Goal: Information Seeking & Learning: Learn about a topic

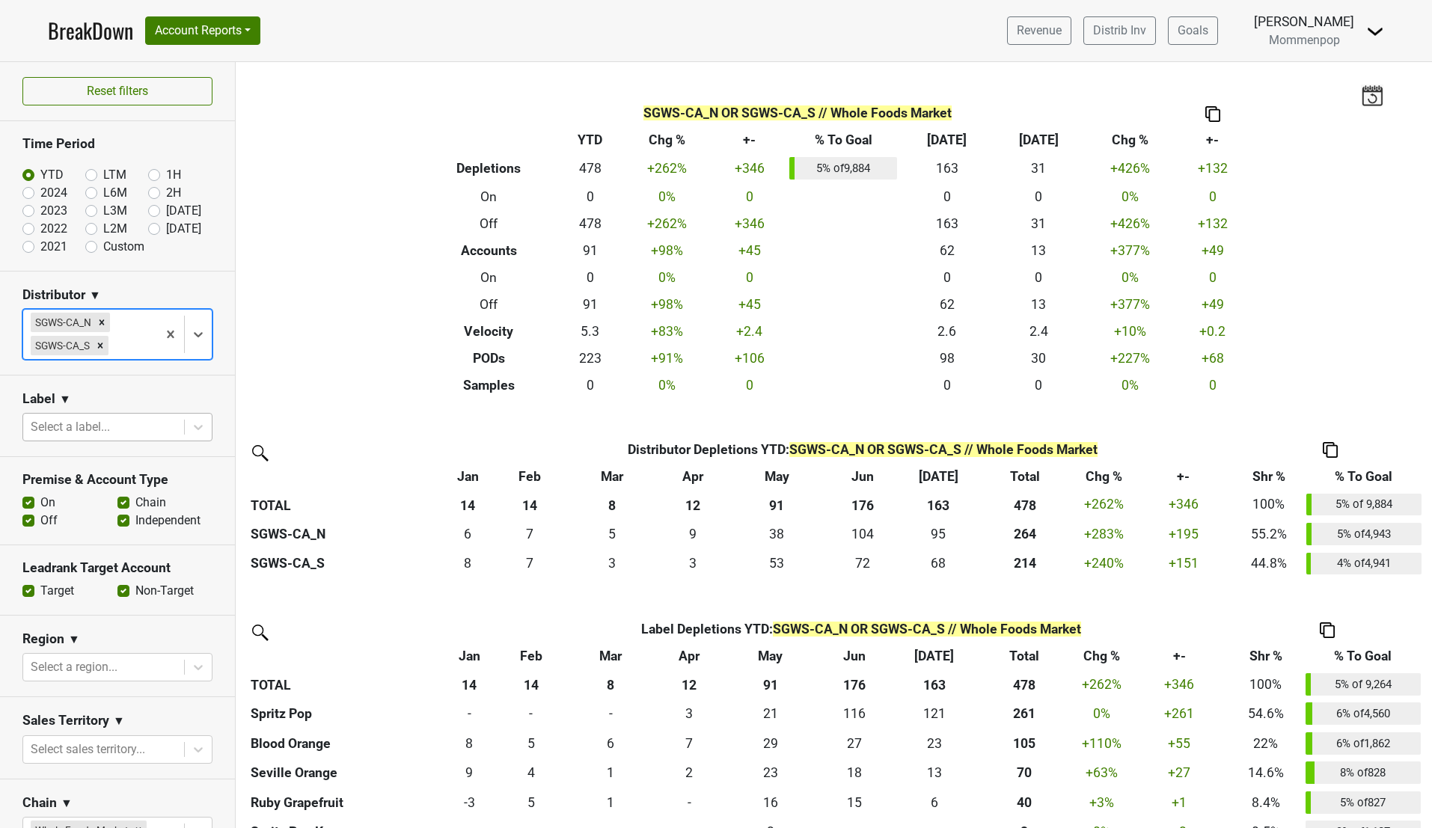
scroll to position [242, 0]
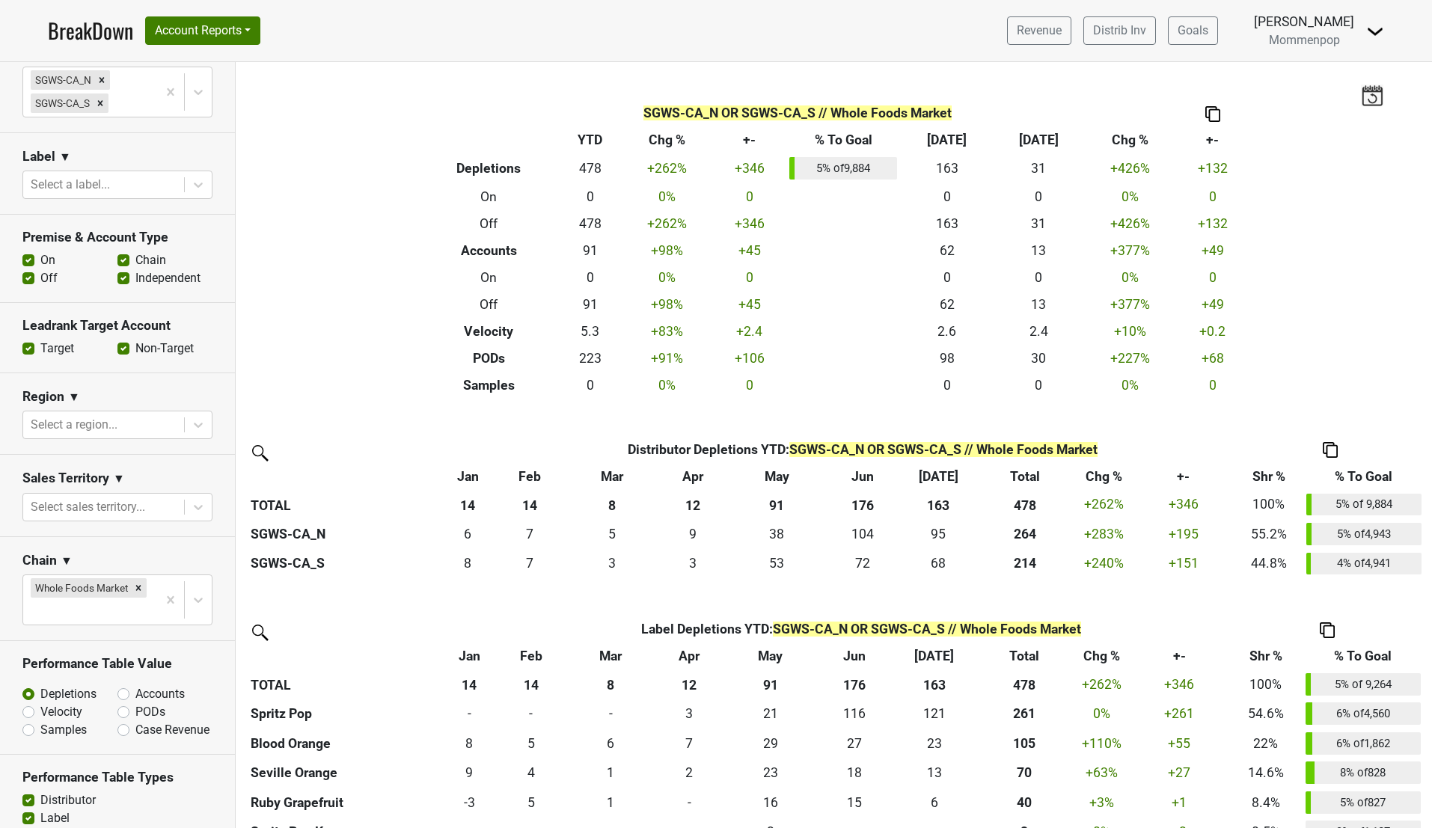
click at [101, 25] on link "BreakDown" at bounding box center [90, 30] width 85 height 31
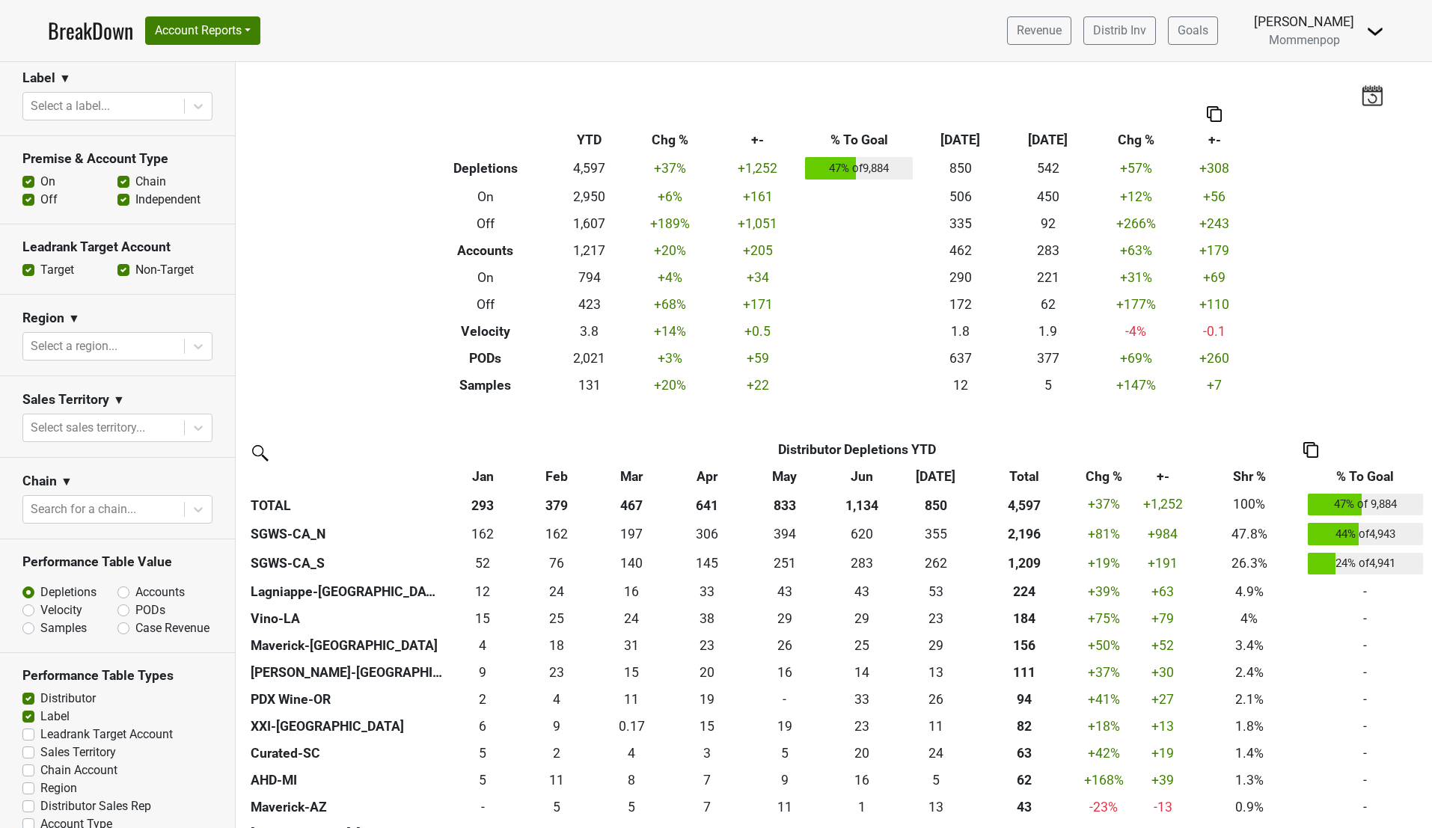
scroll to position [299, 0]
click at [135, 179] on label "Chain" at bounding box center [150, 181] width 31 height 18
click at [119, 179] on input "Chain" at bounding box center [123, 179] width 12 height 15
checkbox input "false"
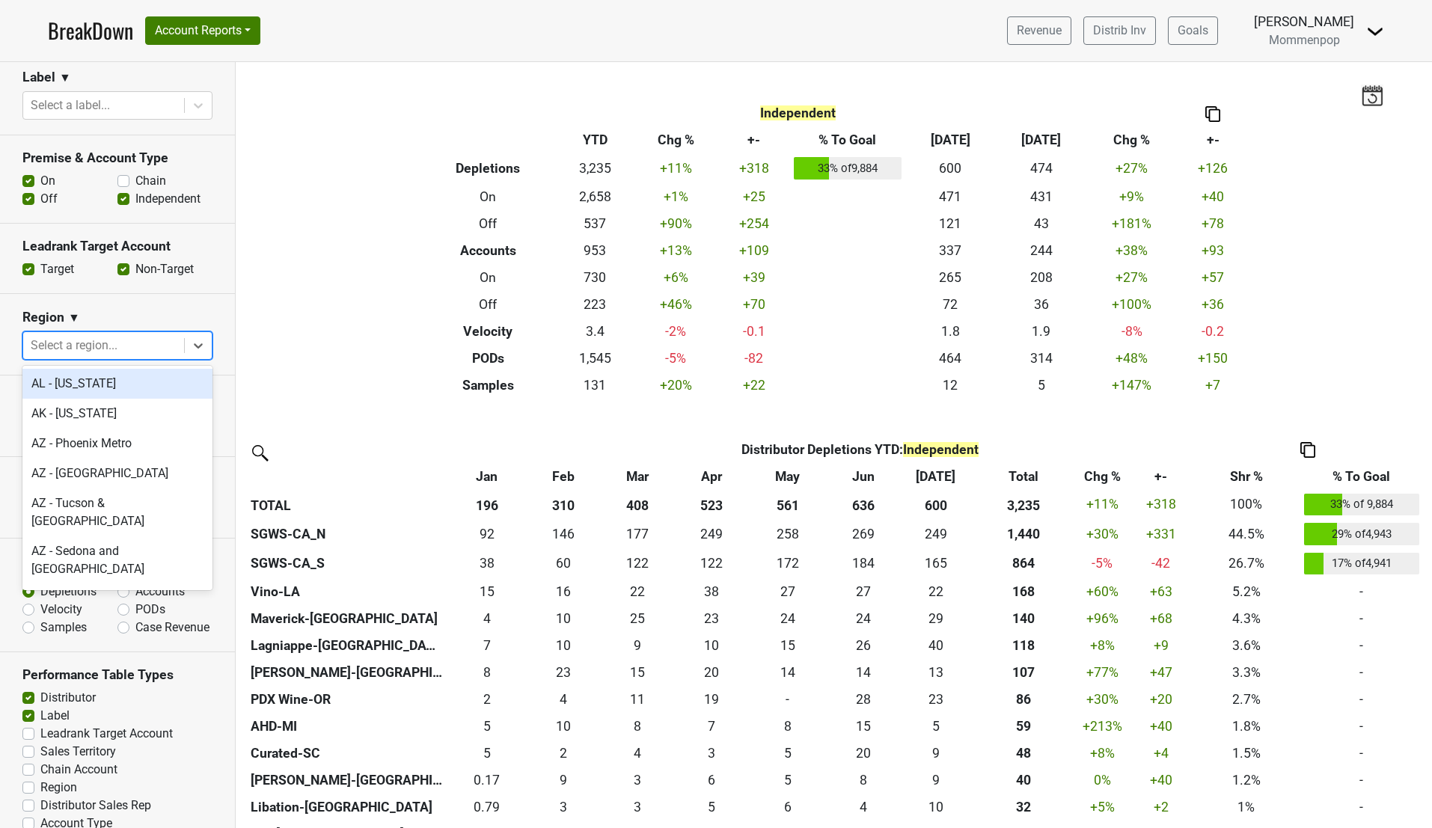
click at [94, 346] on div at bounding box center [104, 345] width 146 height 21
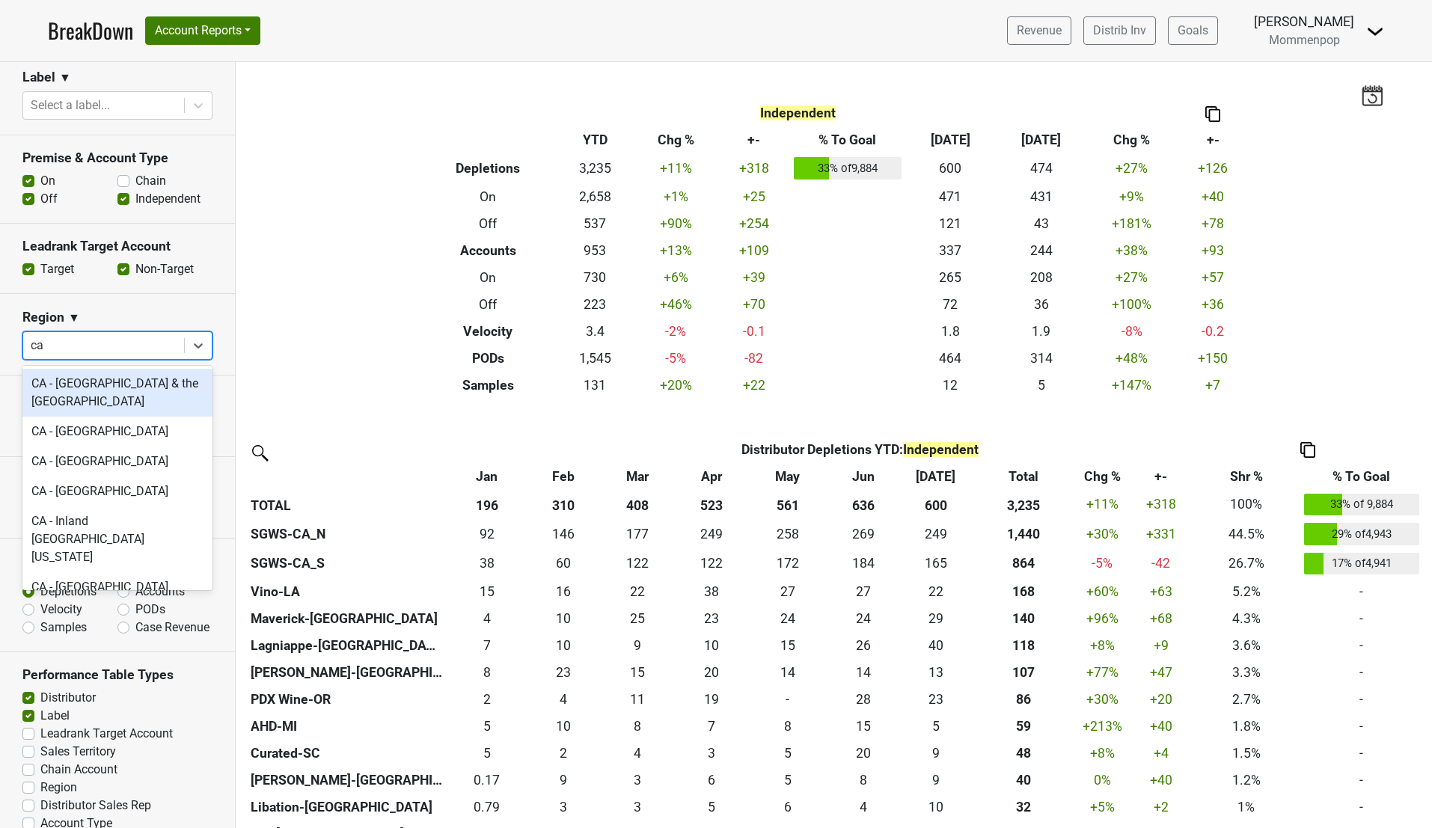
type input "ca"
click at [123, 302] on section "Region ▼ option CA - Oakland & the East Bay focused, 1 of 23. 23 results availa…" at bounding box center [117, 335] width 235 height 82
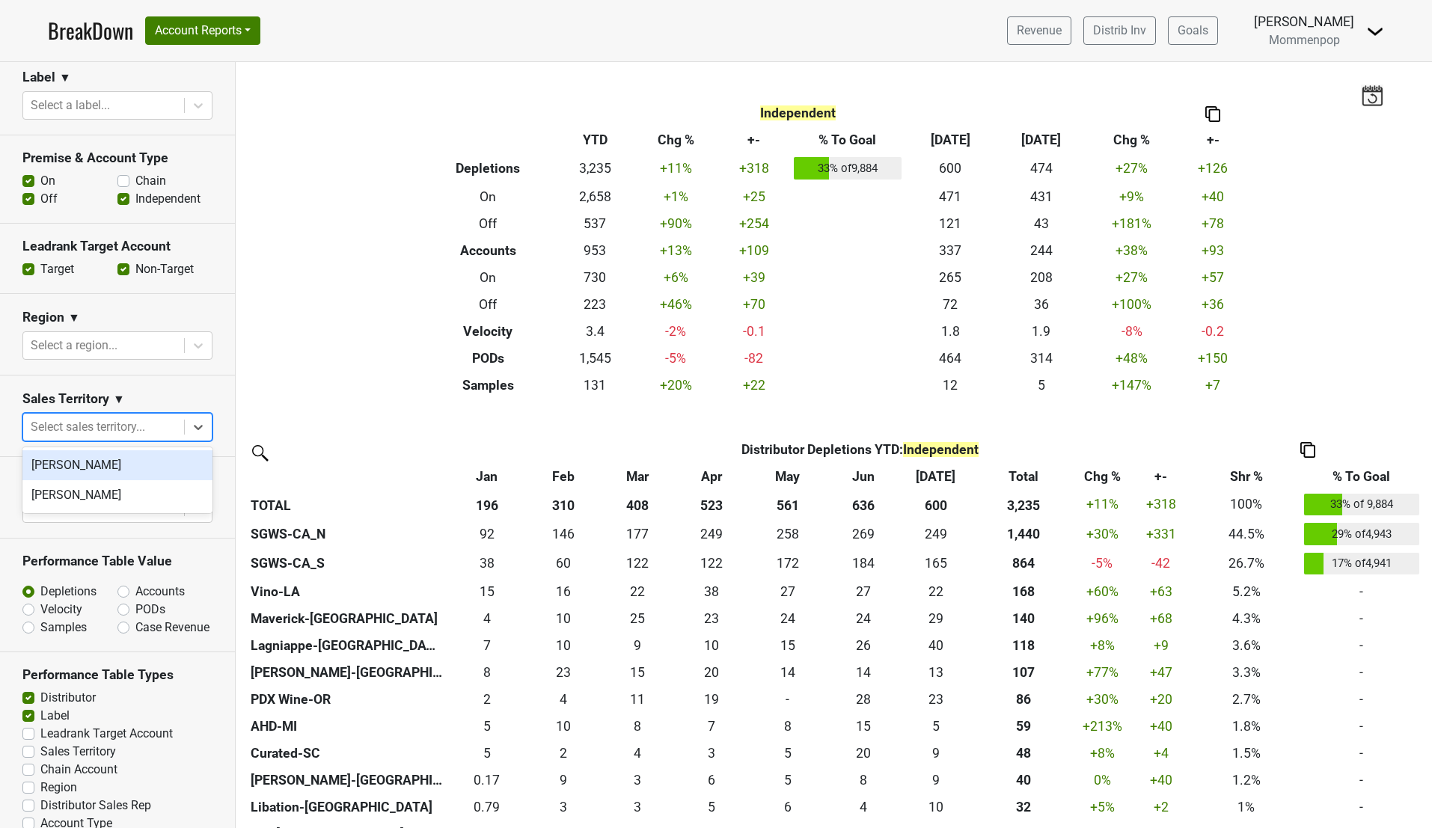
click at [132, 428] on div at bounding box center [104, 427] width 146 height 21
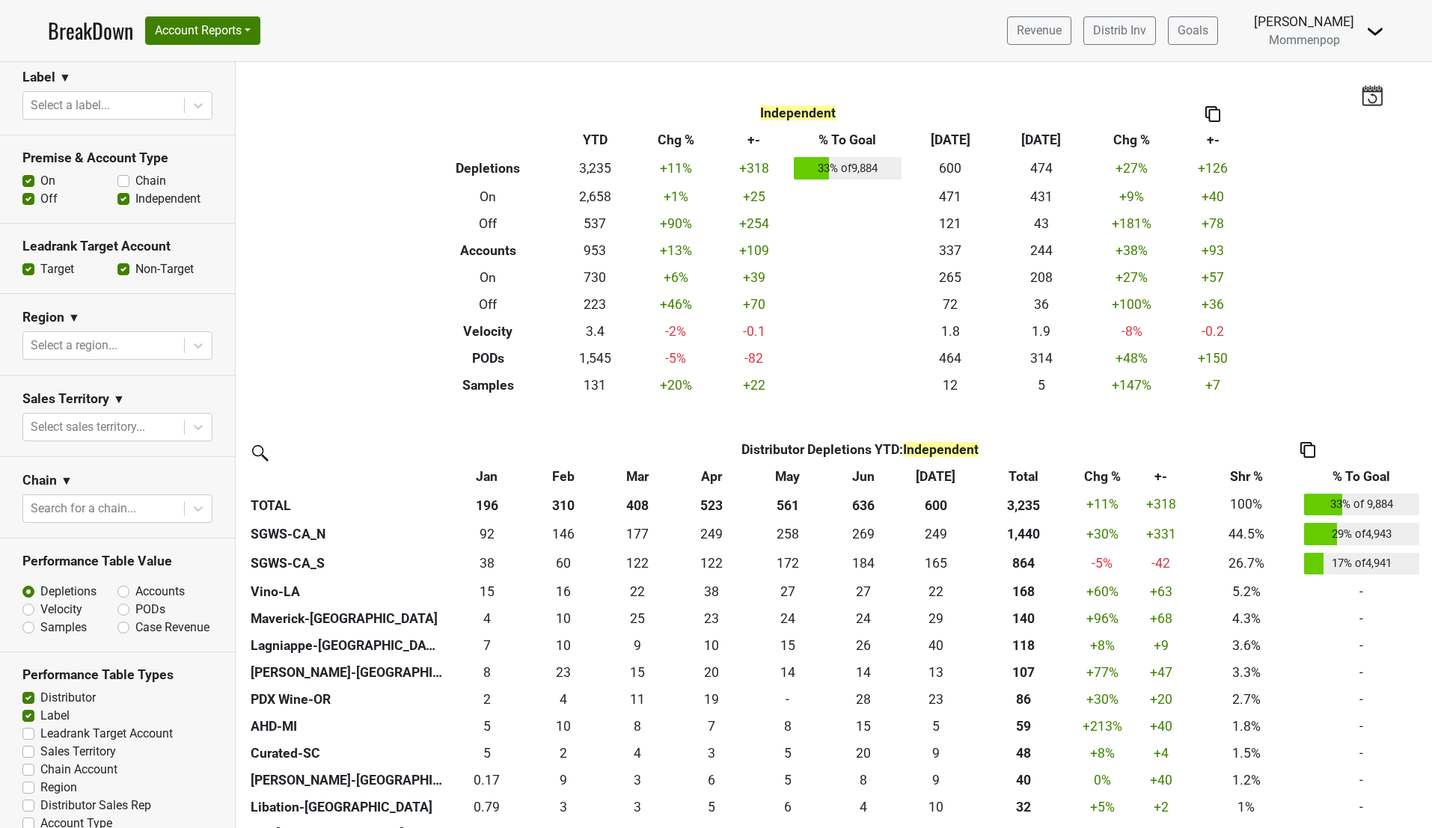
click at [131, 299] on section "Region ▼ Select a region..." at bounding box center [117, 335] width 235 height 82
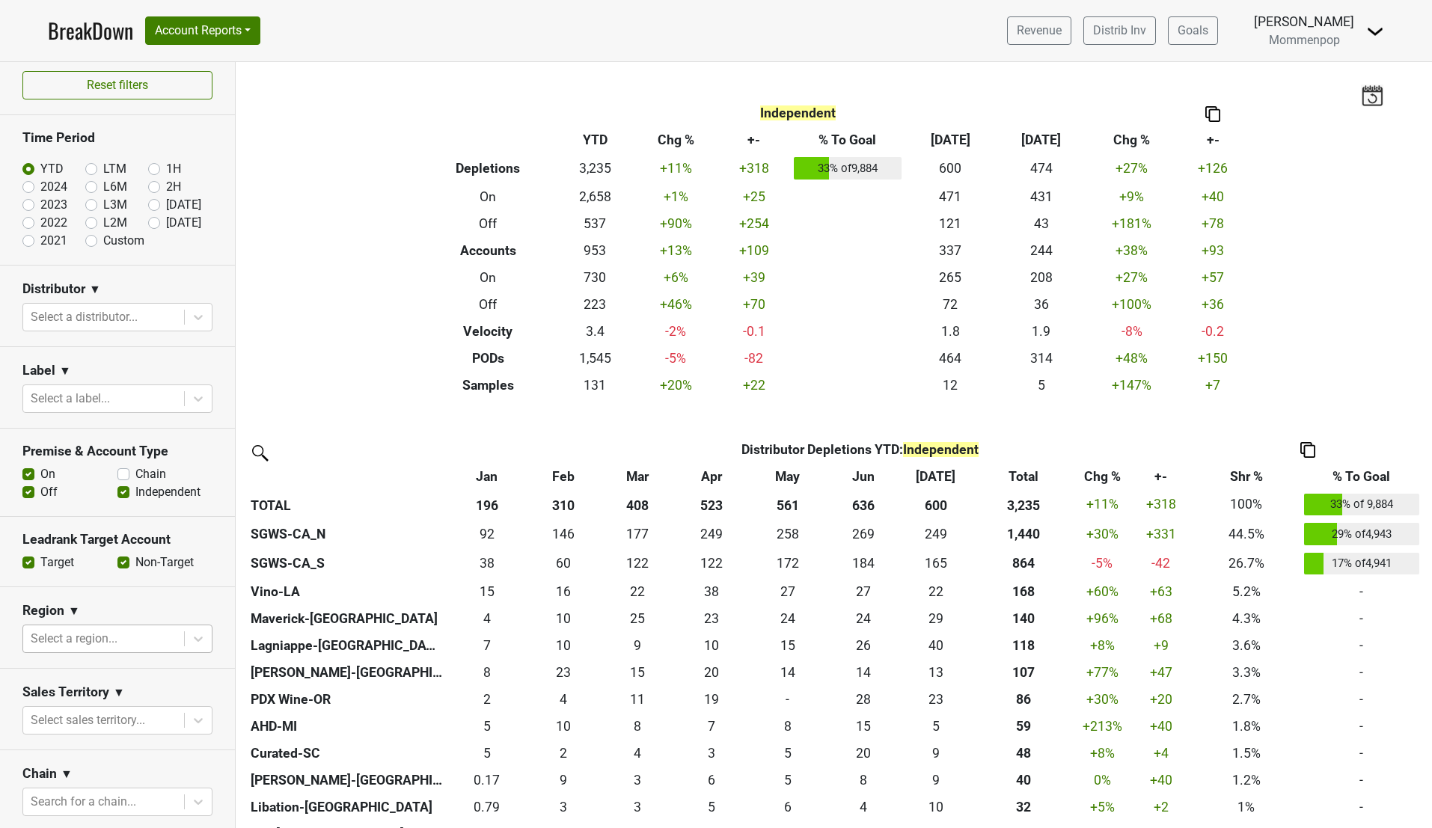
scroll to position [0, 0]
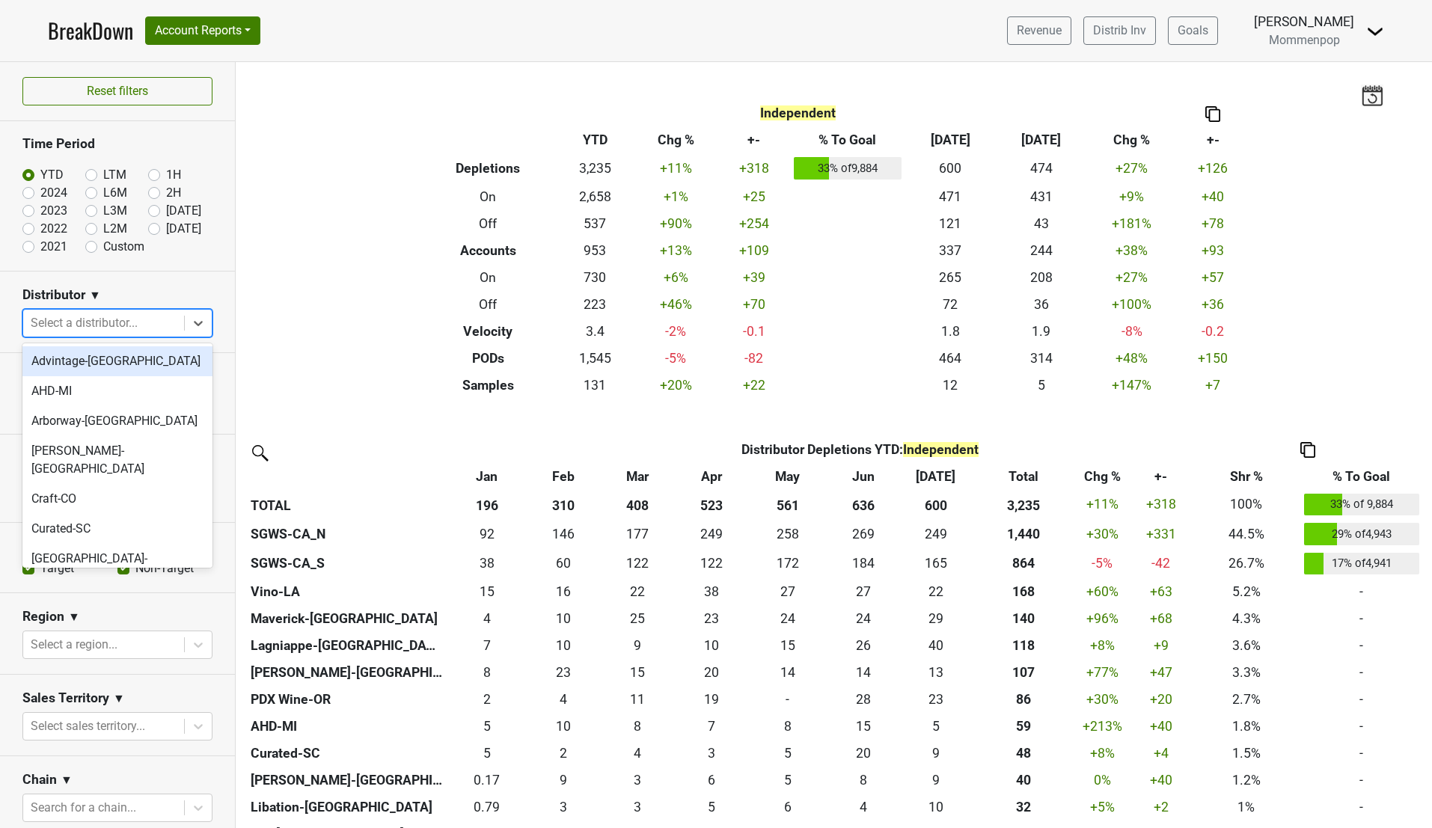
click at [115, 331] on div at bounding box center [104, 323] width 146 height 21
type input "ca"
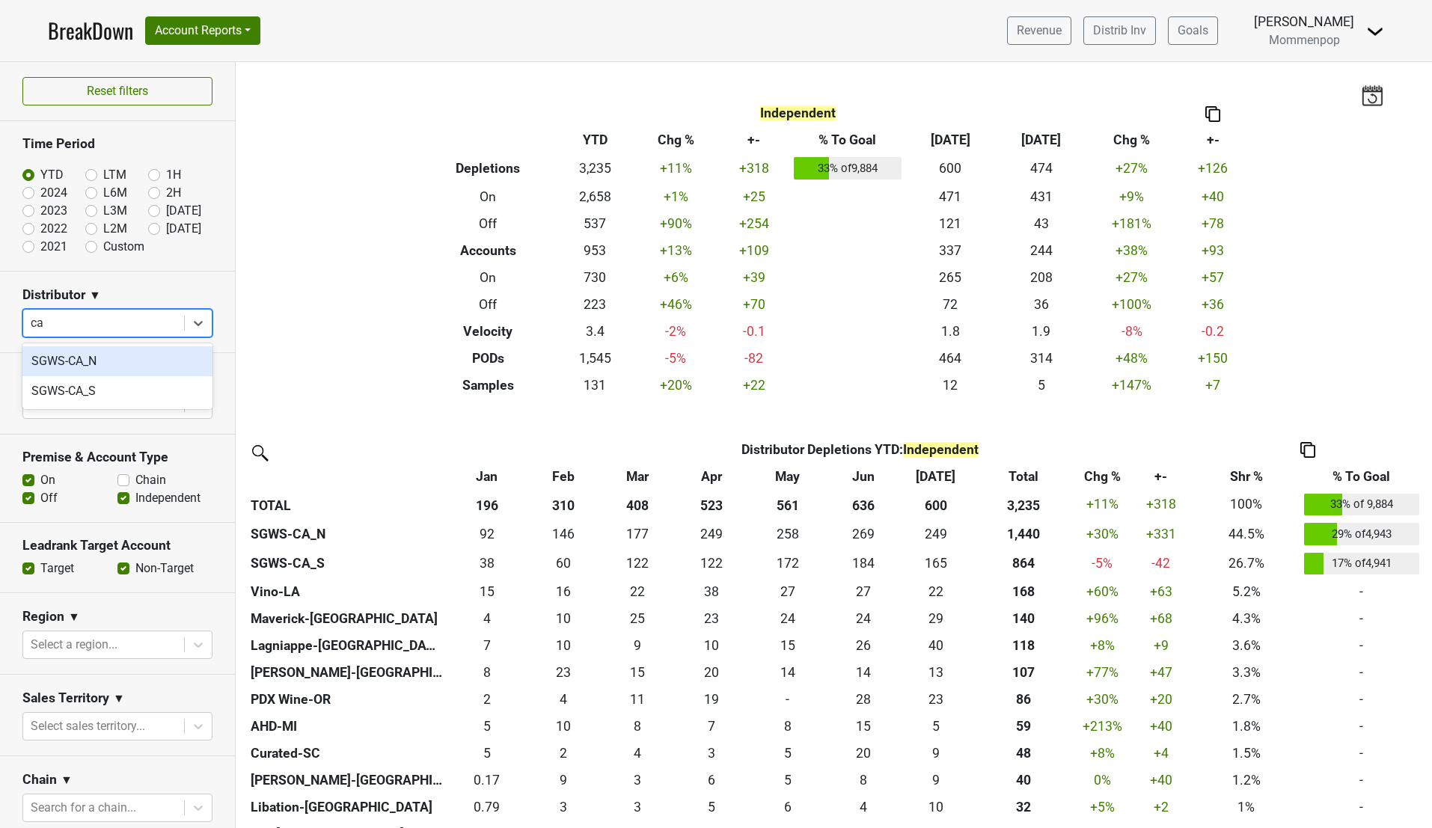
click at [103, 352] on div "SGWS-CA_N" at bounding box center [117, 361] width 190 height 30
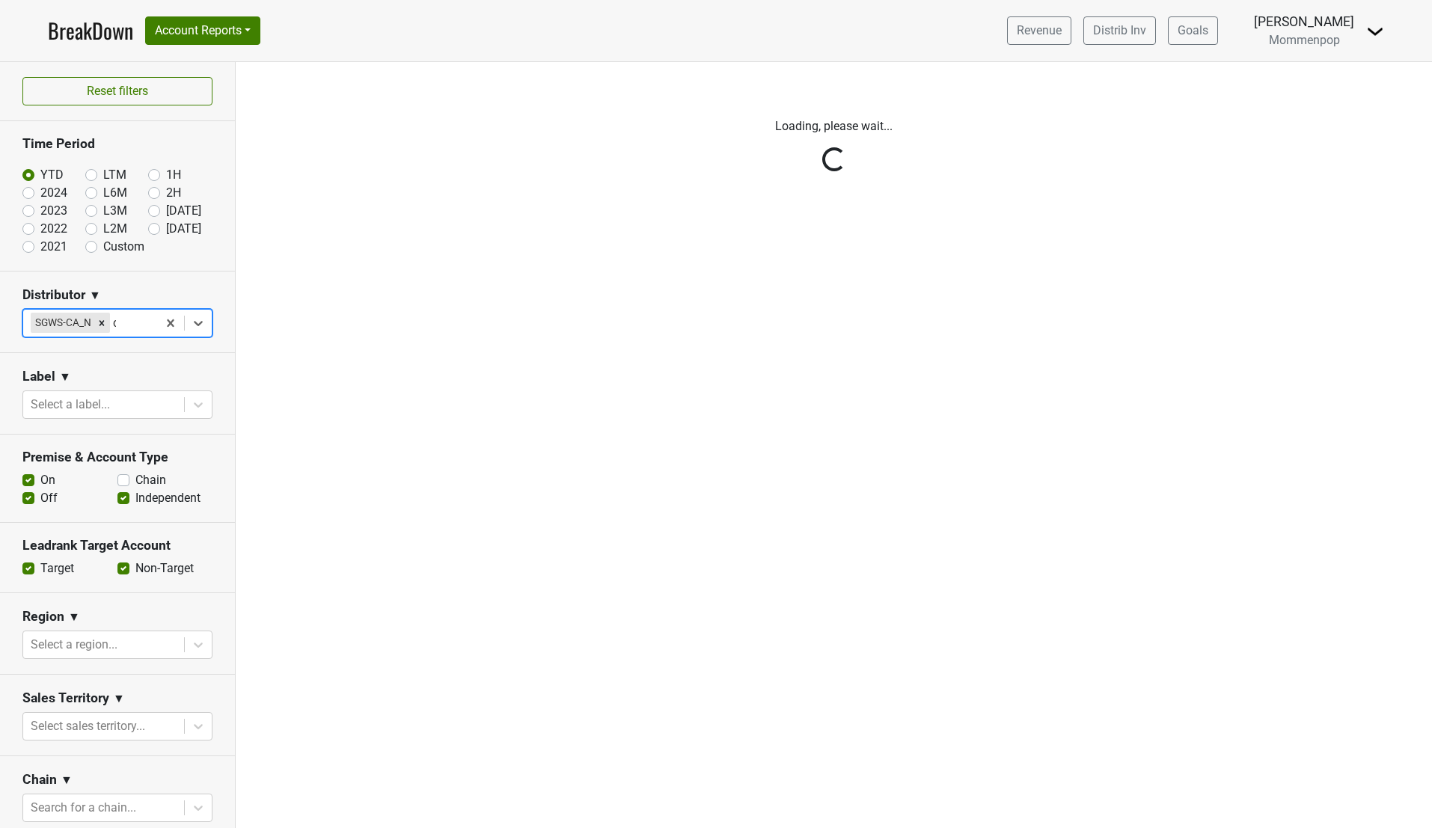
type input "ca"
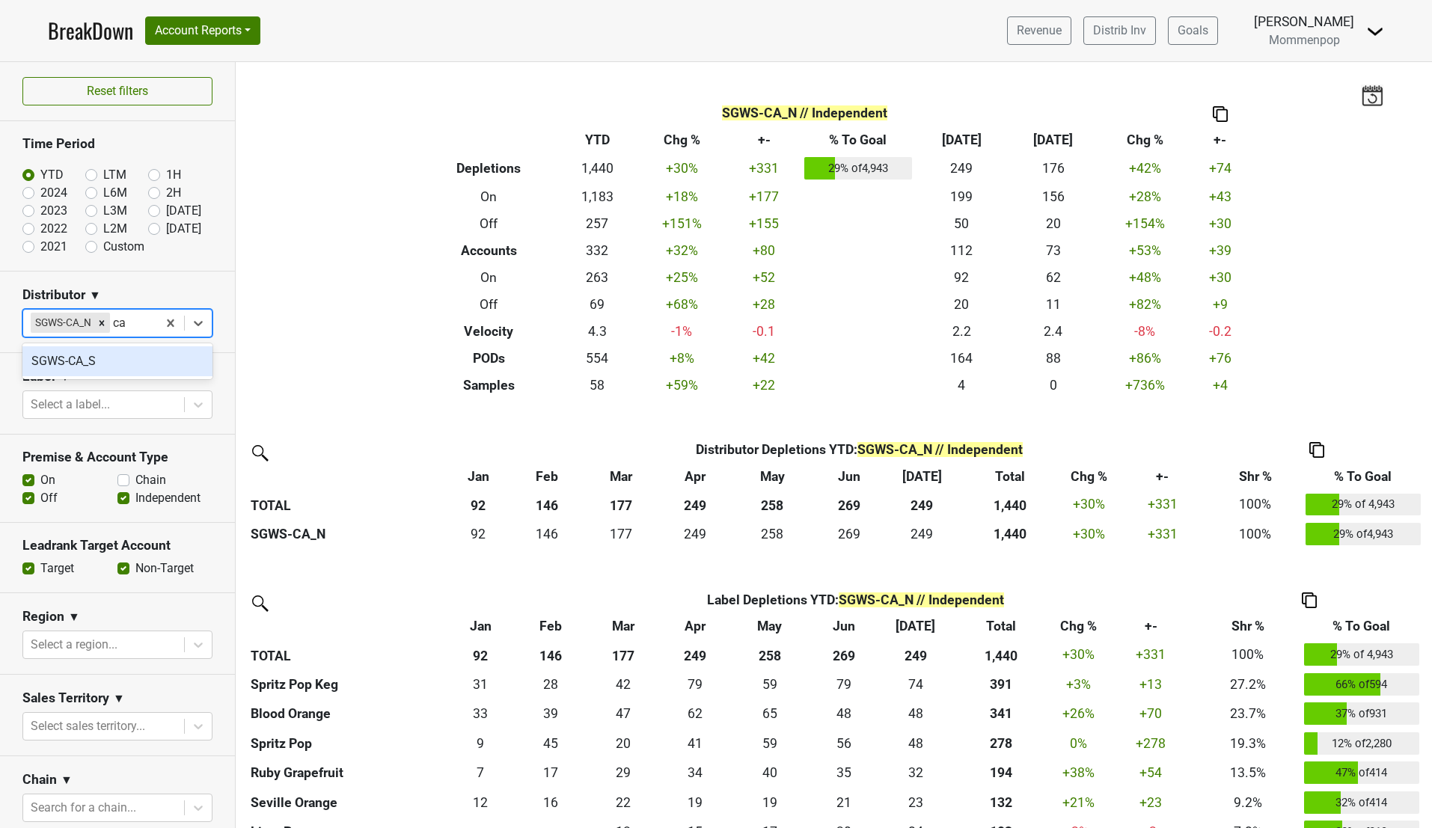
click at [106, 366] on div "SGWS-CA_S" at bounding box center [117, 361] width 190 height 30
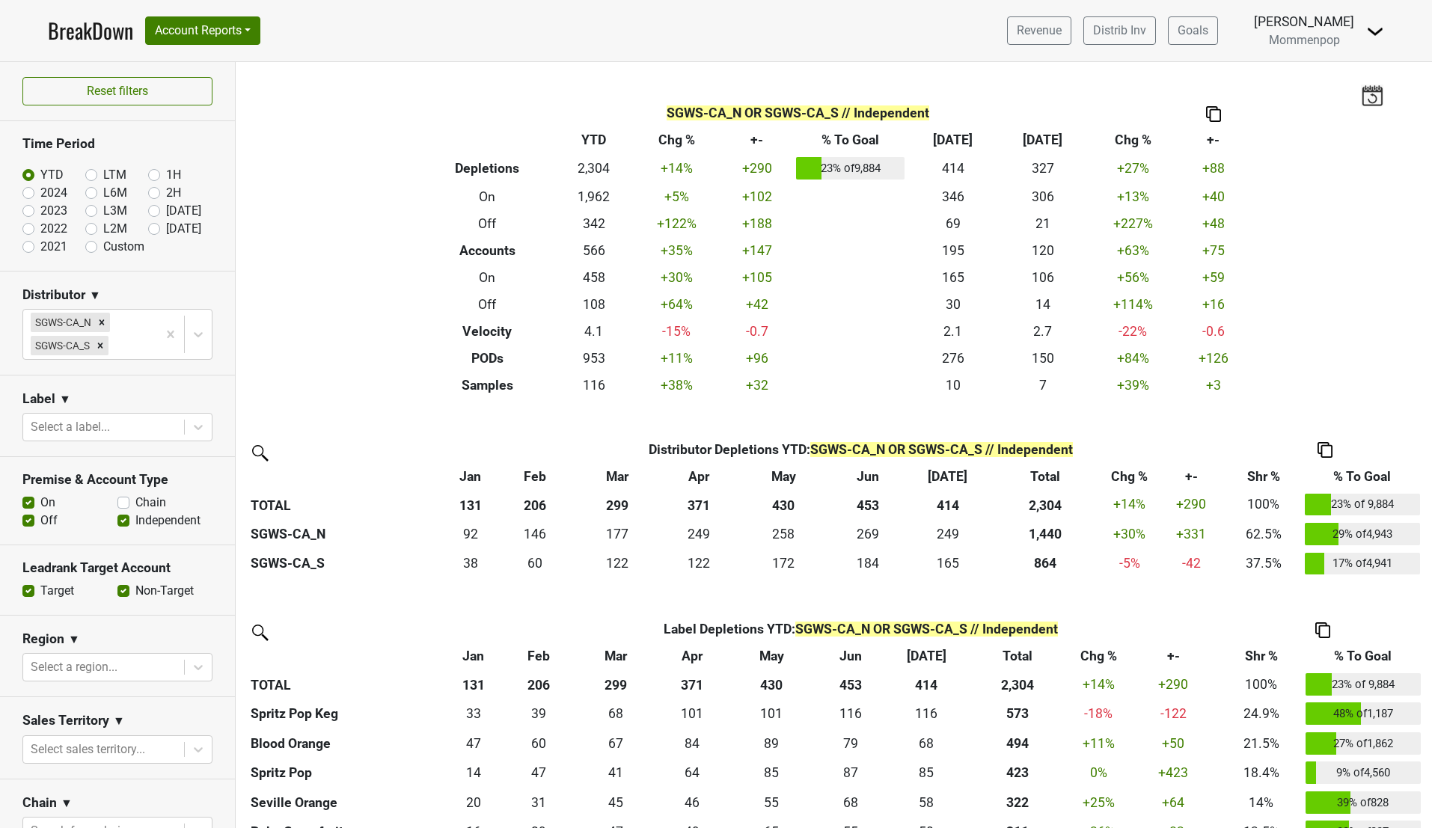
click at [135, 503] on label "Chain" at bounding box center [150, 503] width 31 height 18
click at [123, 503] on input "Chain" at bounding box center [123, 501] width 12 height 15
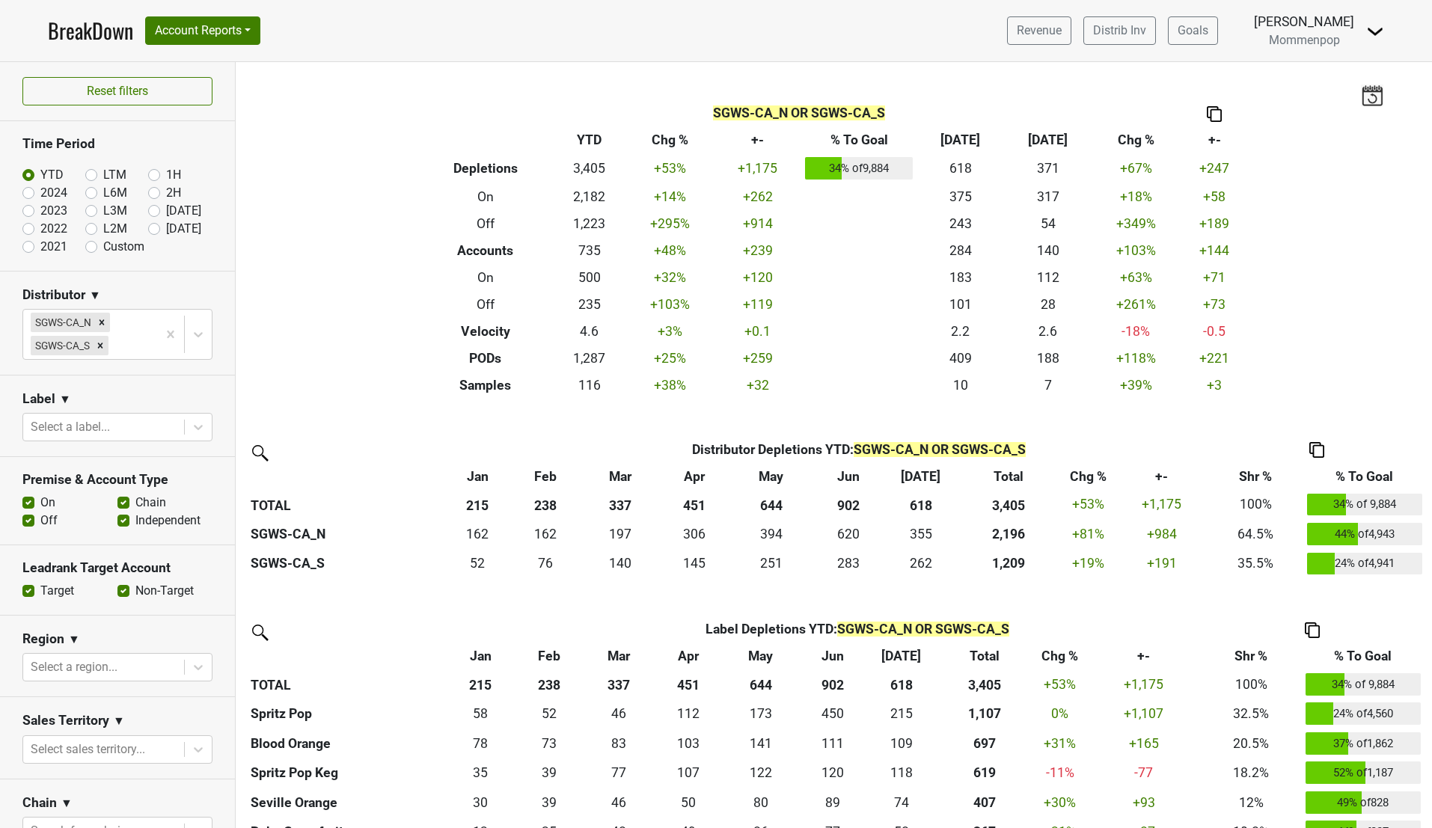
click at [135, 503] on label "Chain" at bounding box center [150, 503] width 31 height 18
click at [123, 503] on input "Chain" at bounding box center [123, 501] width 12 height 15
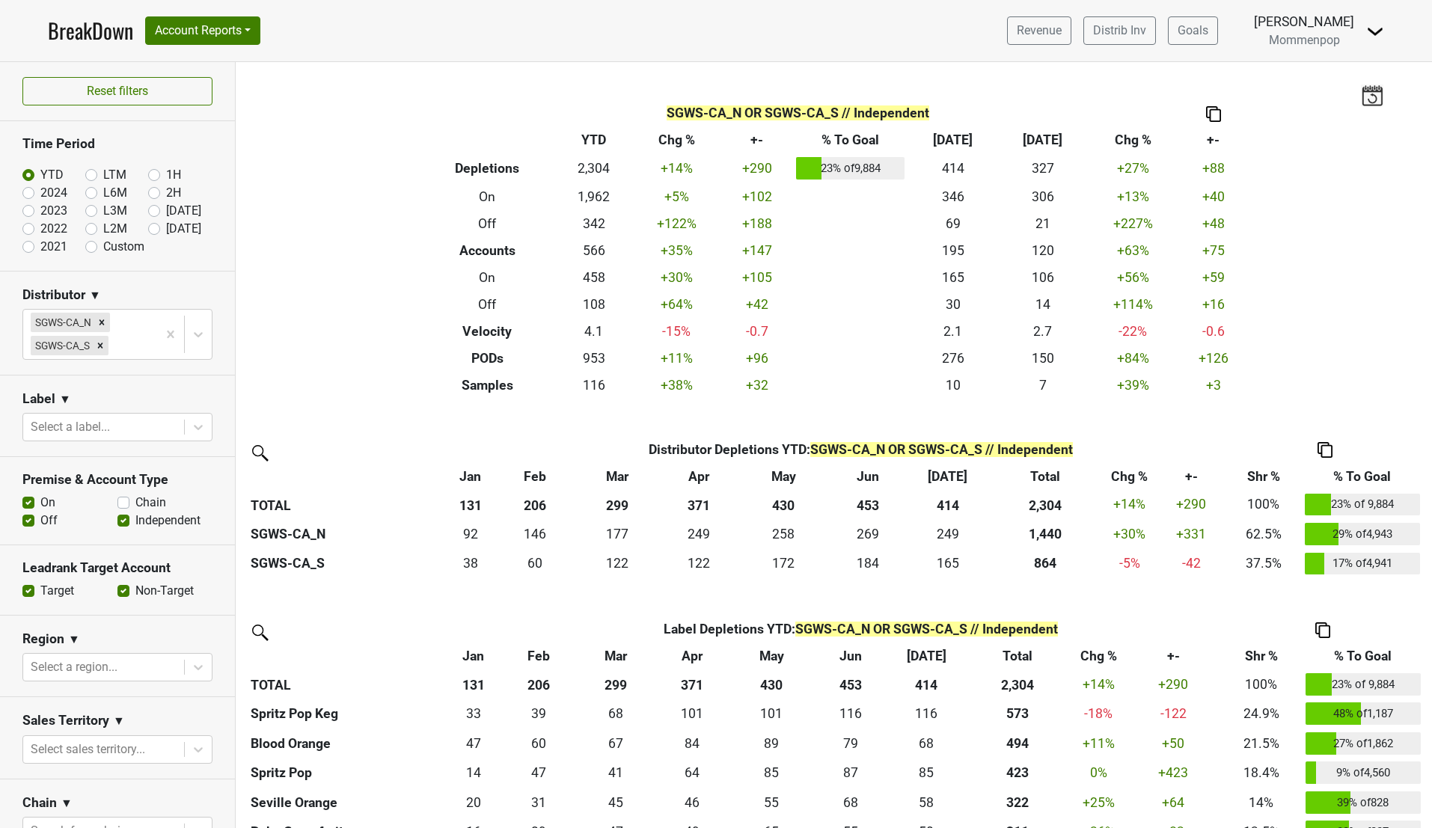
click at [135, 505] on label "Chain" at bounding box center [150, 503] width 31 height 18
click at [122, 505] on input "Chain" at bounding box center [123, 501] width 12 height 15
checkbox input "true"
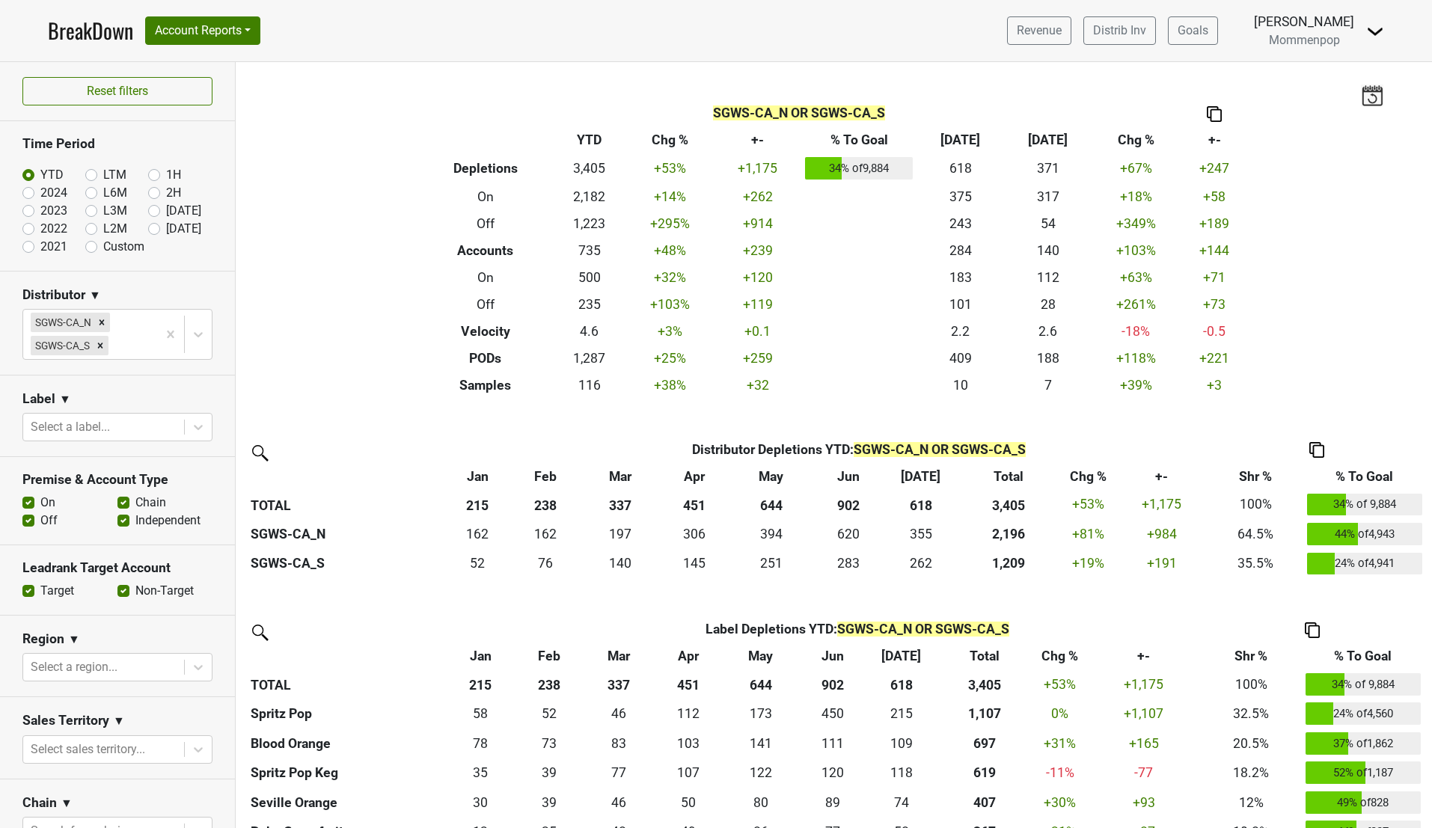
click at [166, 215] on label "Jul '25" at bounding box center [183, 211] width 35 height 18
click at [155, 215] on input "Jul '25" at bounding box center [178, 209] width 60 height 15
radio input "true"
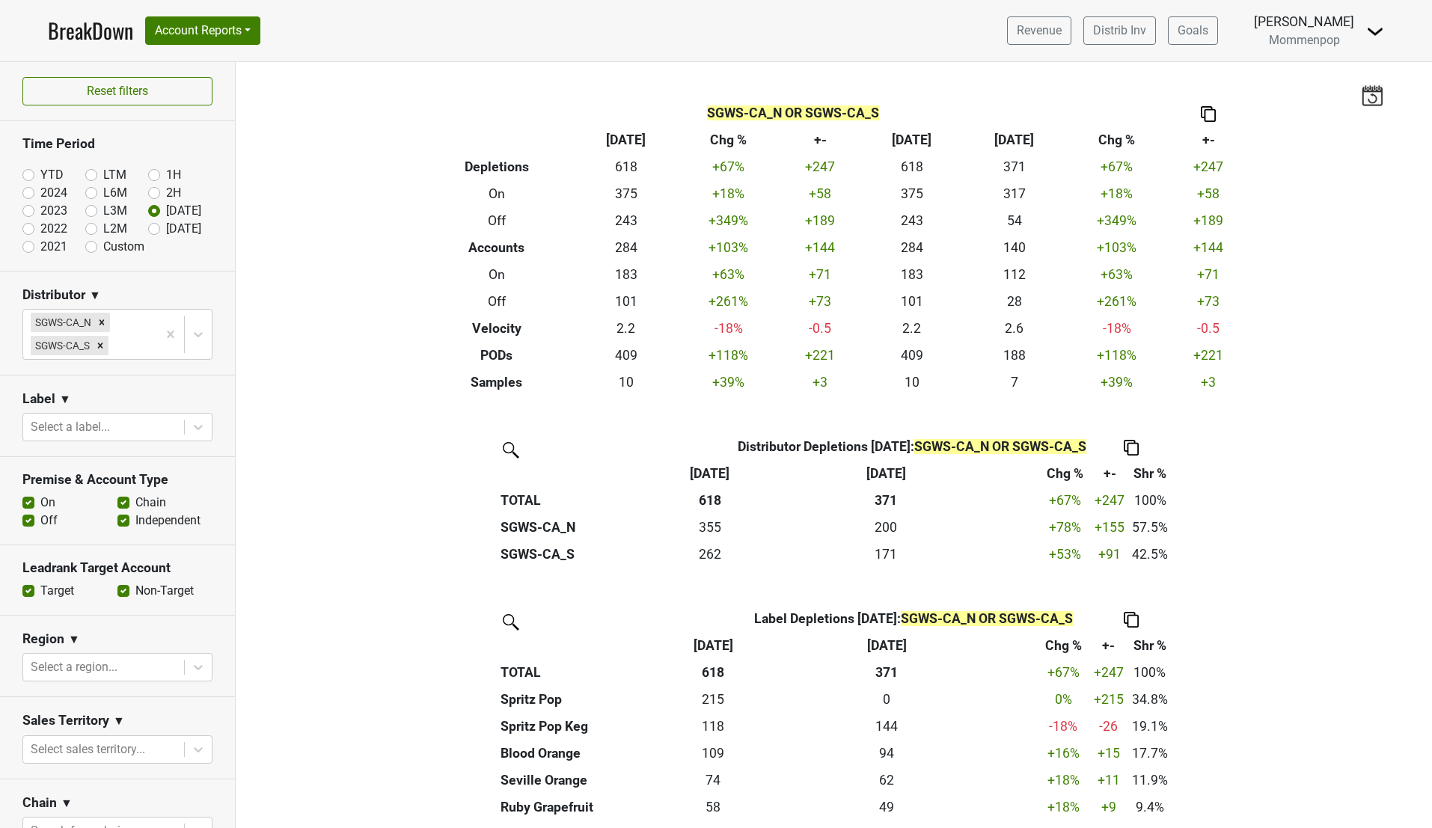
click at [135, 498] on label "Chain" at bounding box center [150, 503] width 31 height 18
click at [123, 498] on input "Chain" at bounding box center [123, 501] width 12 height 15
checkbox input "false"
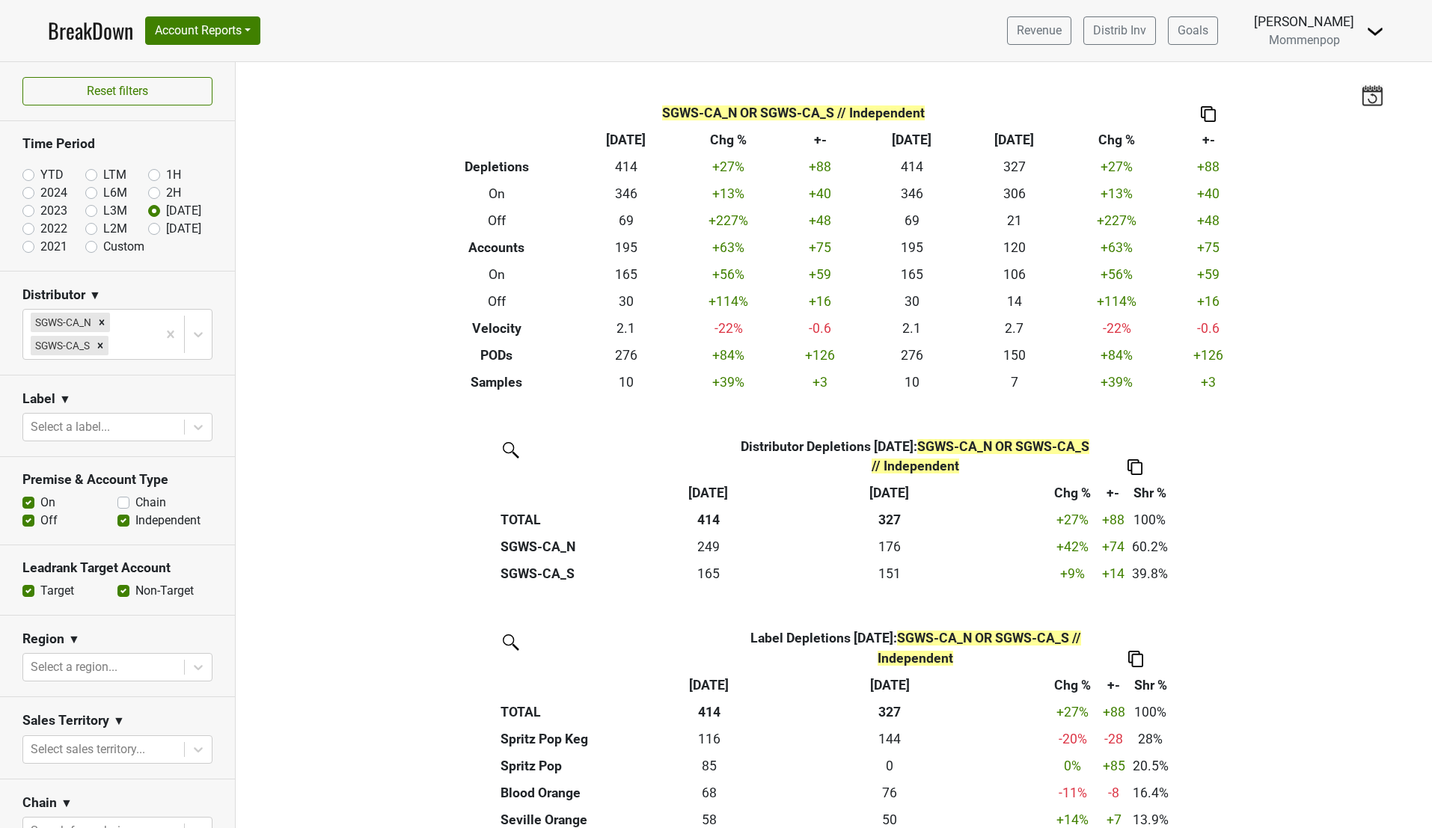
click at [103, 248] on label "Custom" at bounding box center [123, 247] width 41 height 18
click at [89, 248] on input "Custom" at bounding box center [115, 245] width 60 height 15
radio input "true"
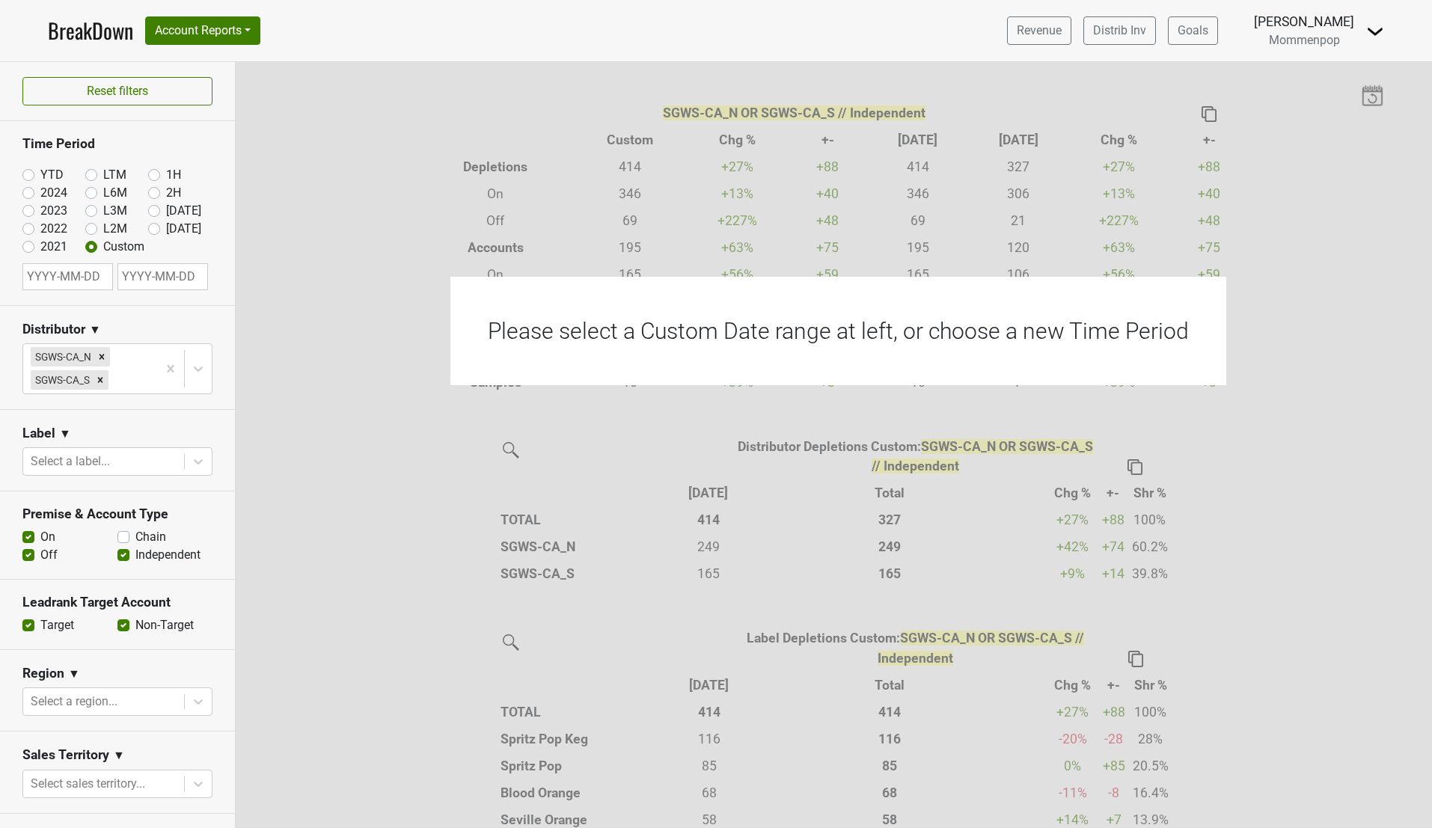
click at [78, 282] on input "text" at bounding box center [67, 276] width 91 height 27
select select "7"
select select "2025"
click at [107, 325] on select "January February March April May June July August September October November De…" at bounding box center [83, 325] width 64 height 14
select select "5"
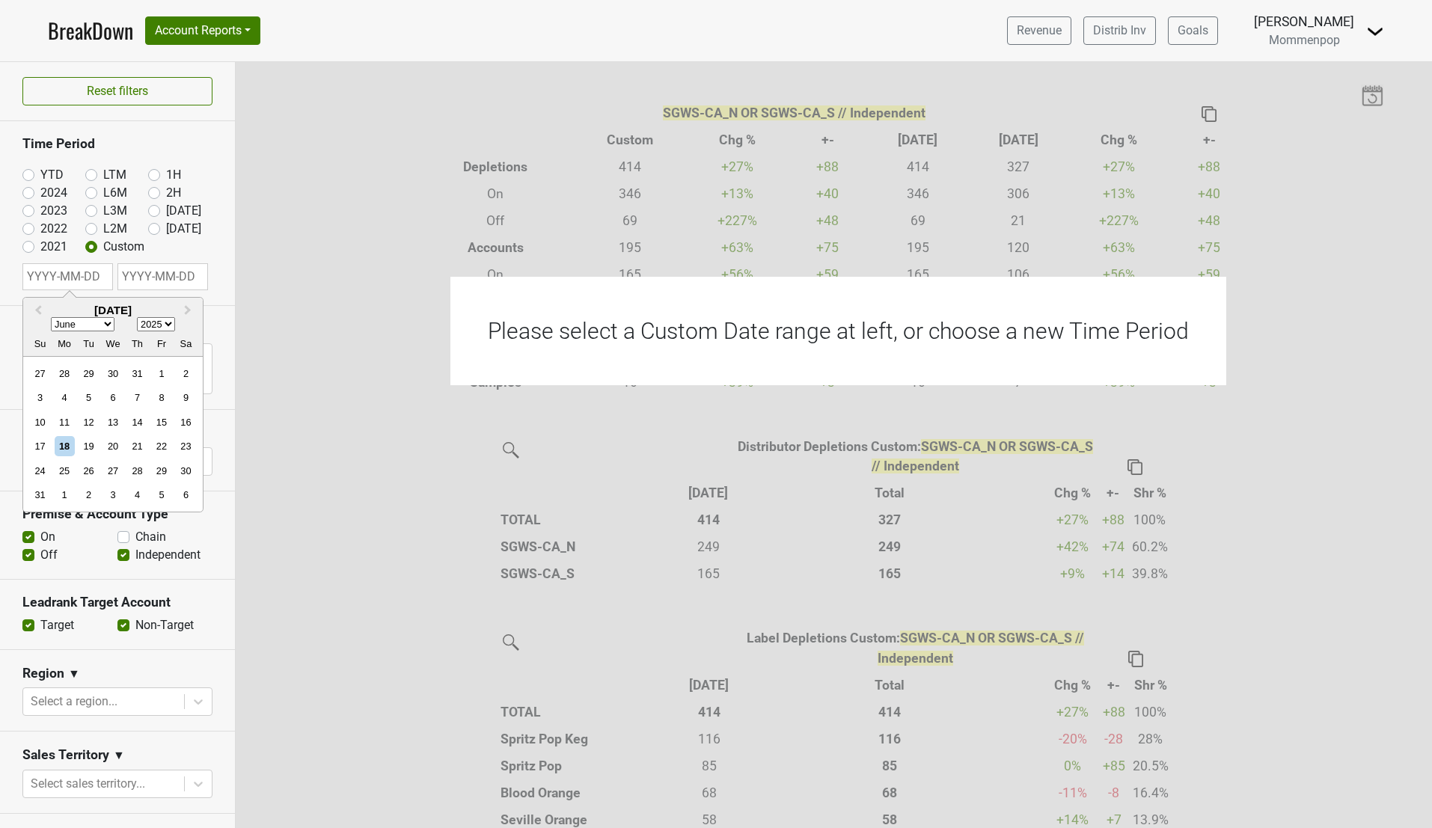
click at [51, 318] on select "January February March April May June July August September October November De…" at bounding box center [83, 325] width 64 height 14
click at [40, 376] on div "1" at bounding box center [40, 374] width 20 height 20
type input "2025-06-01"
click at [165, 275] on input "text" at bounding box center [162, 276] width 91 height 27
click at [114, 325] on select "January February March April May June July August September October November De…" at bounding box center [92, 325] width 64 height 14
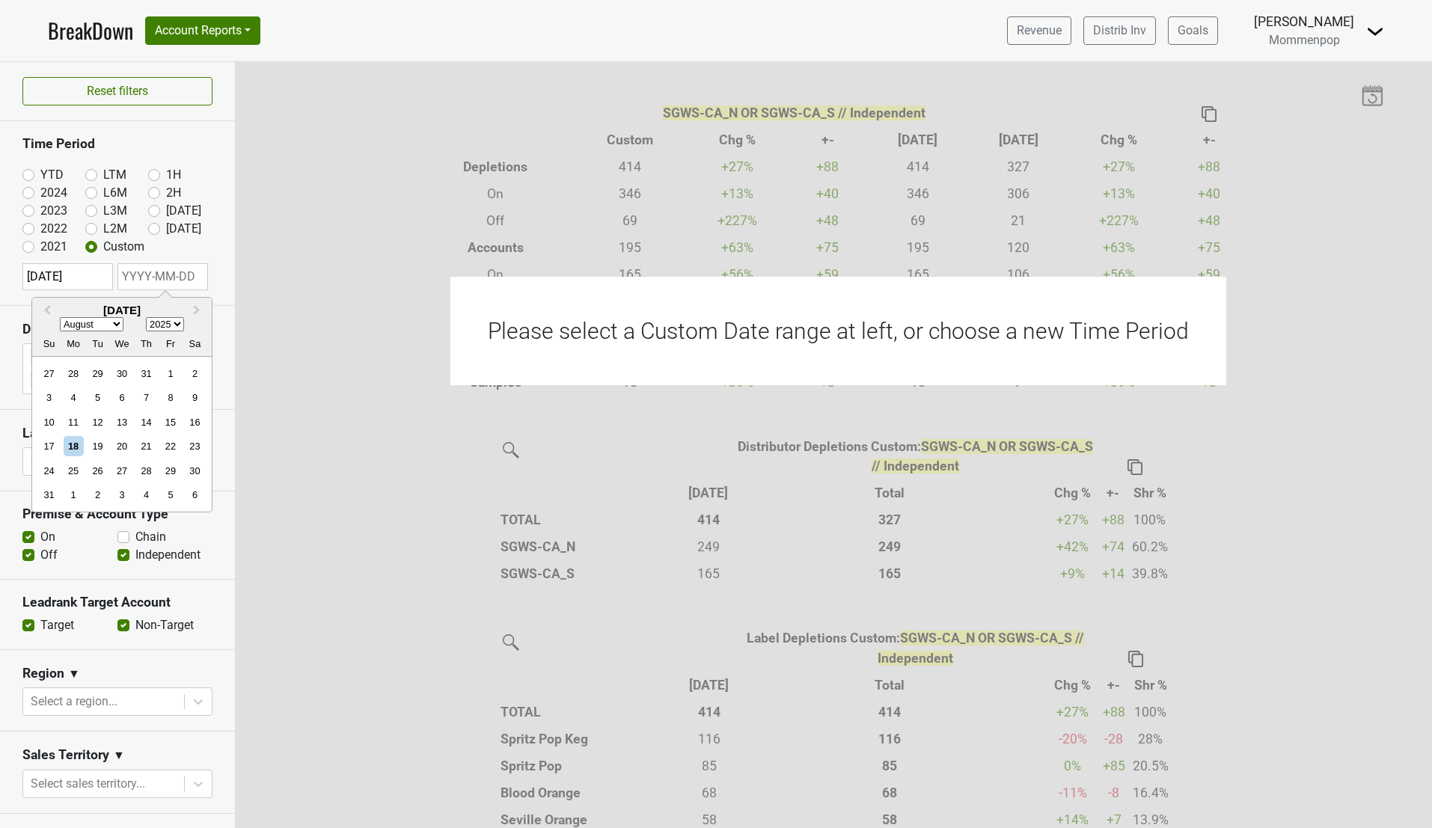
select select "5"
click at [60, 318] on select "January February March April May June July August September October November De…" at bounding box center [92, 325] width 64 height 14
click at [79, 474] on div "30" at bounding box center [74, 471] width 20 height 20
type input "2025-06-30"
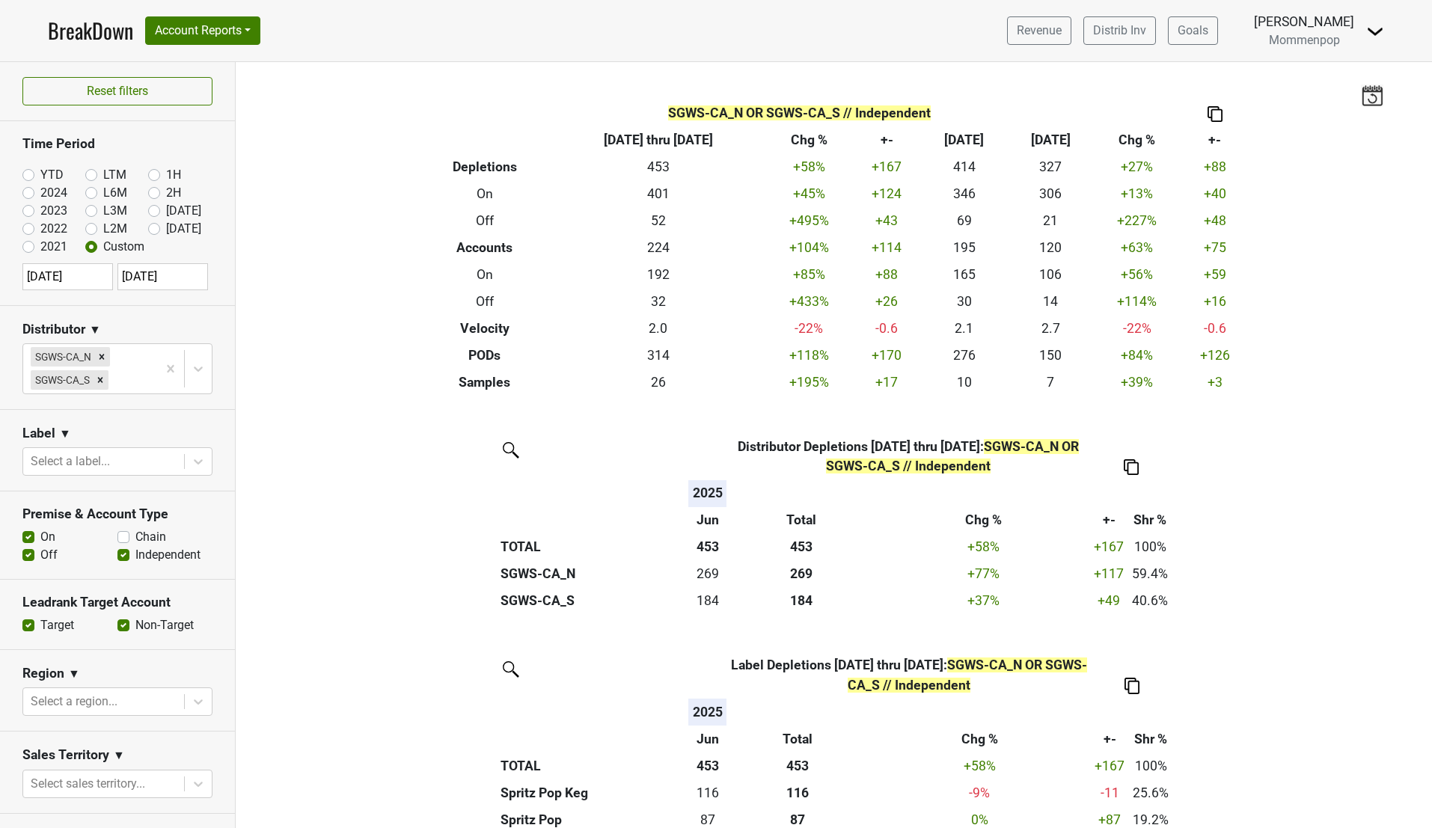
select select "5"
click at [153, 210] on div "Reset filters Time Period YTD LTM 1H 2024 L6M 2H 2023 L3M Jul '25 2022 L2M Aug …" at bounding box center [118, 445] width 236 height 766
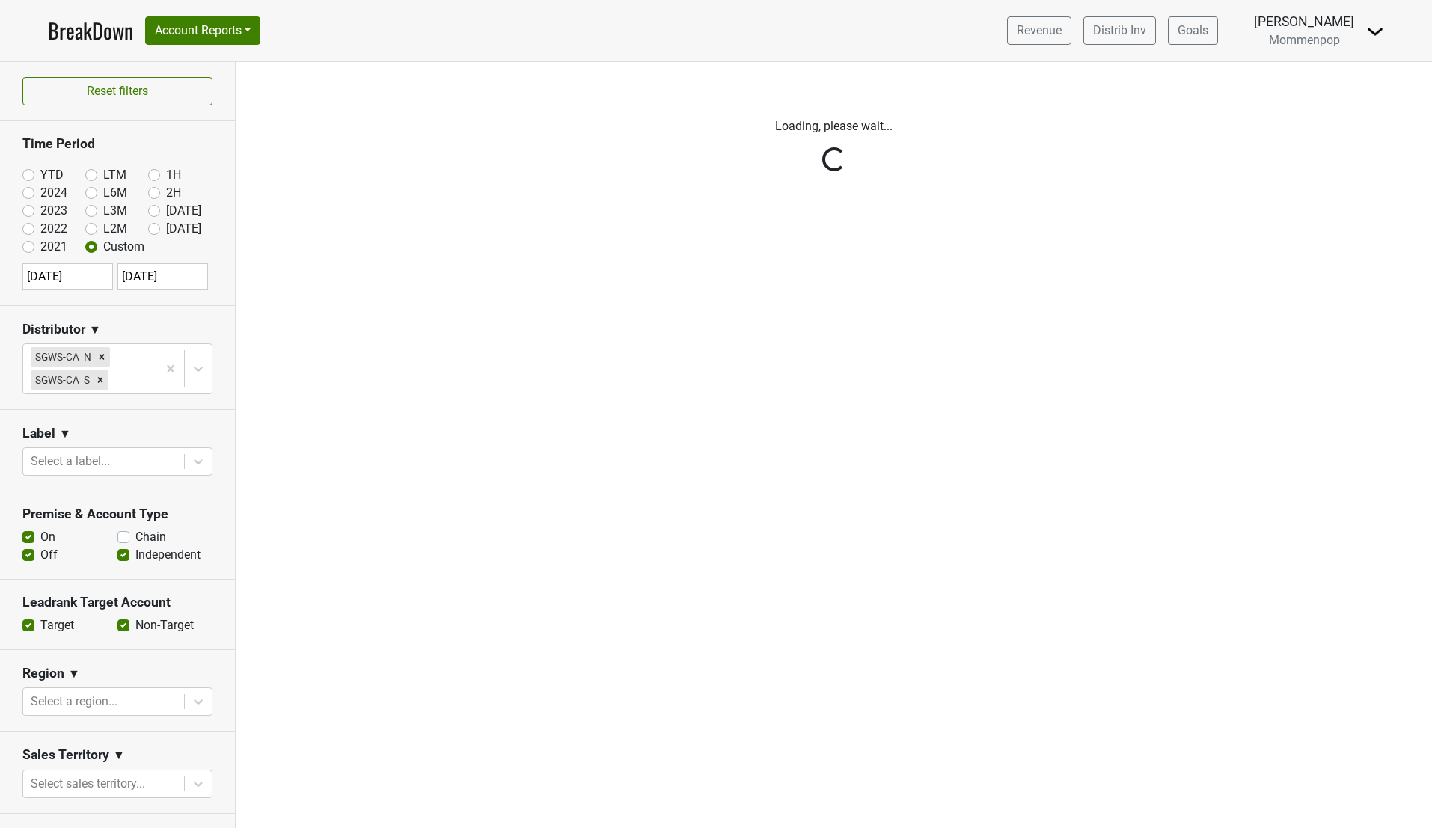
click at [153, 210] on div "Reset filters Time Period YTD LTM 1H 2024 L6M 2H 2023 L3M Jul '25 2022 L2M Aug …" at bounding box center [118, 445] width 236 height 766
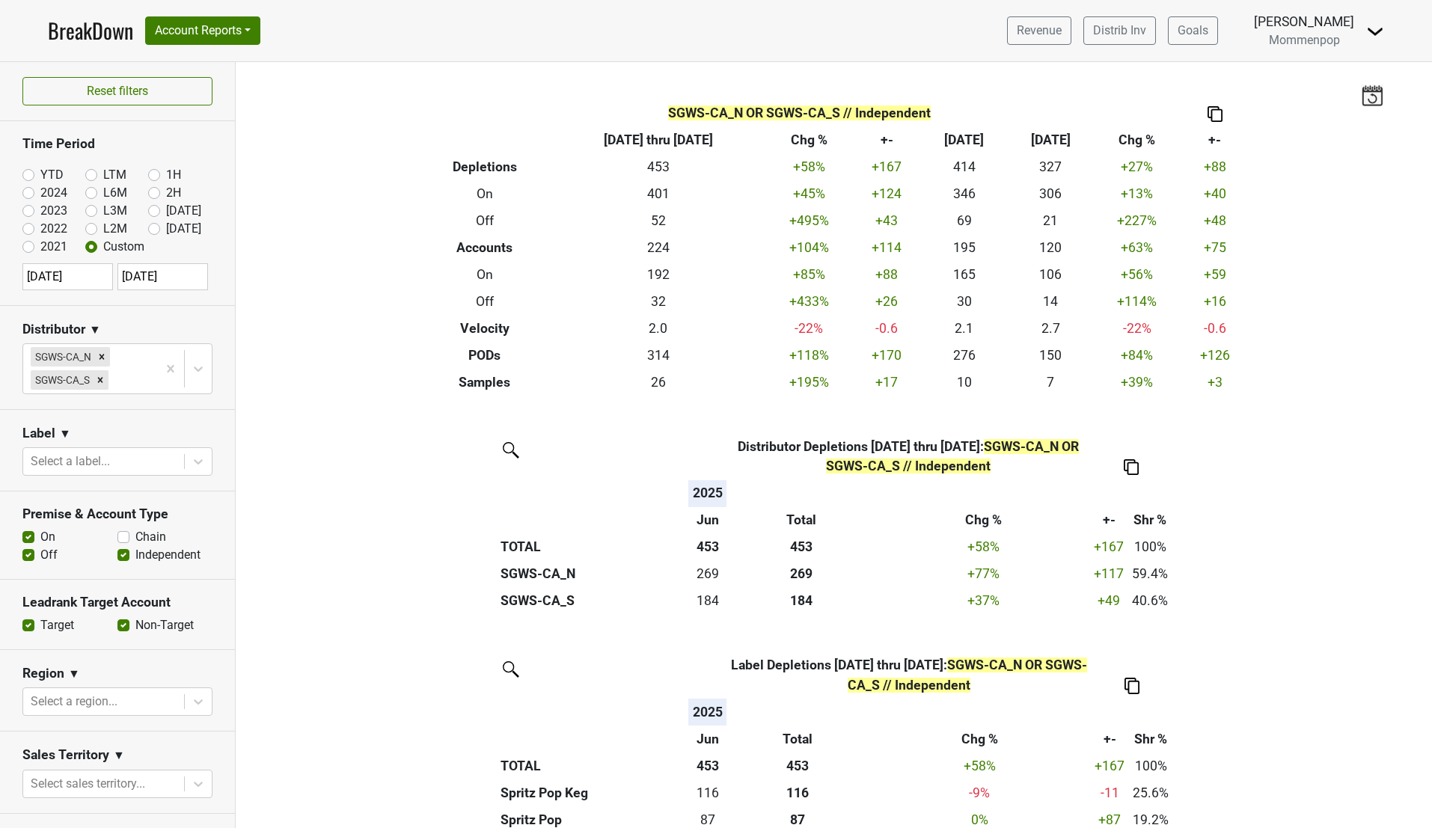
click at [103, 245] on label "Custom" at bounding box center [123, 247] width 41 height 18
click at [91, 245] on input "Custom" at bounding box center [115, 245] width 60 height 15
click at [166, 210] on label "Jul '25" at bounding box center [183, 211] width 35 height 18
click at [154, 210] on input "Jul '25" at bounding box center [178, 209] width 60 height 15
radio input "true"
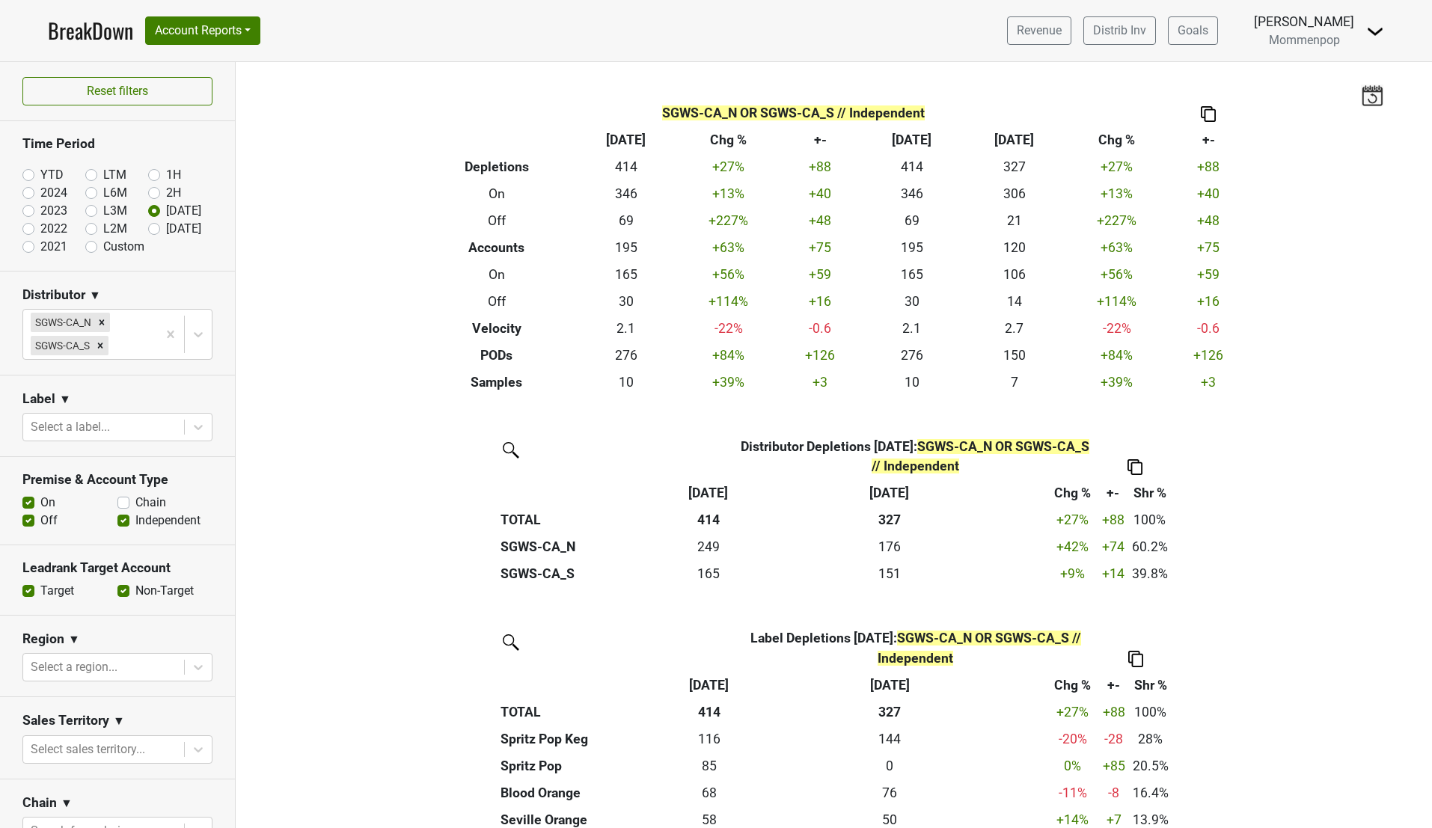
click at [166, 227] on label "Aug '25" at bounding box center [183, 229] width 35 height 18
click at [151, 227] on input "Aug '25" at bounding box center [178, 227] width 60 height 15
radio input "true"
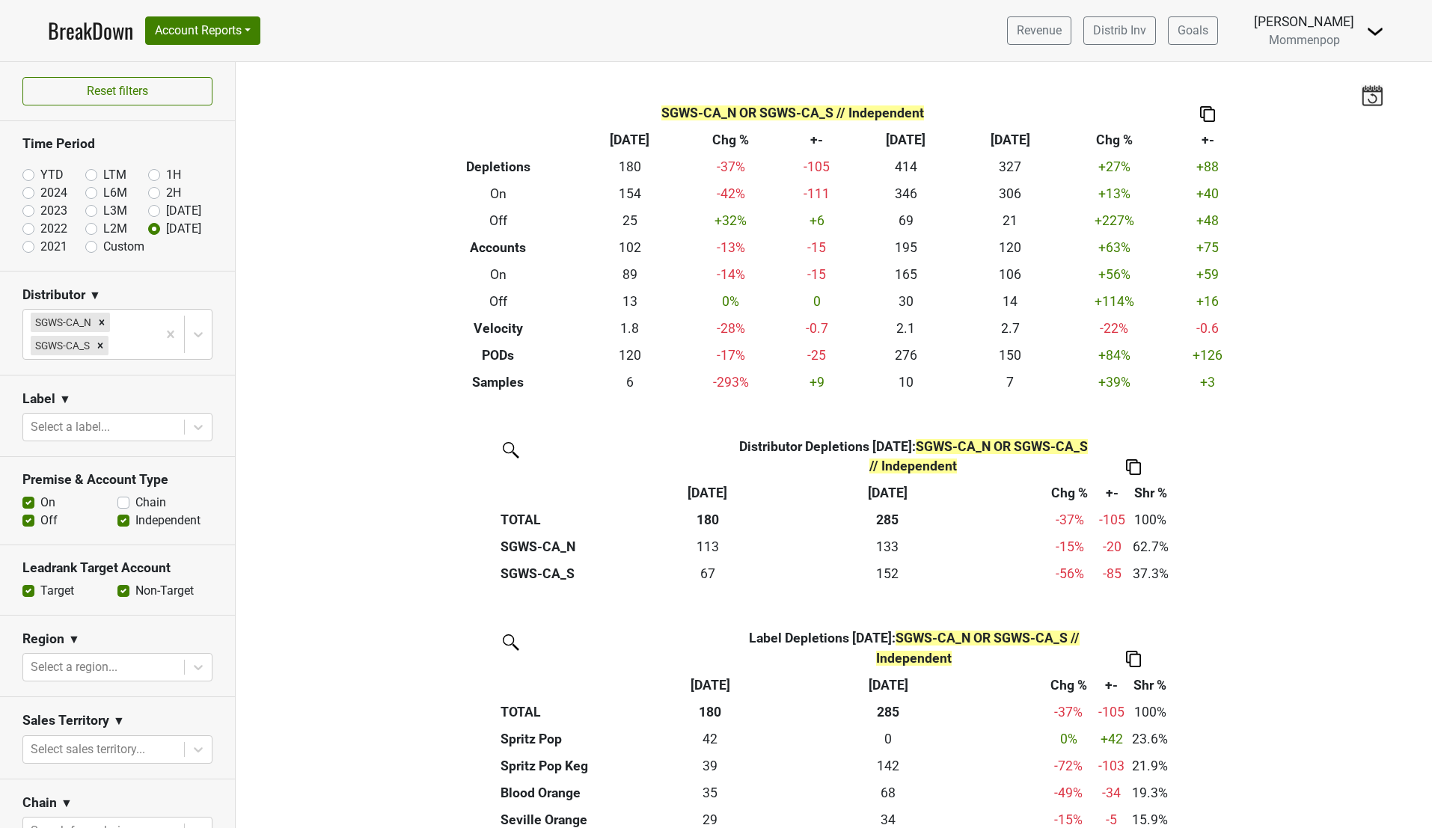
click at [135, 505] on label "Chain" at bounding box center [150, 503] width 31 height 18
click at [125, 505] on input "Chain" at bounding box center [123, 501] width 12 height 15
checkbox input "true"
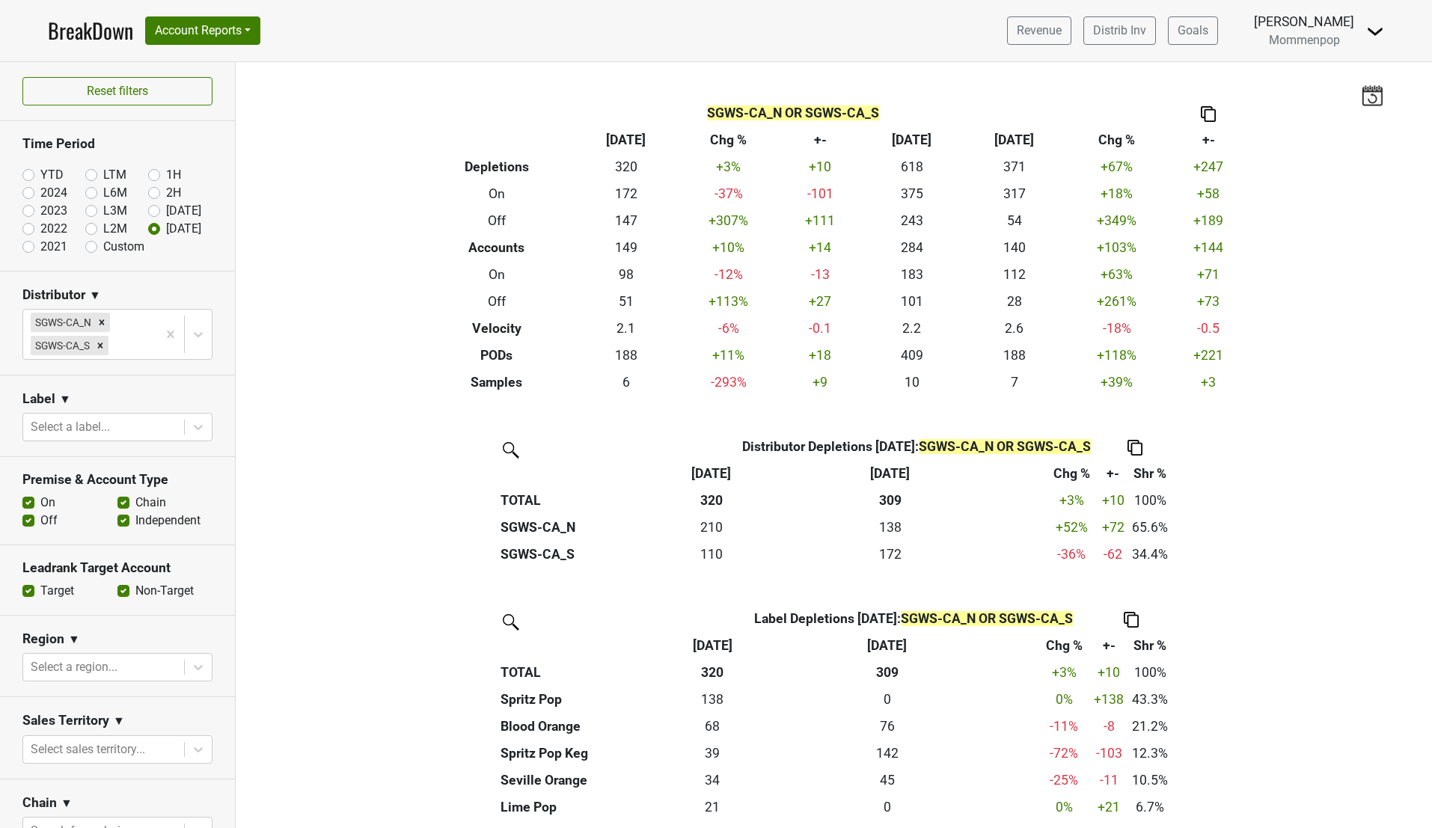
click at [1369, 32] on img at bounding box center [1375, 31] width 18 height 18
click at [1307, 93] on link "Open Leadrank" at bounding box center [1324, 85] width 118 height 24
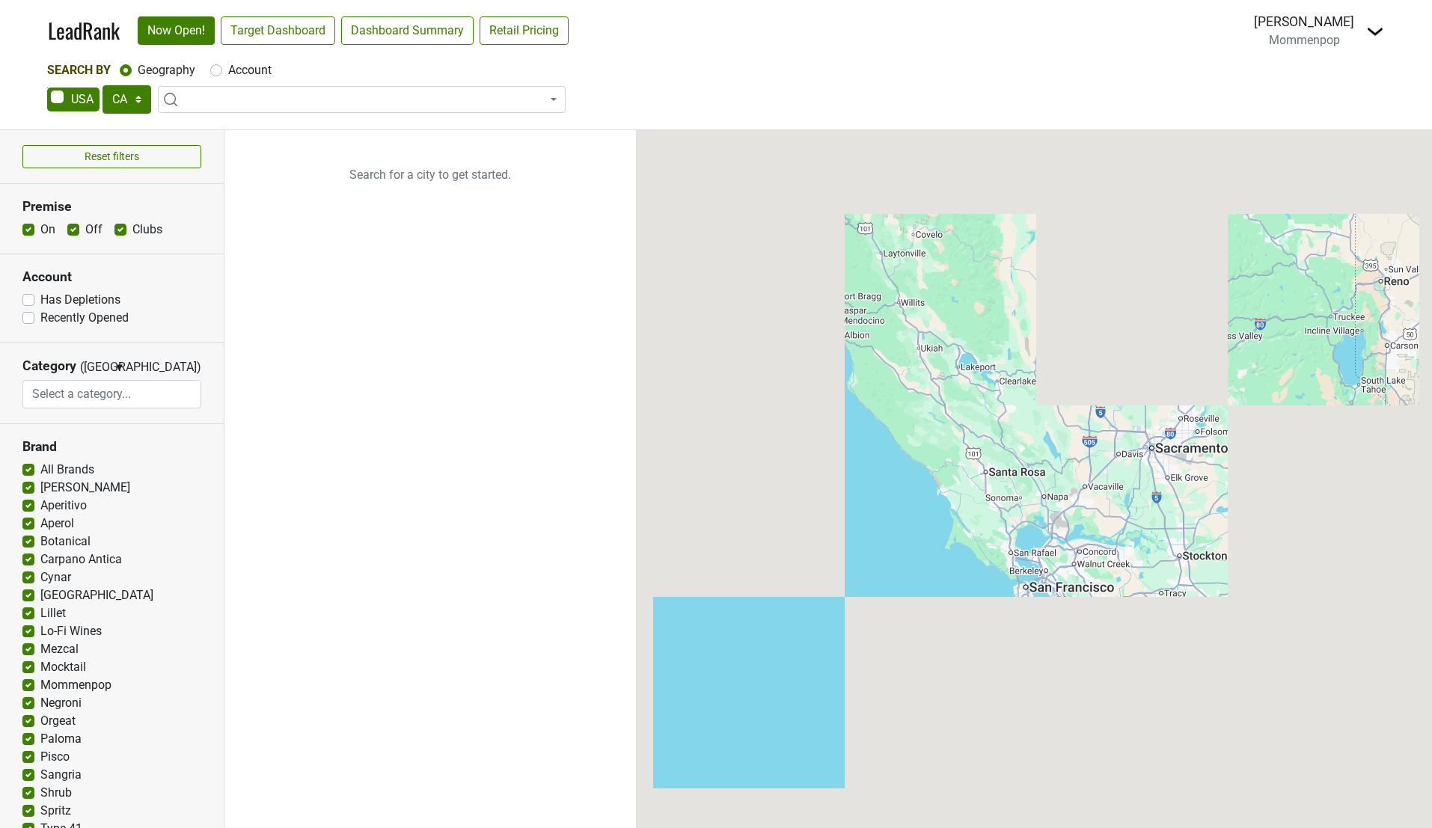
select select "CA"
select select
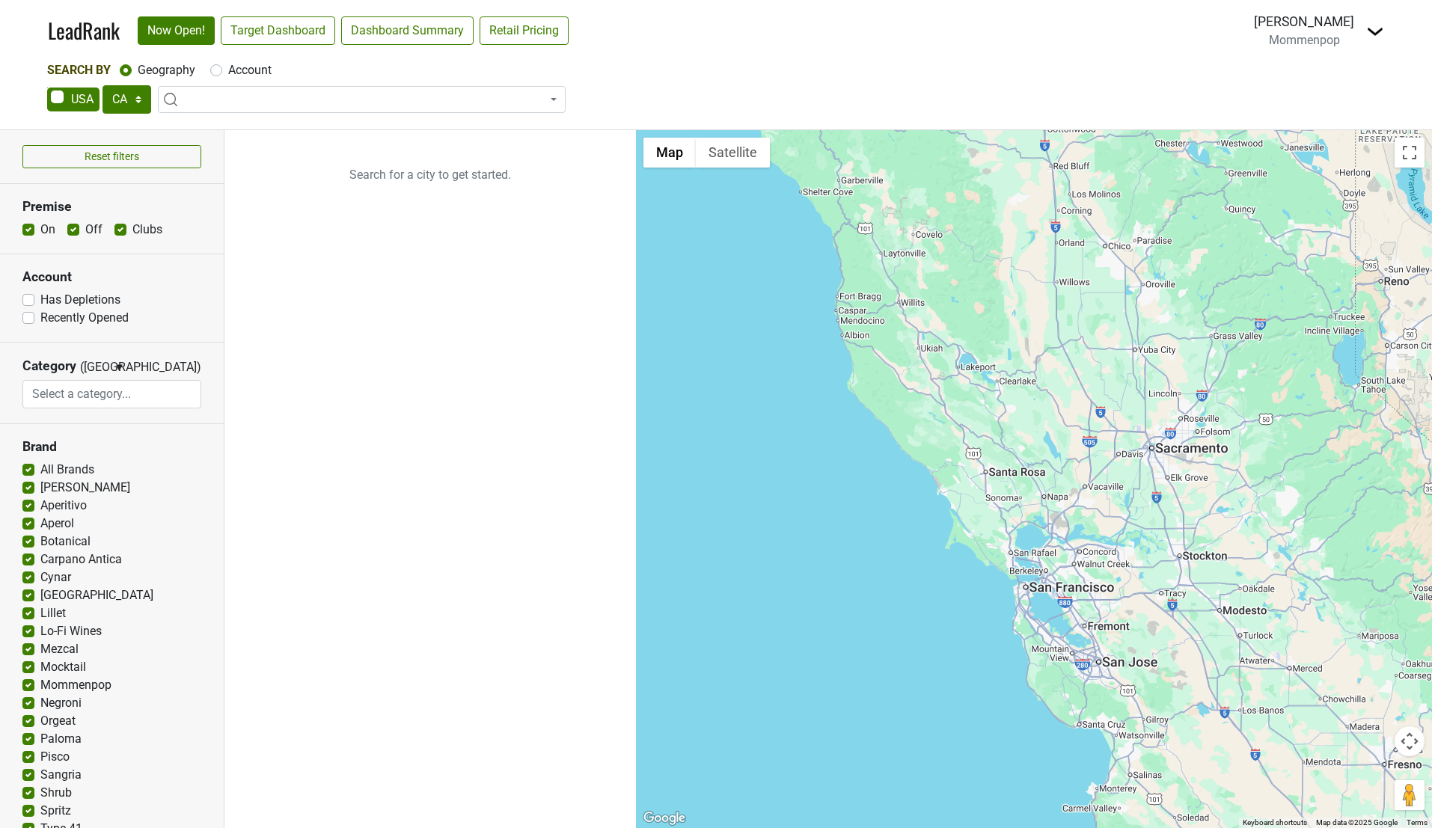
scroll to position [106, 0]
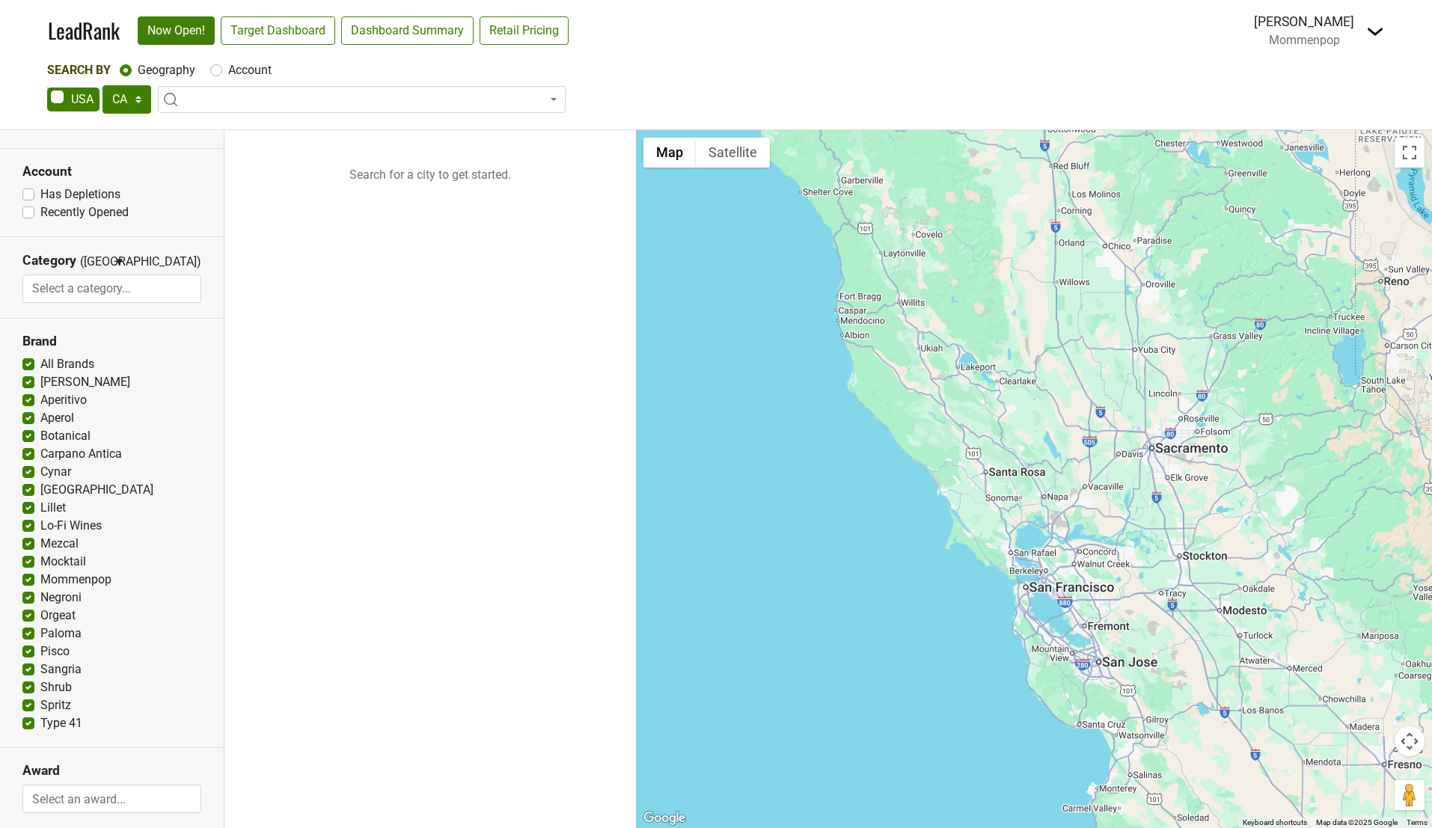
click at [114, 287] on input "search" at bounding box center [111, 289] width 177 height 28
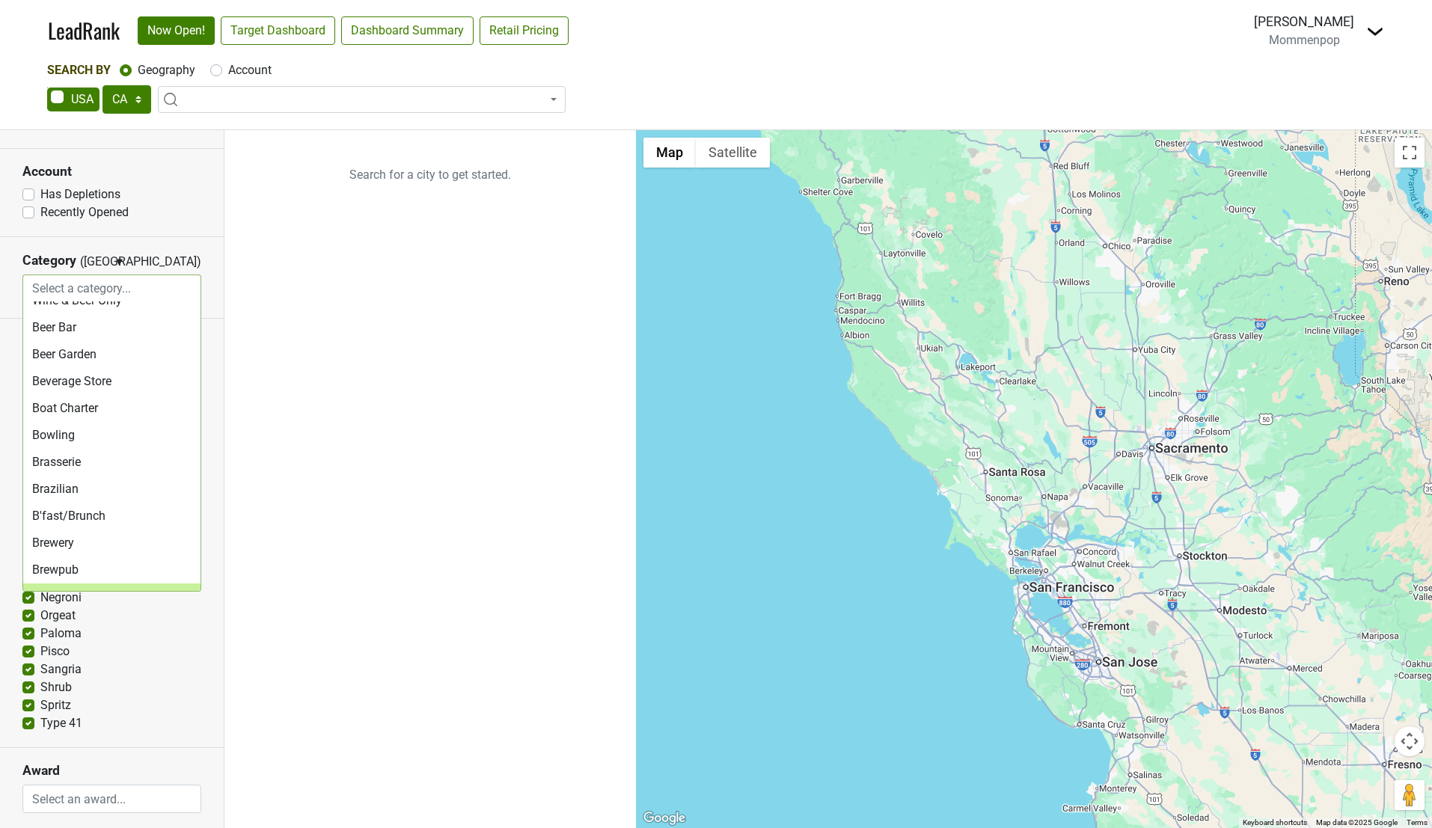
scroll to position [0, 0]
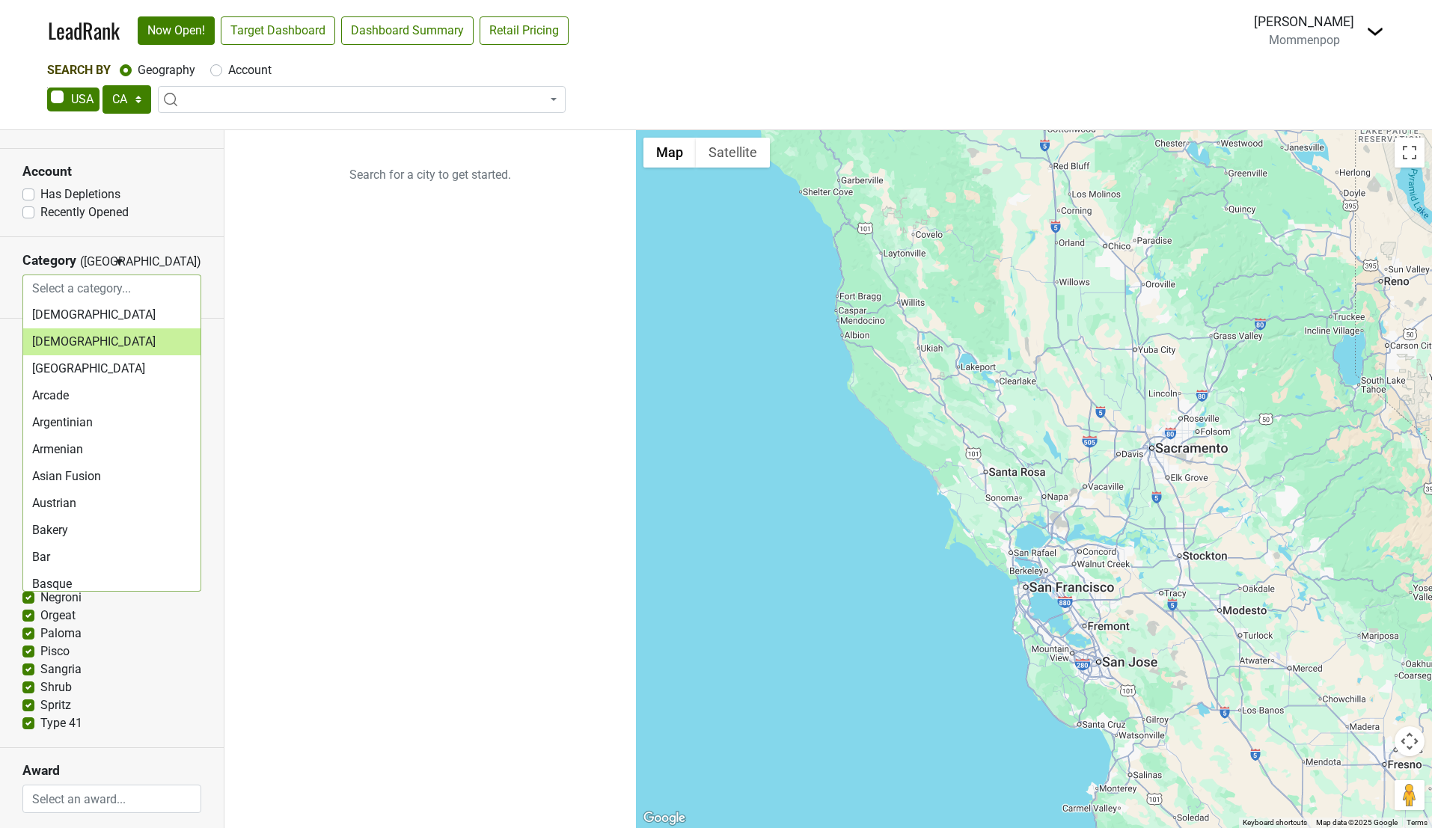
click at [192, 225] on section "Account Has Depletions Recently Opened" at bounding box center [112, 193] width 224 height 88
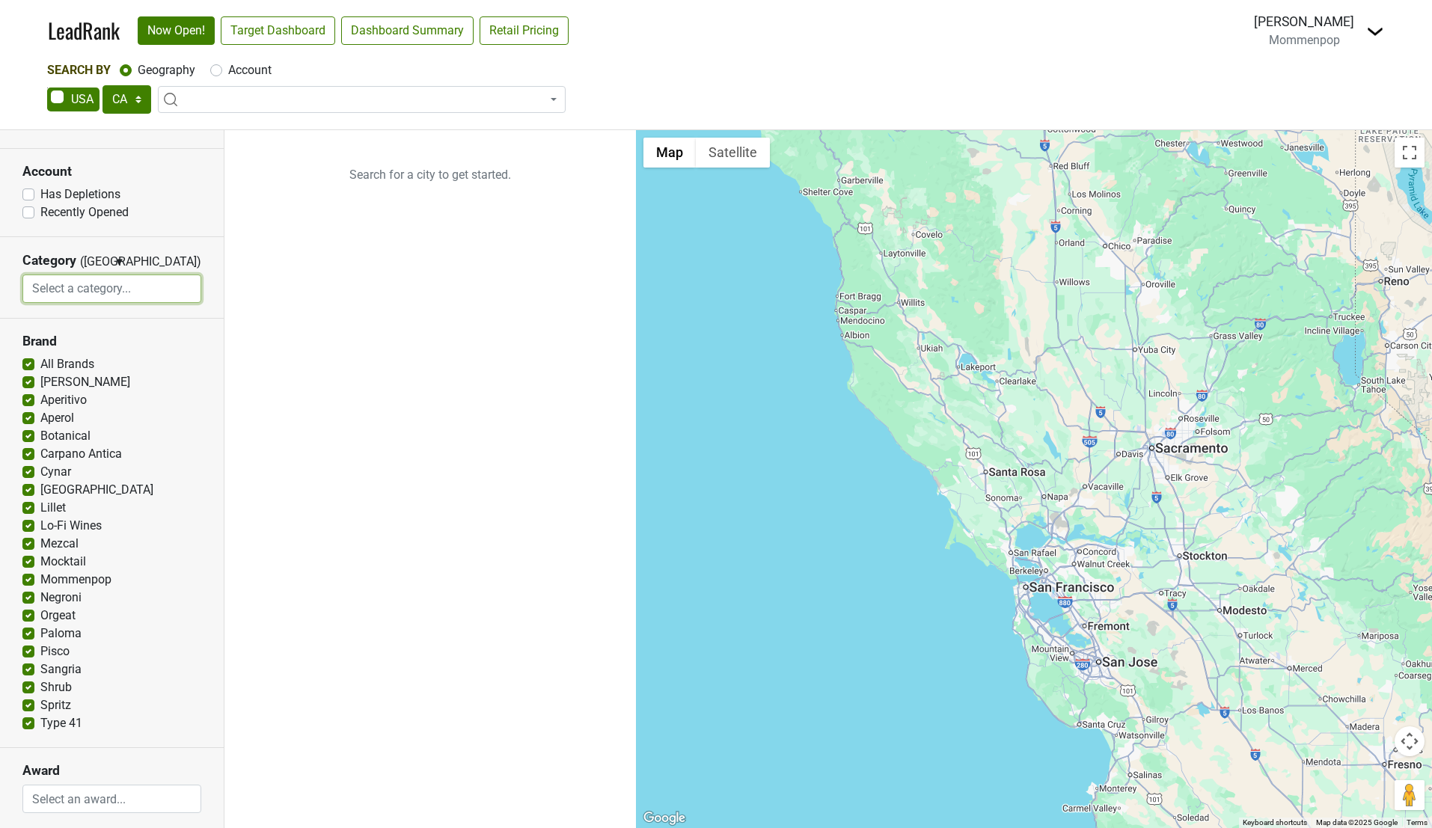
click at [94, 284] on input "search" at bounding box center [111, 289] width 177 height 28
type input "d"
type input "t"
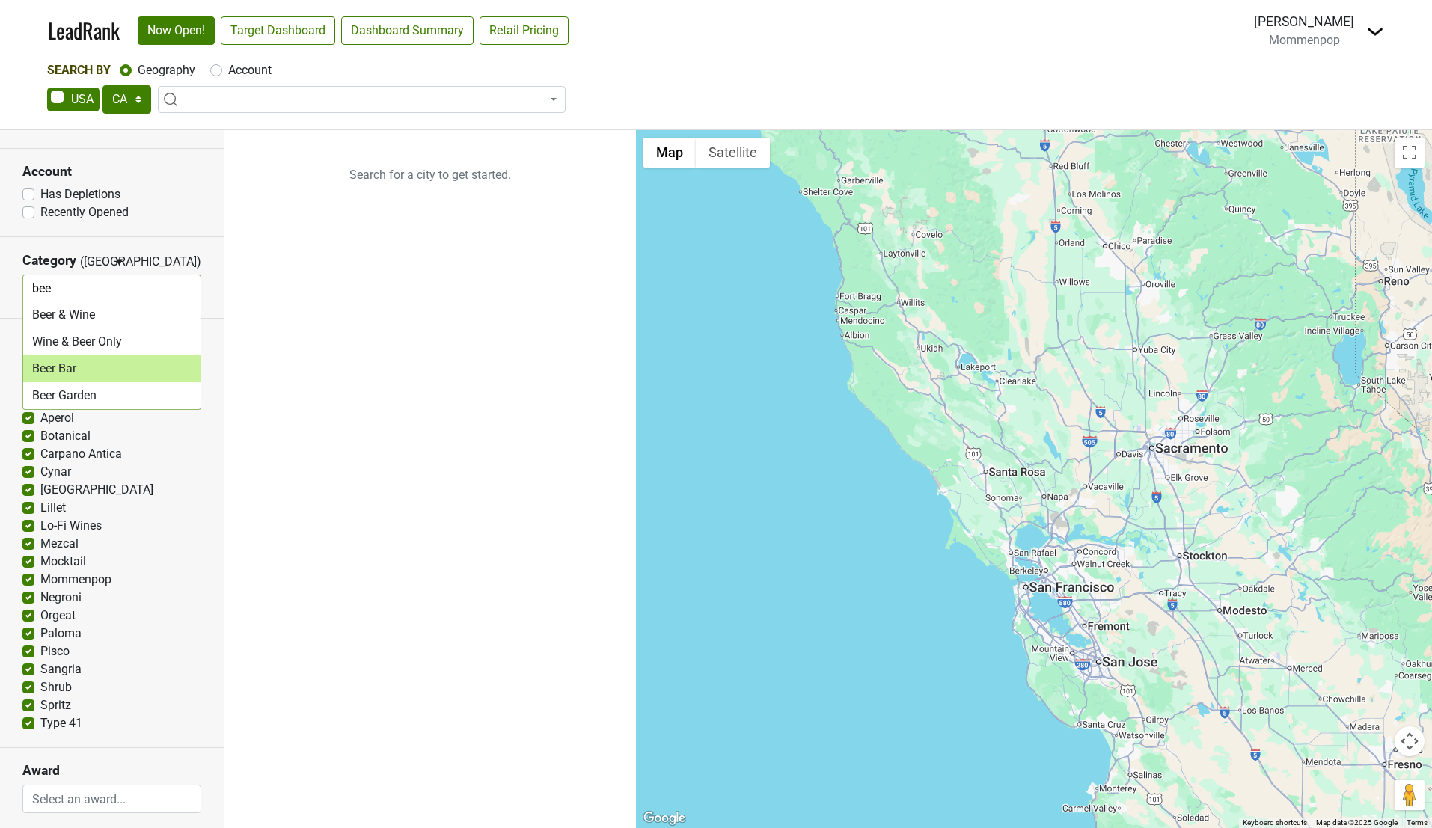
type input "bee"
select select "beerbar"
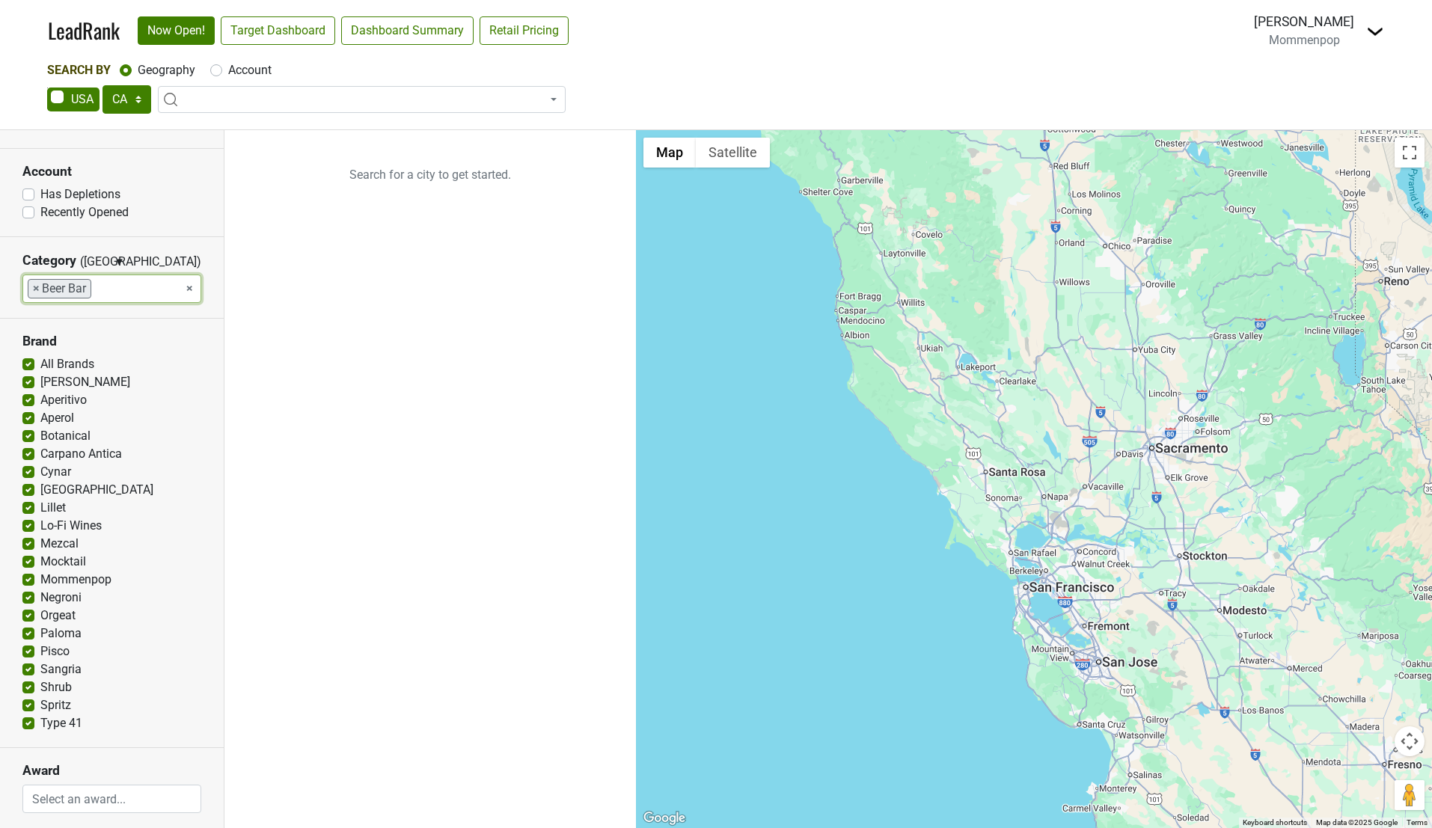
click at [40, 196] on label "Has Depletions" at bounding box center [80, 195] width 80 height 18
click at [29, 196] on input "Has Depletions" at bounding box center [28, 193] width 12 height 15
click at [40, 194] on label "Has Depletions" at bounding box center [80, 195] width 80 height 18
click at [28, 194] on input "Has Depletions" at bounding box center [28, 193] width 12 height 15
click at [40, 197] on label "Has Depletions" at bounding box center [80, 195] width 80 height 18
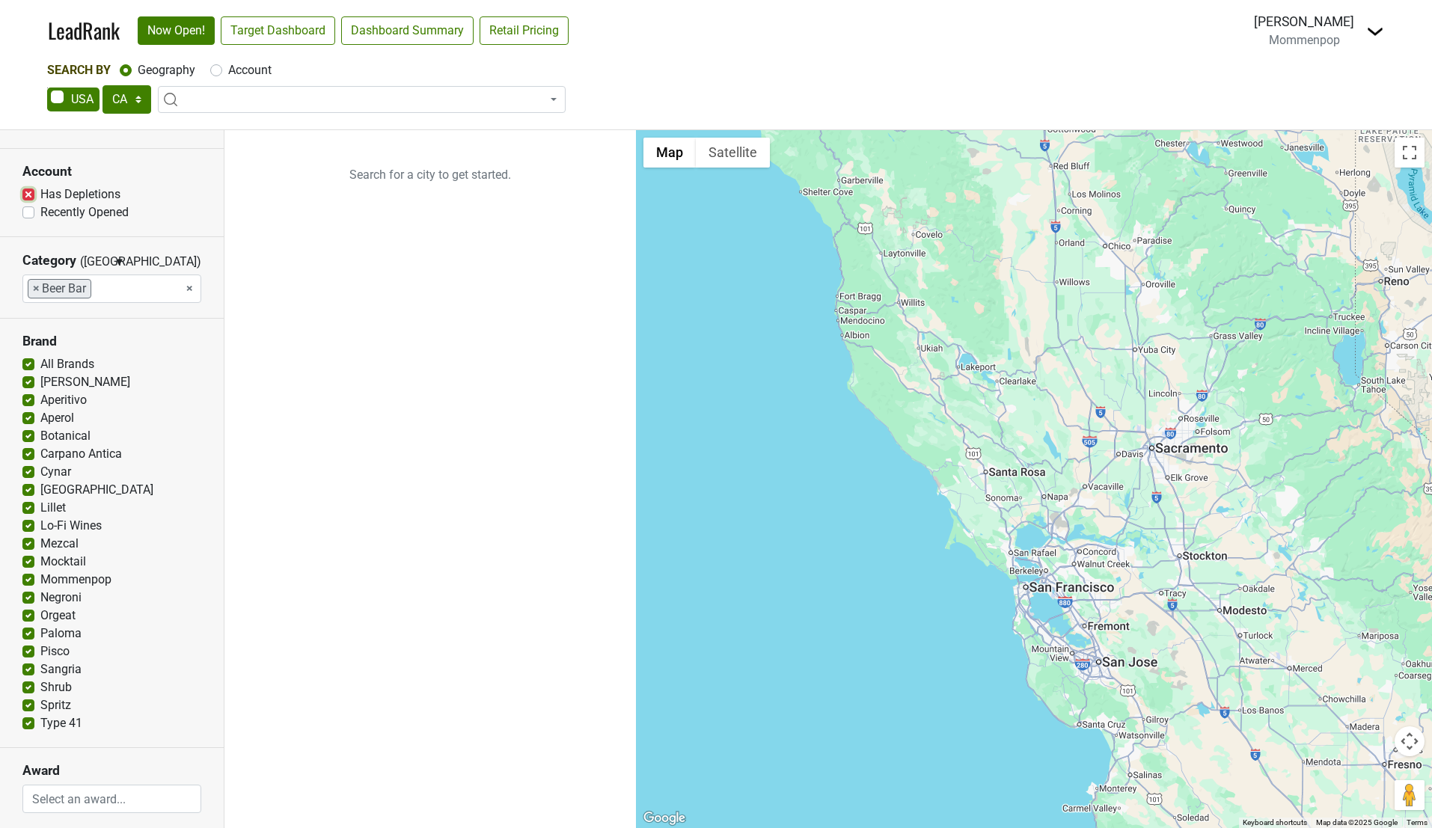
click at [33, 197] on input "Has Depletions" at bounding box center [28, 193] width 12 height 15
checkbox input "false"
click at [219, 106] on span at bounding box center [362, 99] width 408 height 27
type input "n"
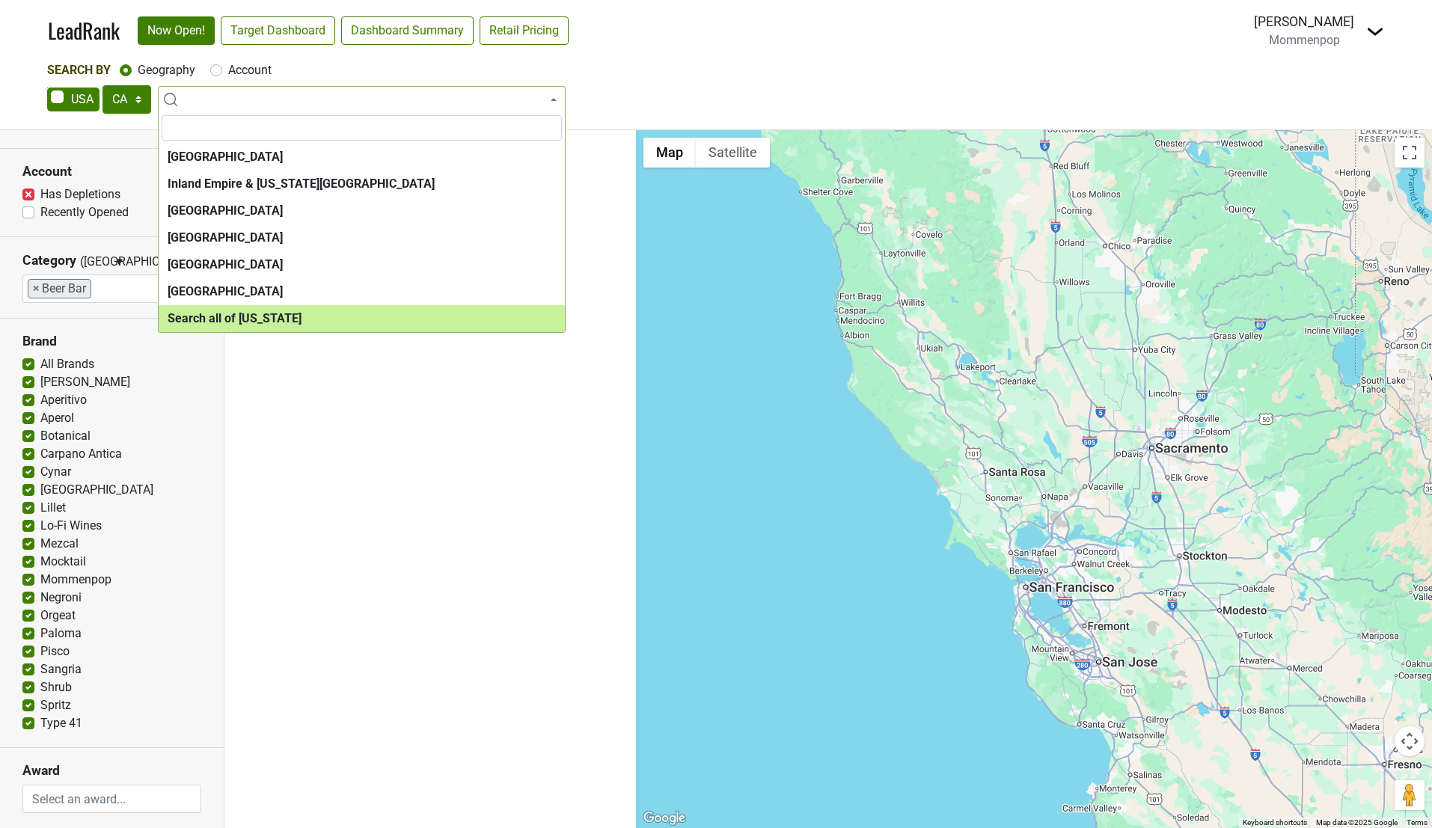
select select "ALL_CA"
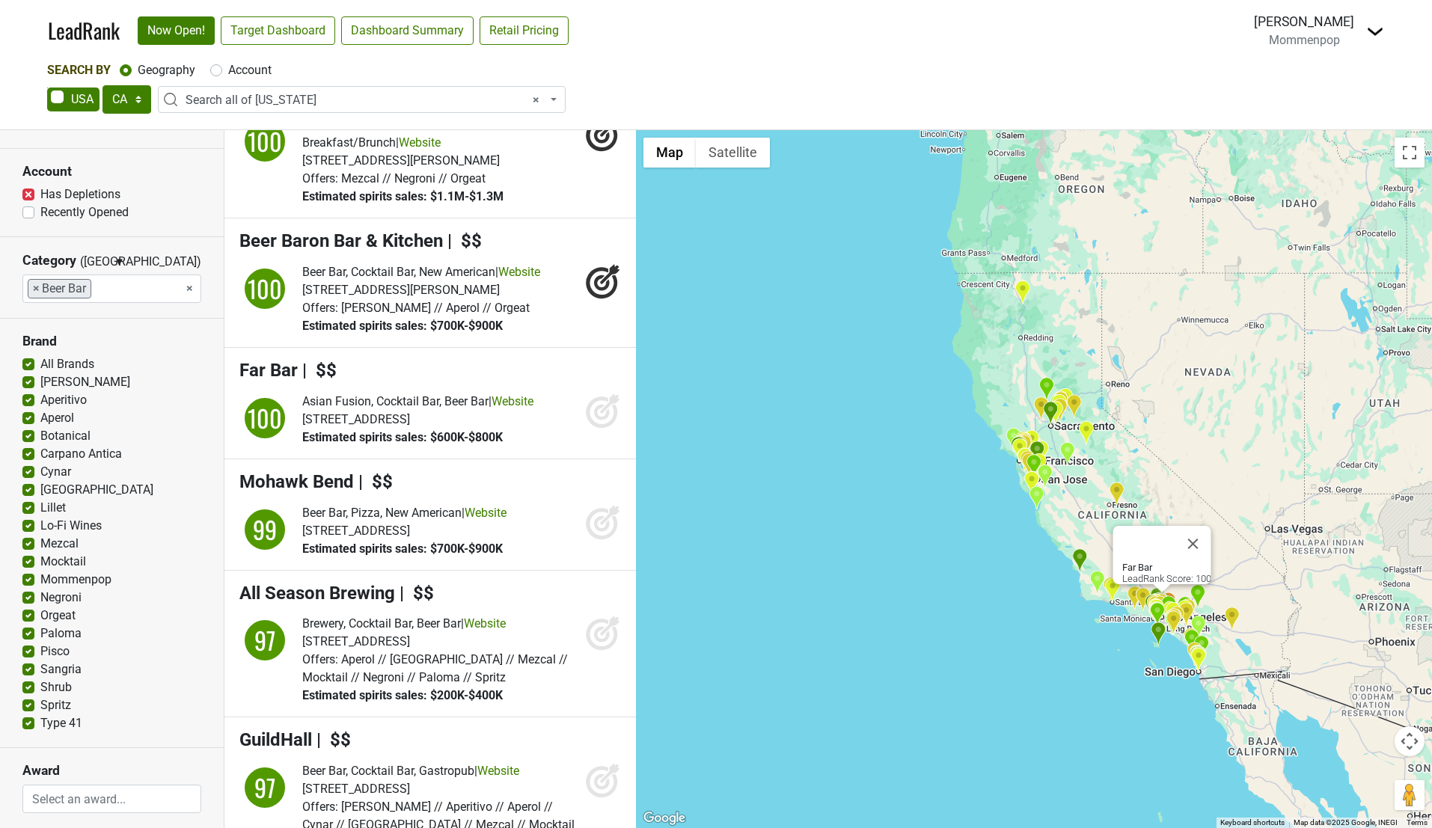
scroll to position [0, 0]
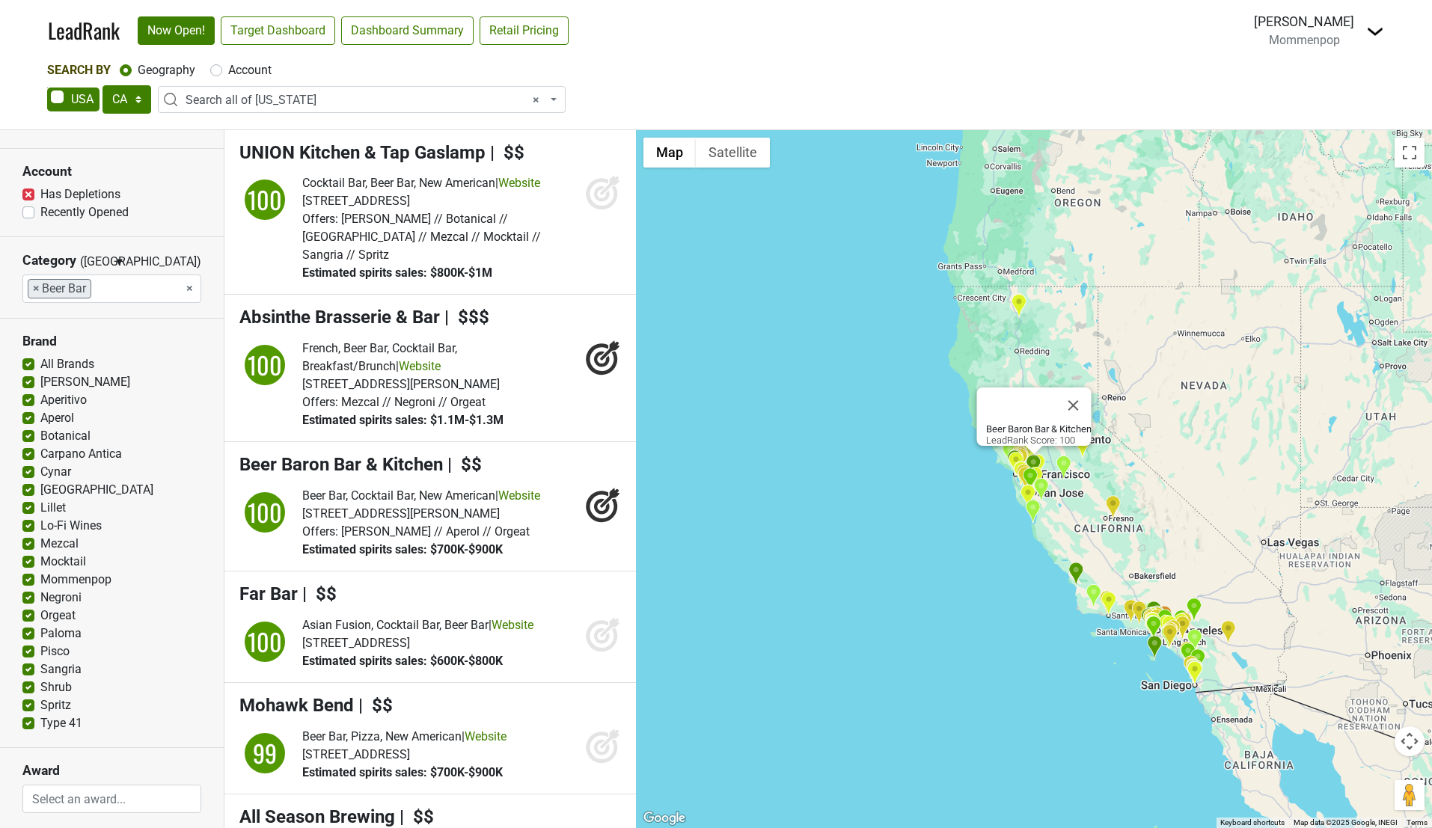
click at [40, 685] on label "Shrub" at bounding box center [55, 688] width 31 height 18
click at [27, 685] on input "Shrub" at bounding box center [28, 686] width 12 height 15
checkbox input "false"
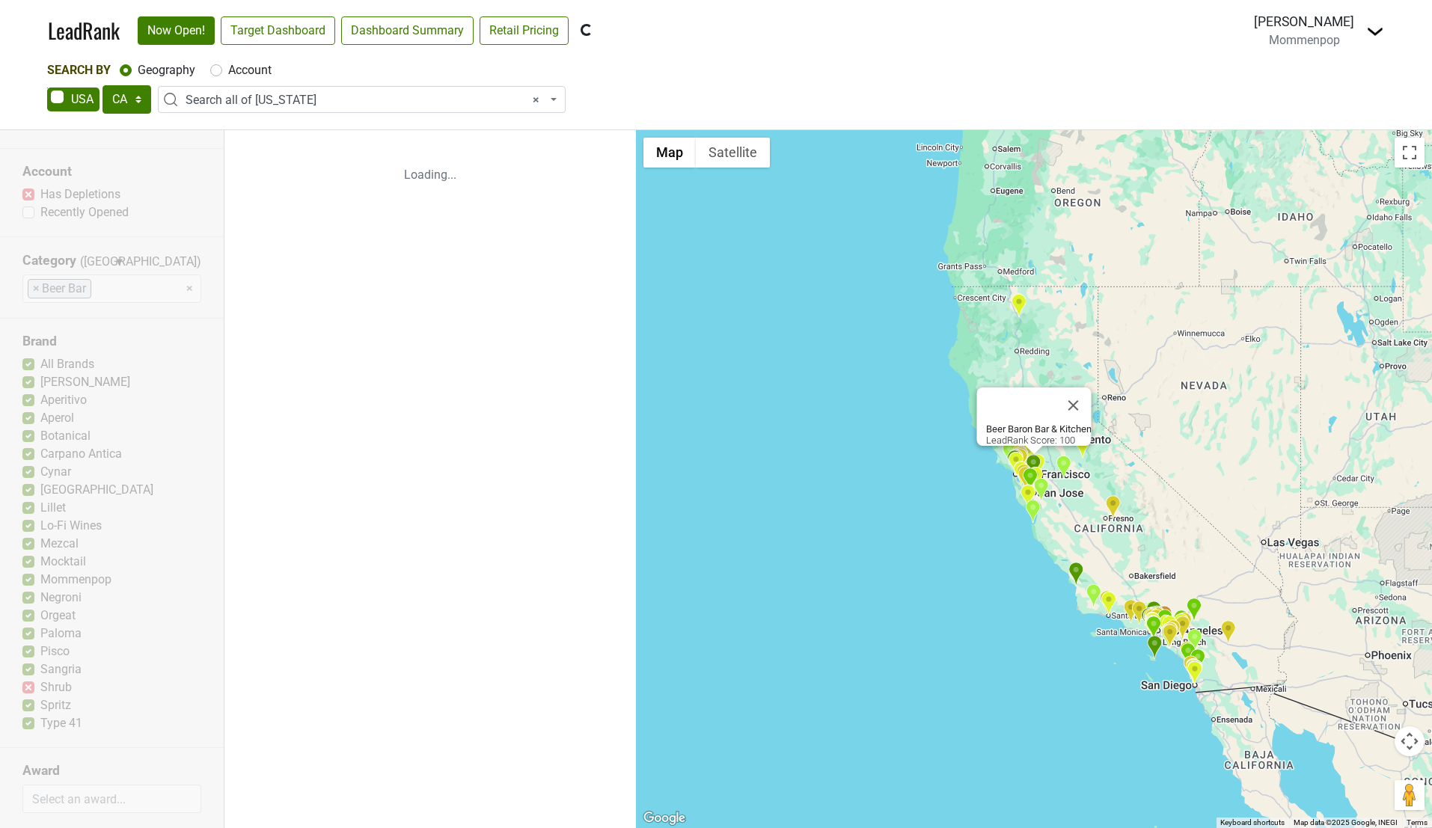
click at [28, 669] on div "Reset filters Premise On Off Clubs Account Has Depletions Recently Opened Categ…" at bounding box center [112, 479] width 224 height 698
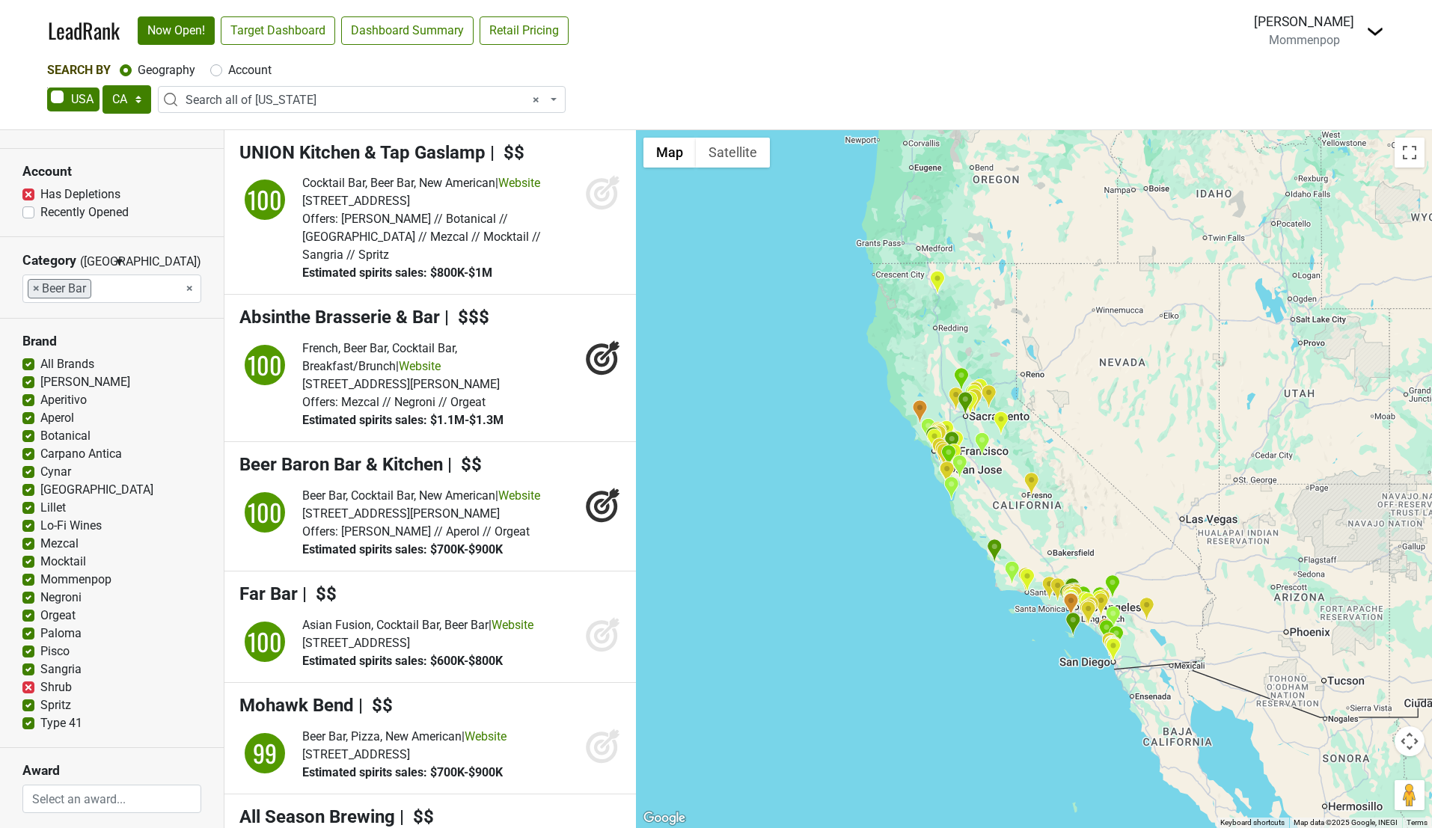
click at [40, 669] on label "Sangria" at bounding box center [60, 670] width 41 height 18
click at [28, 669] on input "Sangria" at bounding box center [28, 668] width 12 height 15
checkbox input "false"
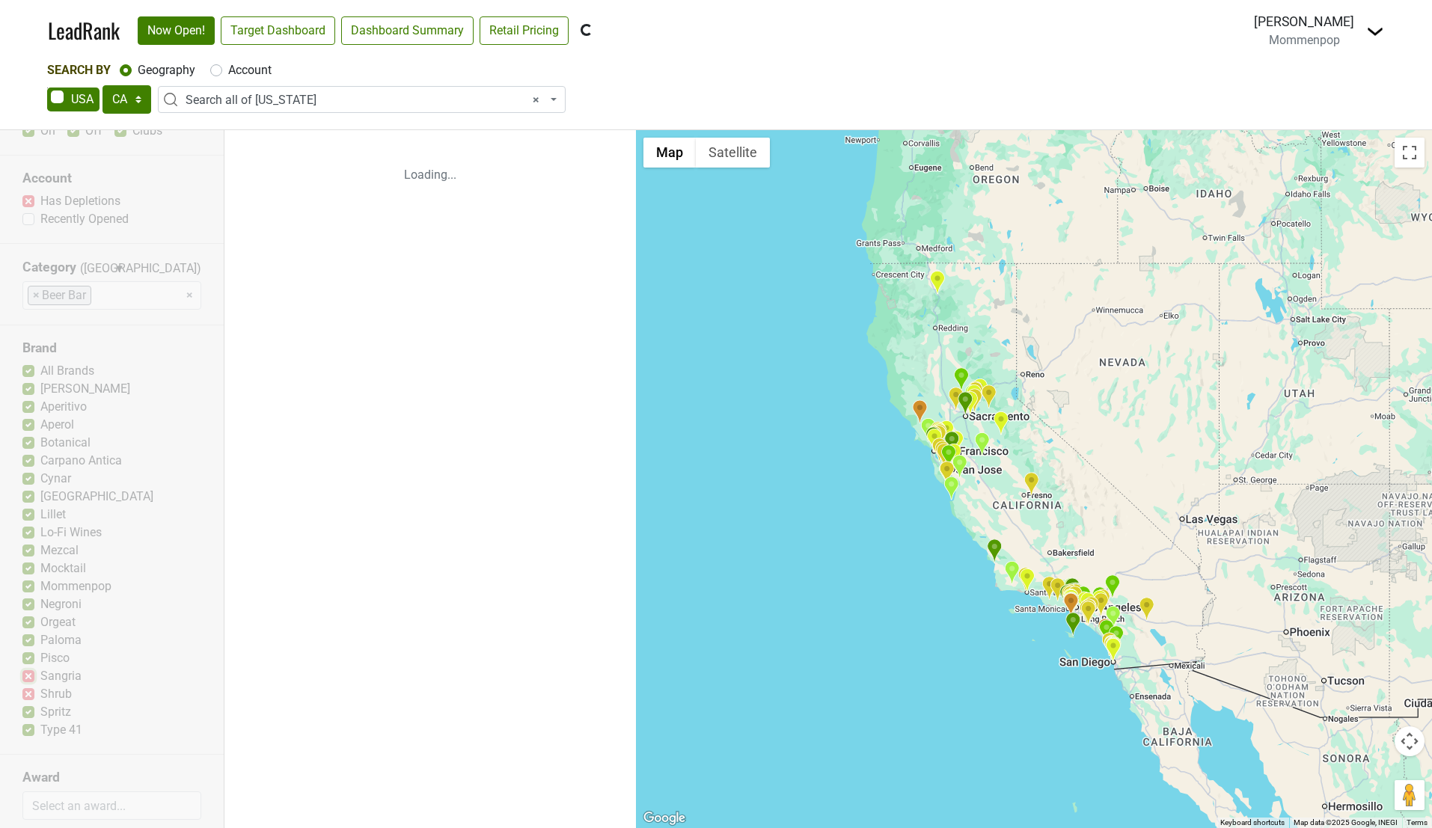
scroll to position [97, 0]
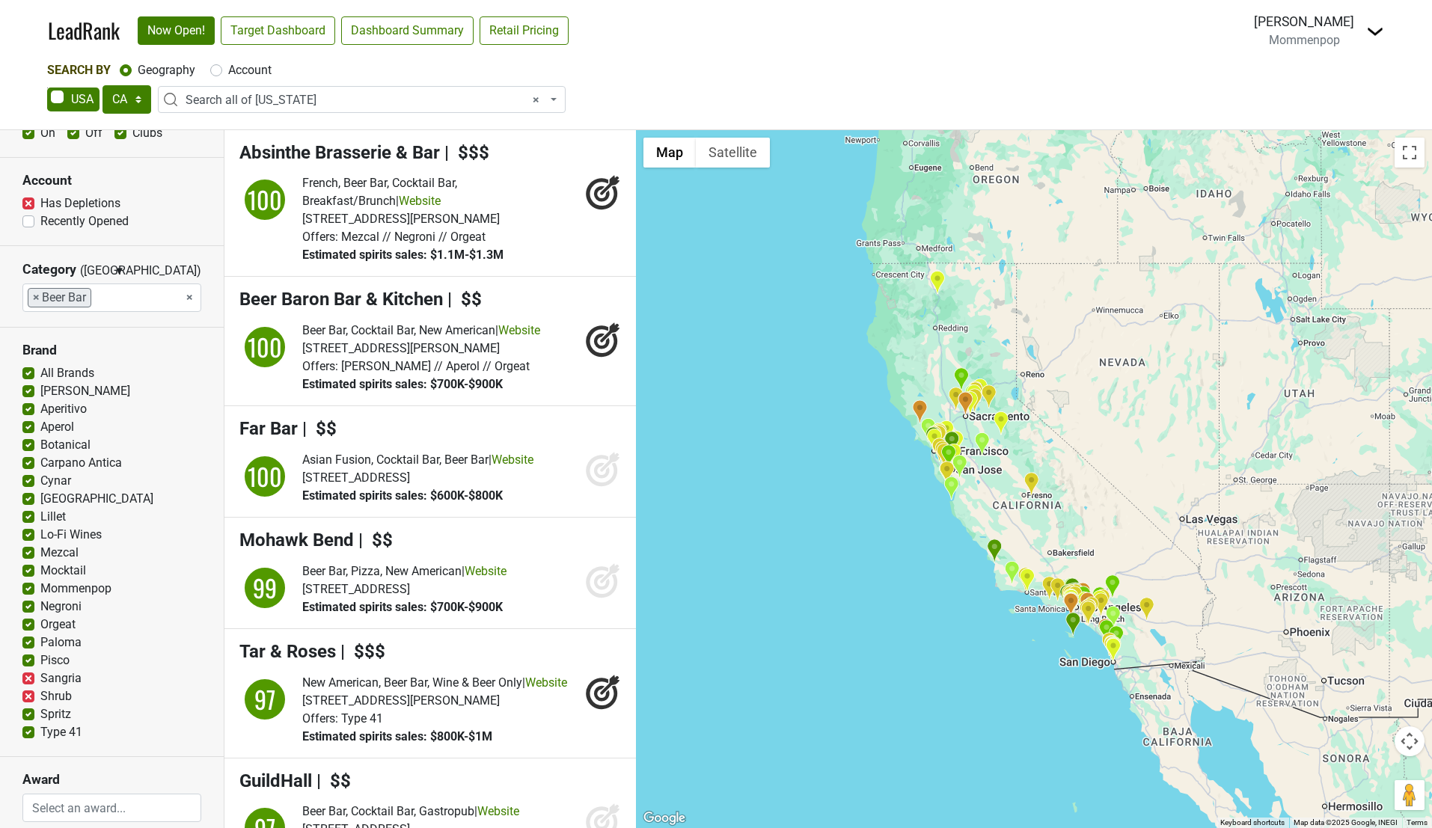
click at [40, 658] on label "Pisco" at bounding box center [54, 661] width 29 height 18
click at [27, 658] on input "Pisco" at bounding box center [28, 659] width 12 height 15
checkbox input "false"
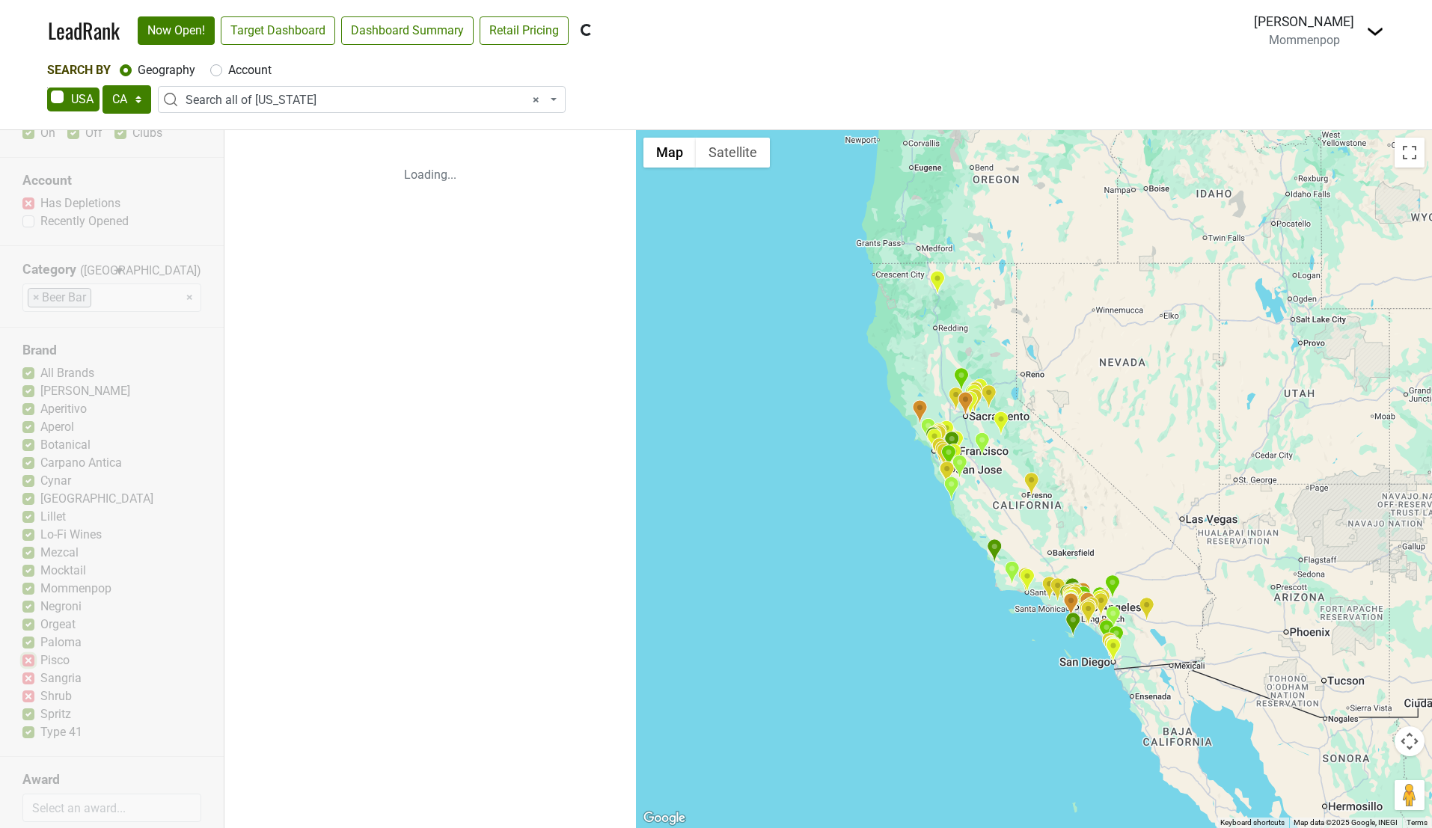
scroll to position [99, 0]
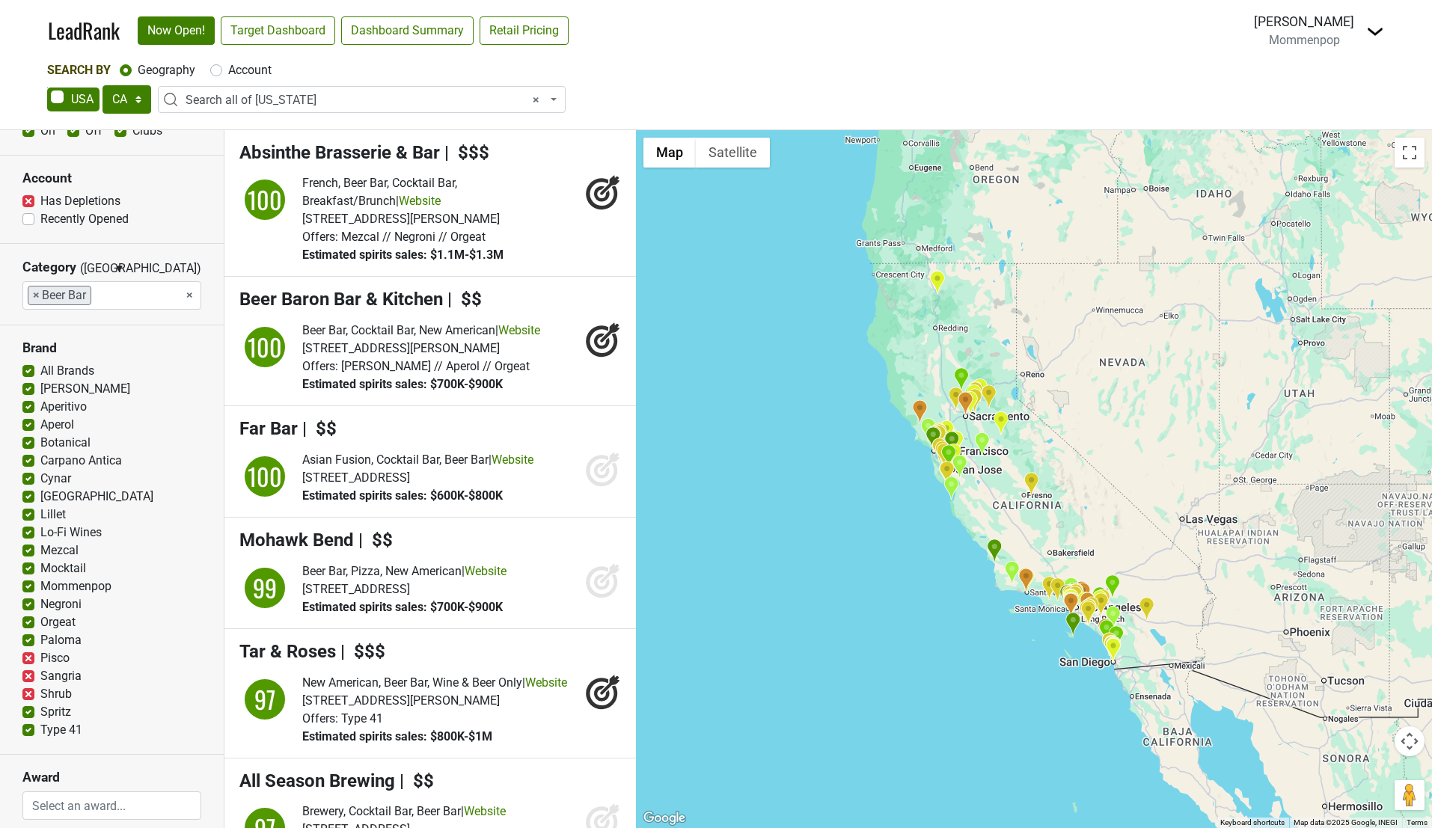
click at [40, 641] on label "Paloma" at bounding box center [60, 641] width 41 height 18
click at [26, 641] on input "Paloma" at bounding box center [28, 639] width 12 height 15
checkbox input "false"
click at [40, 621] on label "Orgeat" at bounding box center [57, 623] width 35 height 18
click at [28, 621] on input "Orgeat" at bounding box center [28, 621] width 12 height 15
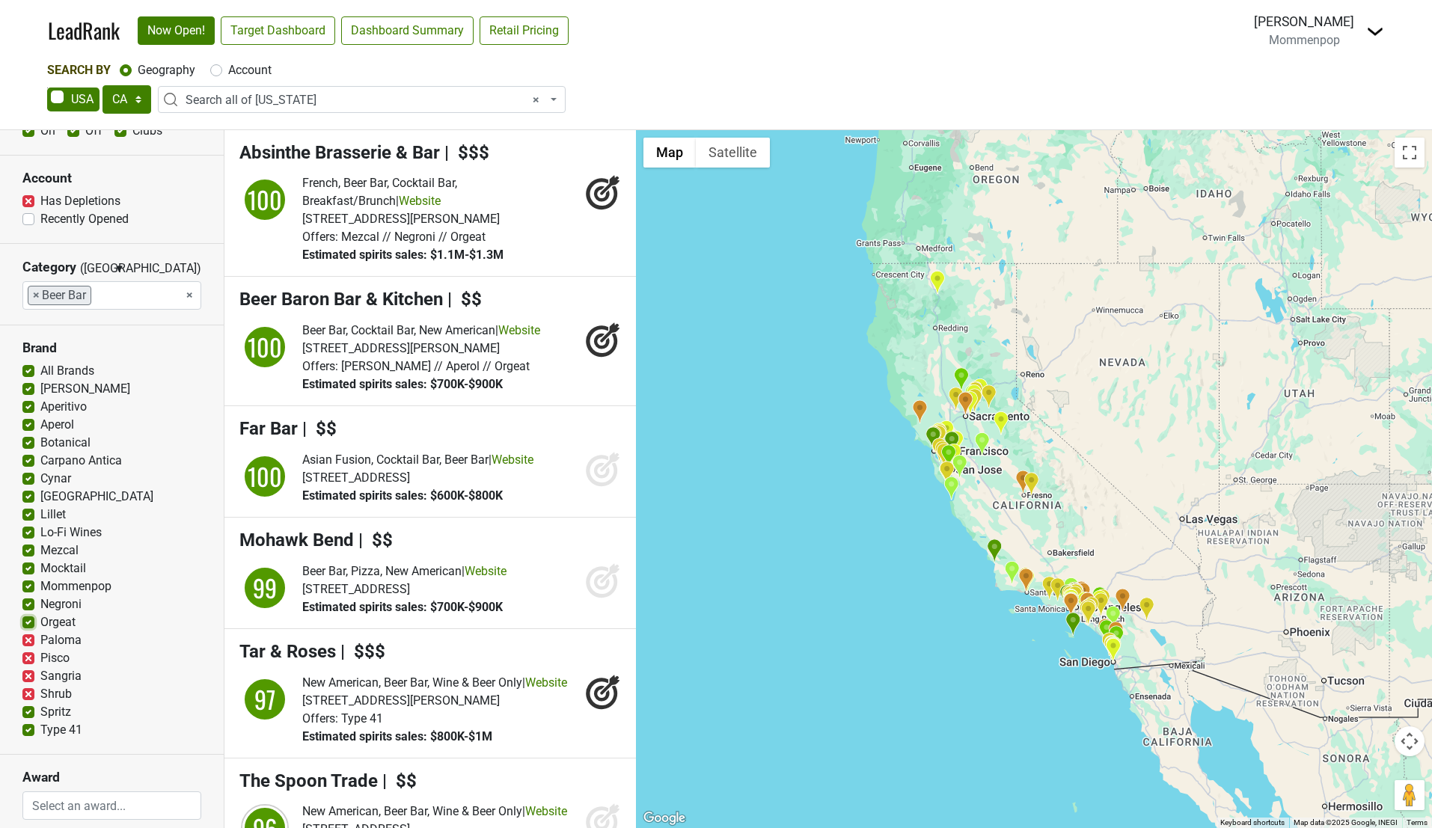
checkbox input "false"
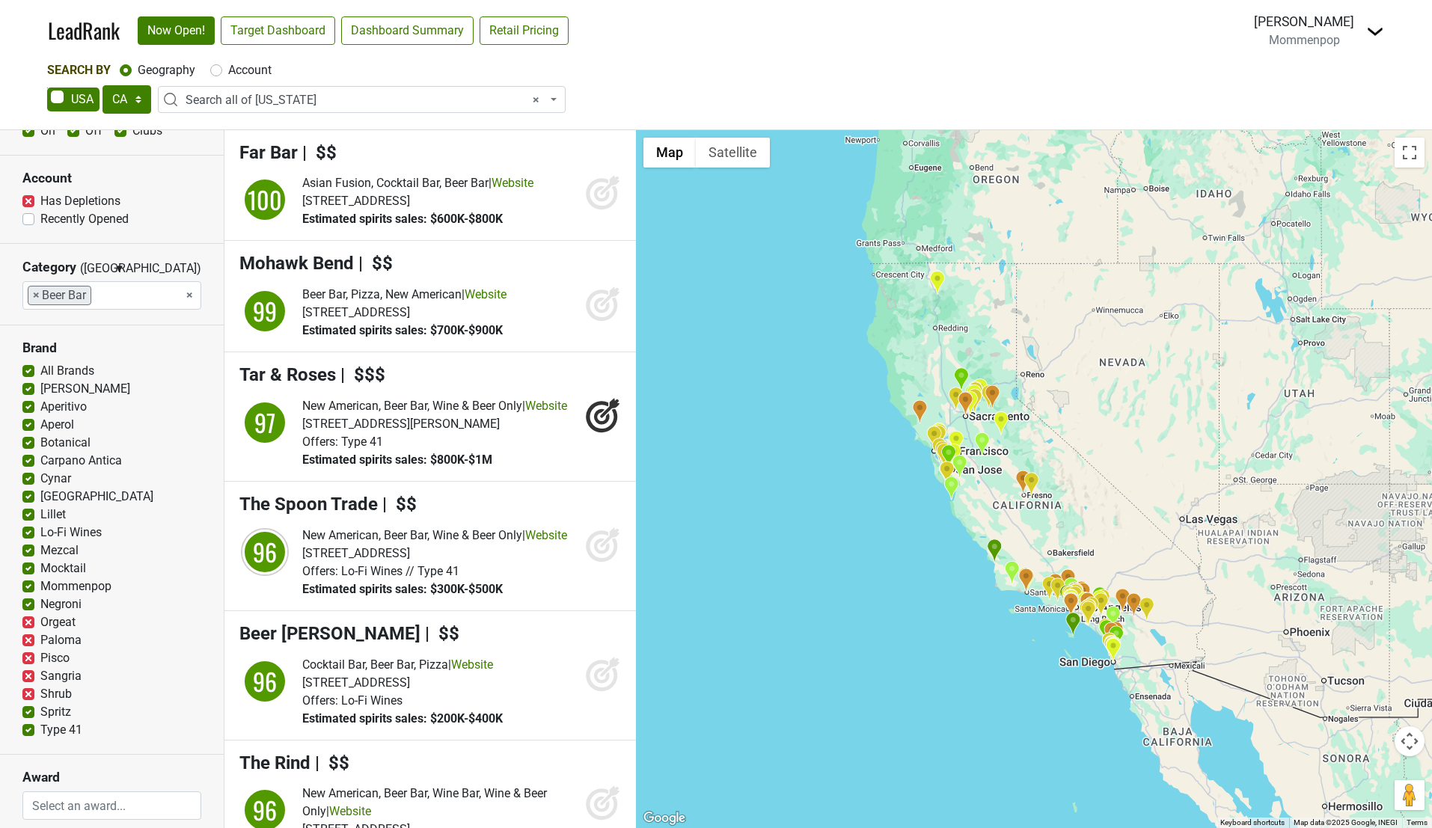
click at [40, 601] on label "Negroni" at bounding box center [60, 605] width 41 height 18
click at [28, 601] on input "Negroni" at bounding box center [28, 603] width 12 height 15
checkbox input "false"
click at [40, 586] on label "Mommenpop" at bounding box center [75, 584] width 71 height 18
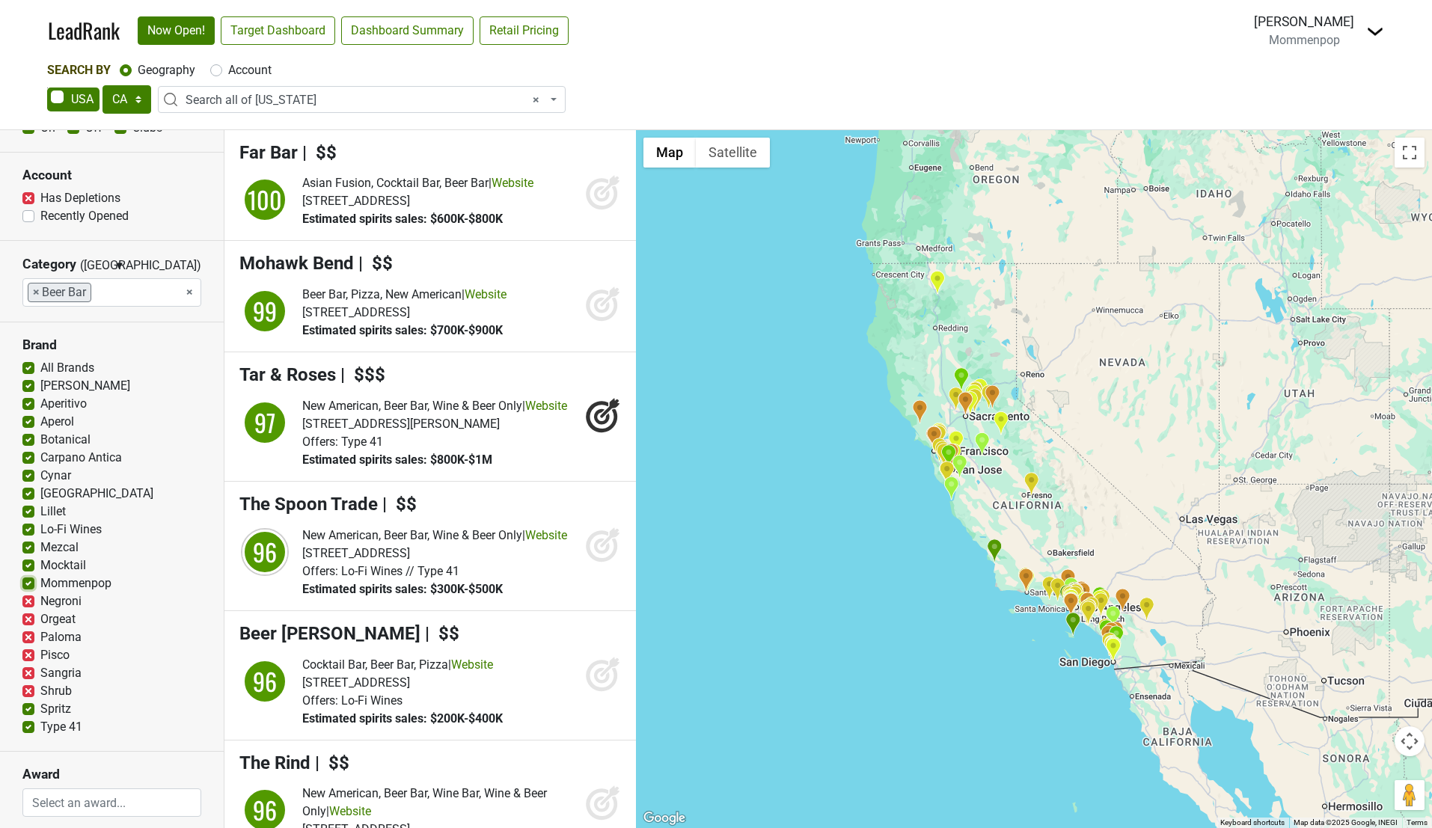
click at [28, 586] on input "Mommenpop" at bounding box center [28, 582] width 12 height 15
click at [40, 584] on label "Mommenpop" at bounding box center [75, 584] width 71 height 18
click at [28, 584] on input "Mommenpop" at bounding box center [28, 582] width 12 height 15
click at [40, 585] on label "Mommenpop" at bounding box center [75, 584] width 71 height 18
click at [25, 585] on input "Mommenpop" at bounding box center [28, 582] width 12 height 15
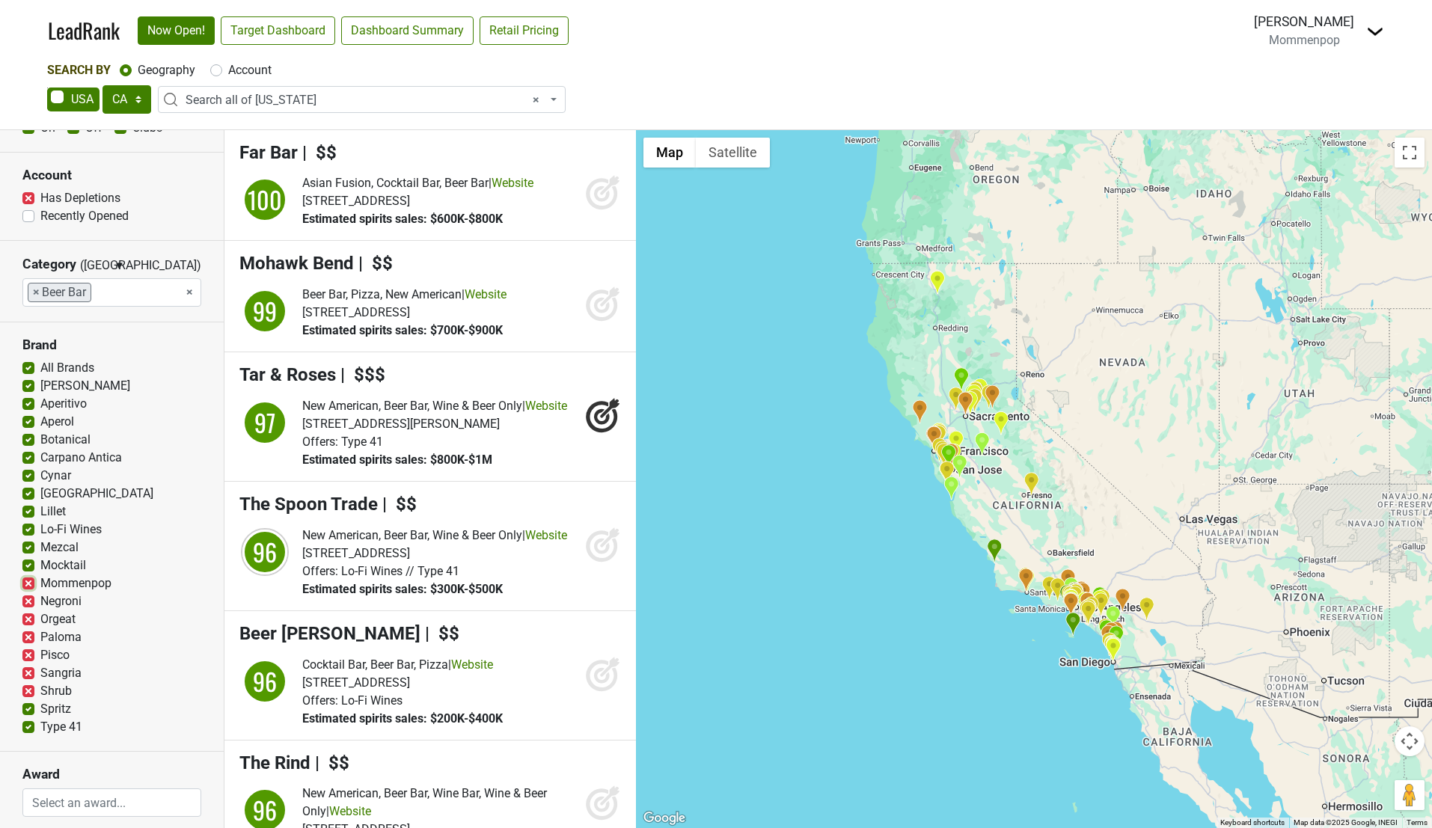
checkbox input "true"
click at [40, 603] on label "Negroni" at bounding box center [60, 602] width 41 height 18
click at [28, 603] on input "Negroni" at bounding box center [28, 600] width 12 height 15
click at [40, 603] on label "Negroni" at bounding box center [60, 602] width 41 height 18
click at [28, 603] on input "Negroni" at bounding box center [28, 600] width 12 height 15
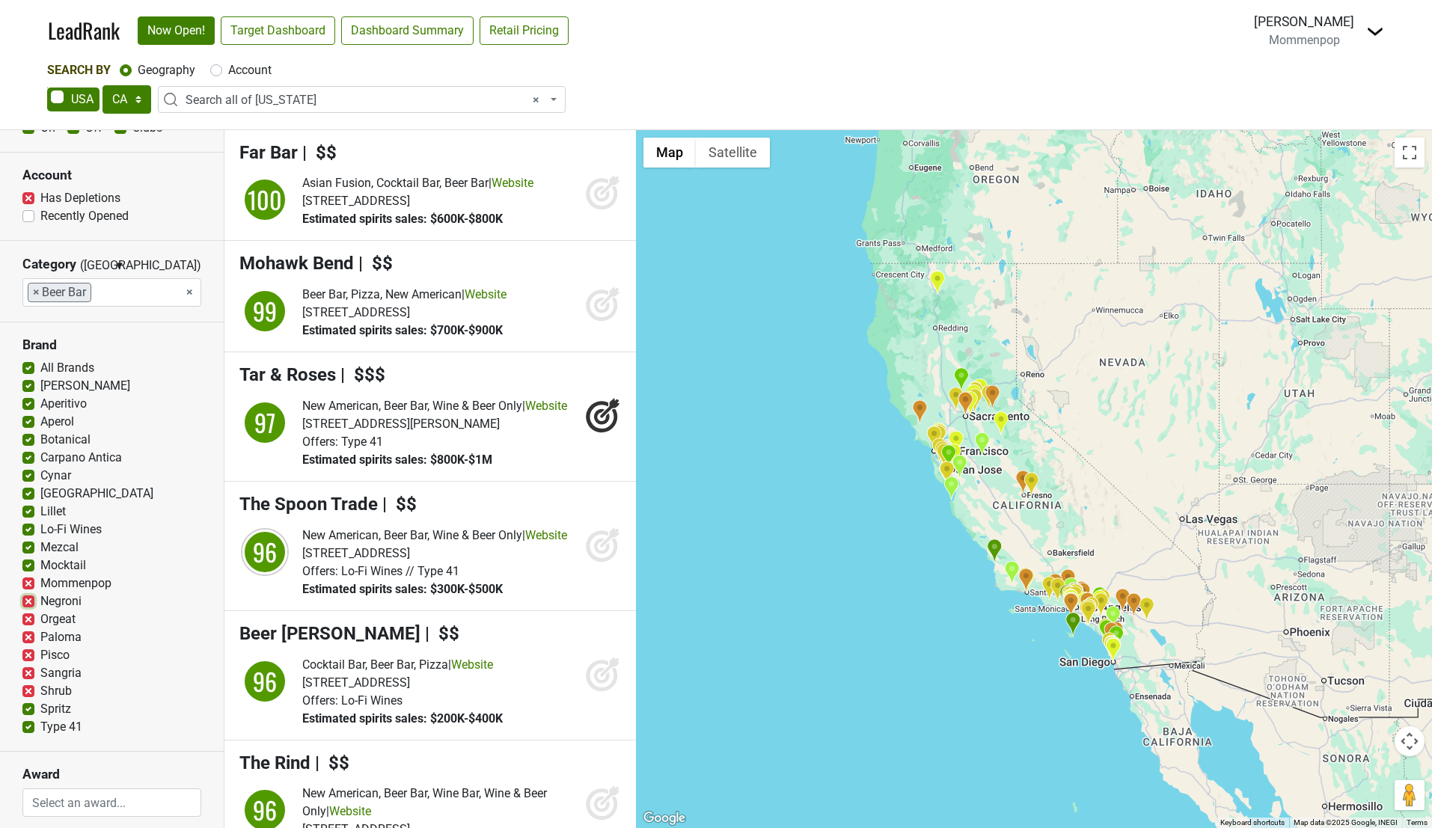
checkbox input "true"
click at [40, 543] on label "Mezcal" at bounding box center [59, 546] width 38 height 18
click at [31, 543] on input "Mezcal" at bounding box center [28, 544] width 12 height 15
checkbox input "false"
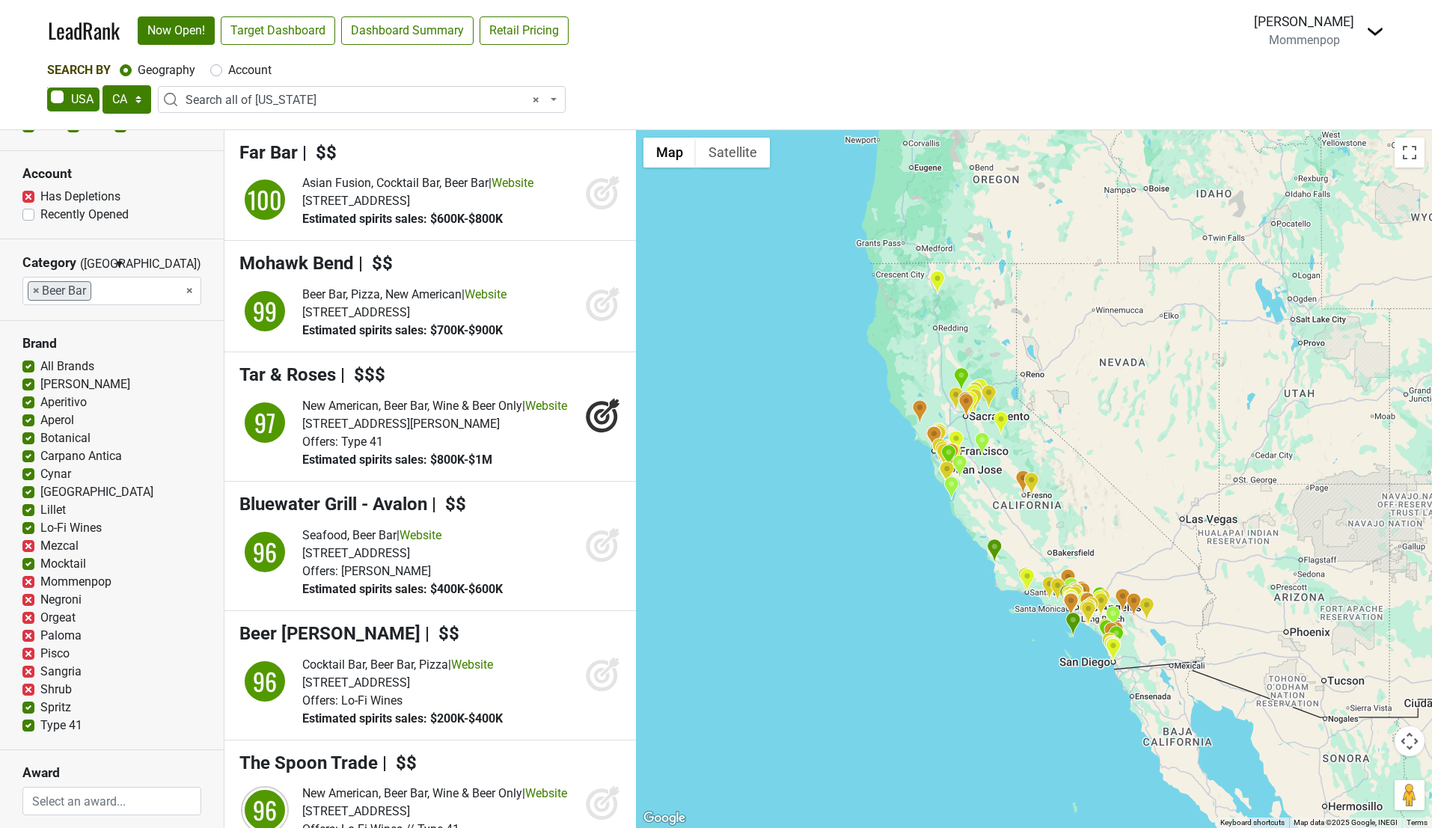
click at [40, 528] on label "Lo-Fi Wines" at bounding box center [70, 528] width 61 height 18
click at [28, 528] on input "Lo-Fi Wines" at bounding box center [28, 526] width 12 height 15
checkbox input "false"
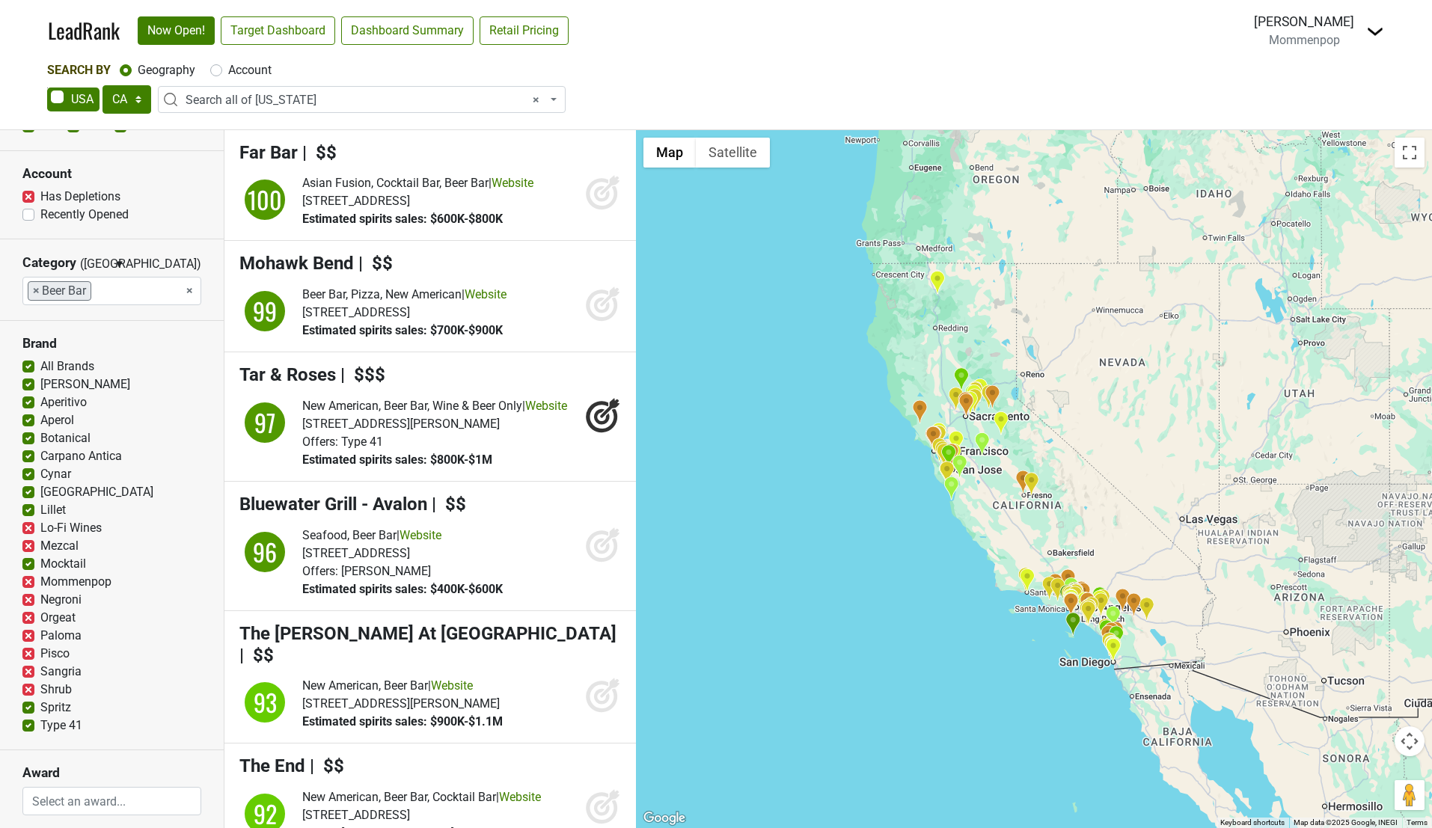
click at [40, 490] on label "[GEOGRAPHIC_DATA]" at bounding box center [96, 492] width 113 height 18
click at [30, 490] on input "[GEOGRAPHIC_DATA]" at bounding box center [28, 490] width 12 height 15
checkbox input "false"
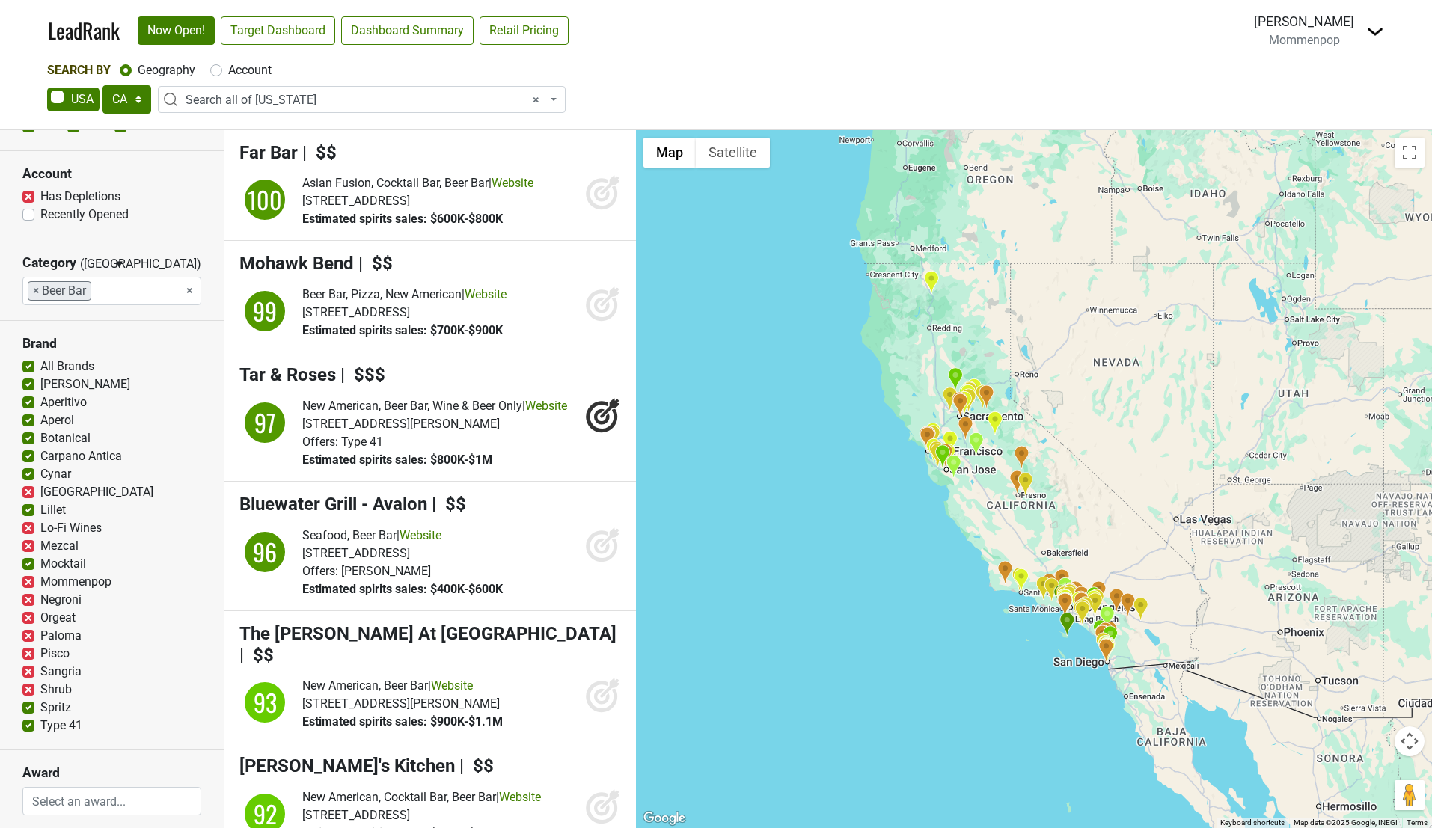
click at [40, 475] on label "Cynar" at bounding box center [55, 474] width 31 height 18
click at [26, 475] on input "Cynar" at bounding box center [28, 472] width 12 height 15
checkbox input "false"
click at [40, 459] on label "Carpano Antica" at bounding box center [81, 456] width 82 height 18
click at [26, 459] on input "Carpano Antica" at bounding box center [28, 454] width 12 height 15
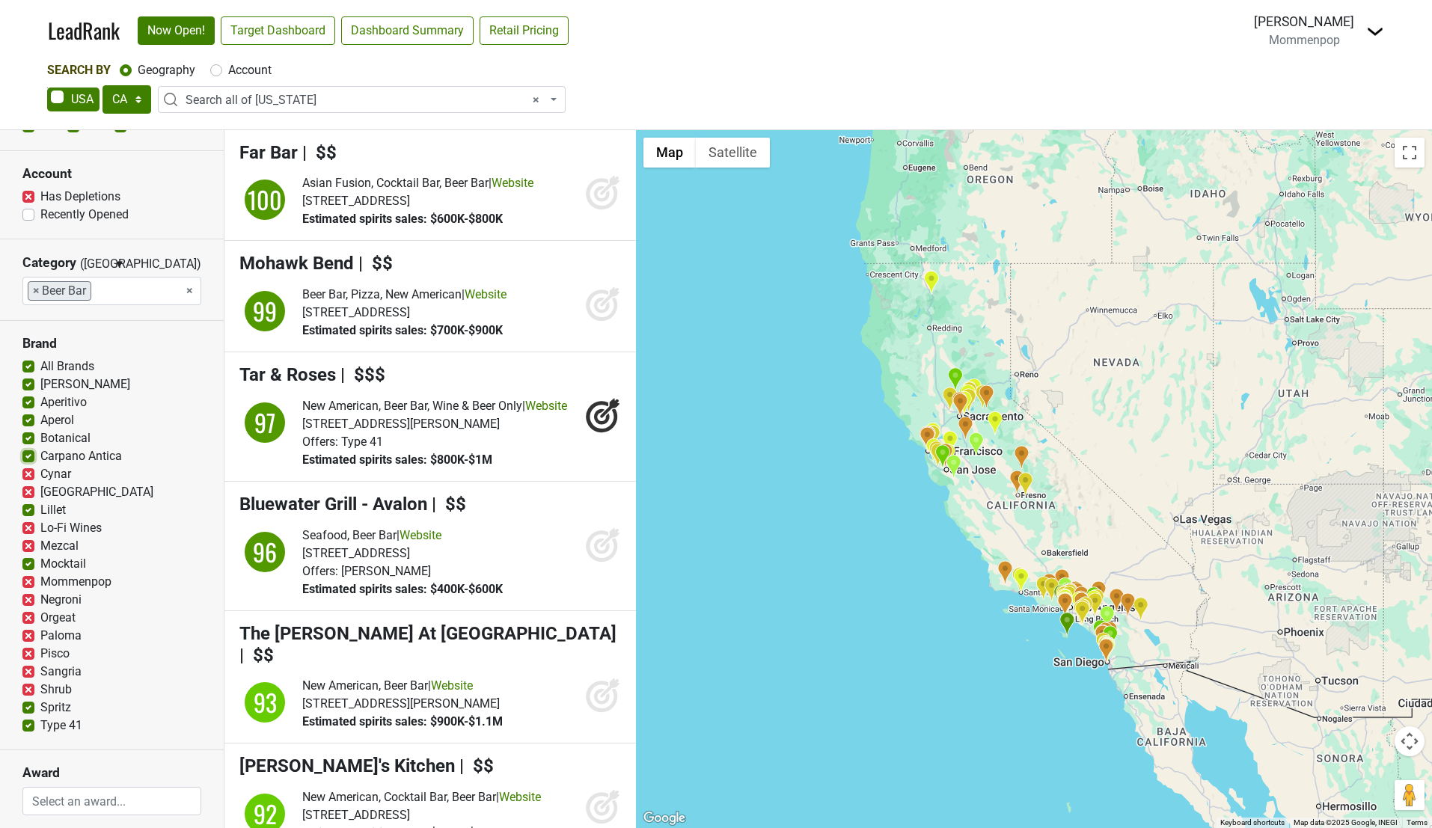
checkbox input "false"
click at [40, 444] on label "Botanical" at bounding box center [65, 439] width 50 height 18
click at [28, 444] on input "Botanical" at bounding box center [28, 437] width 12 height 15
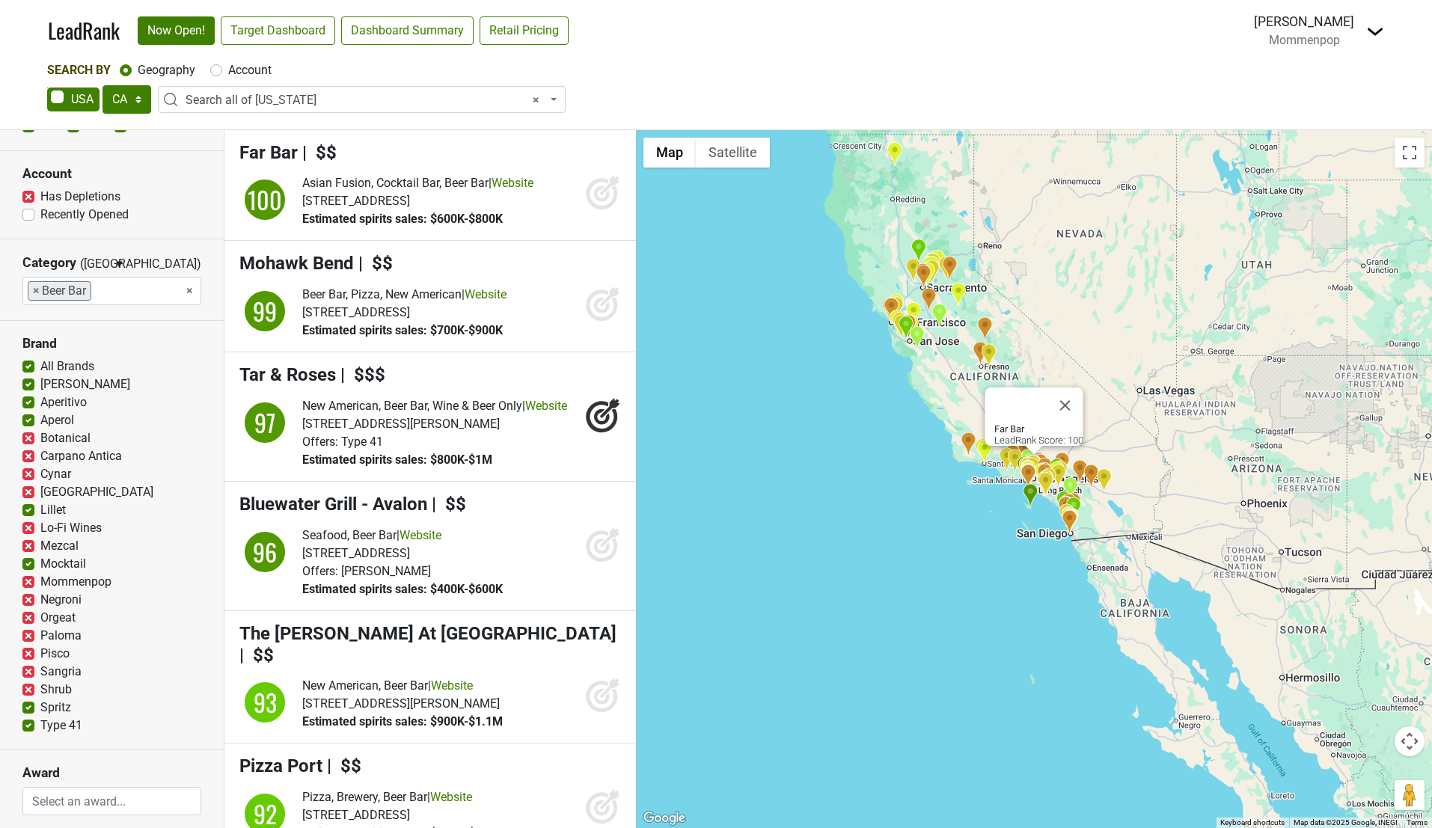
click at [40, 436] on label "Botanical" at bounding box center [65, 439] width 50 height 18
click at [25, 436] on input "Botanical" at bounding box center [28, 437] width 12 height 15
checkbox input "false"
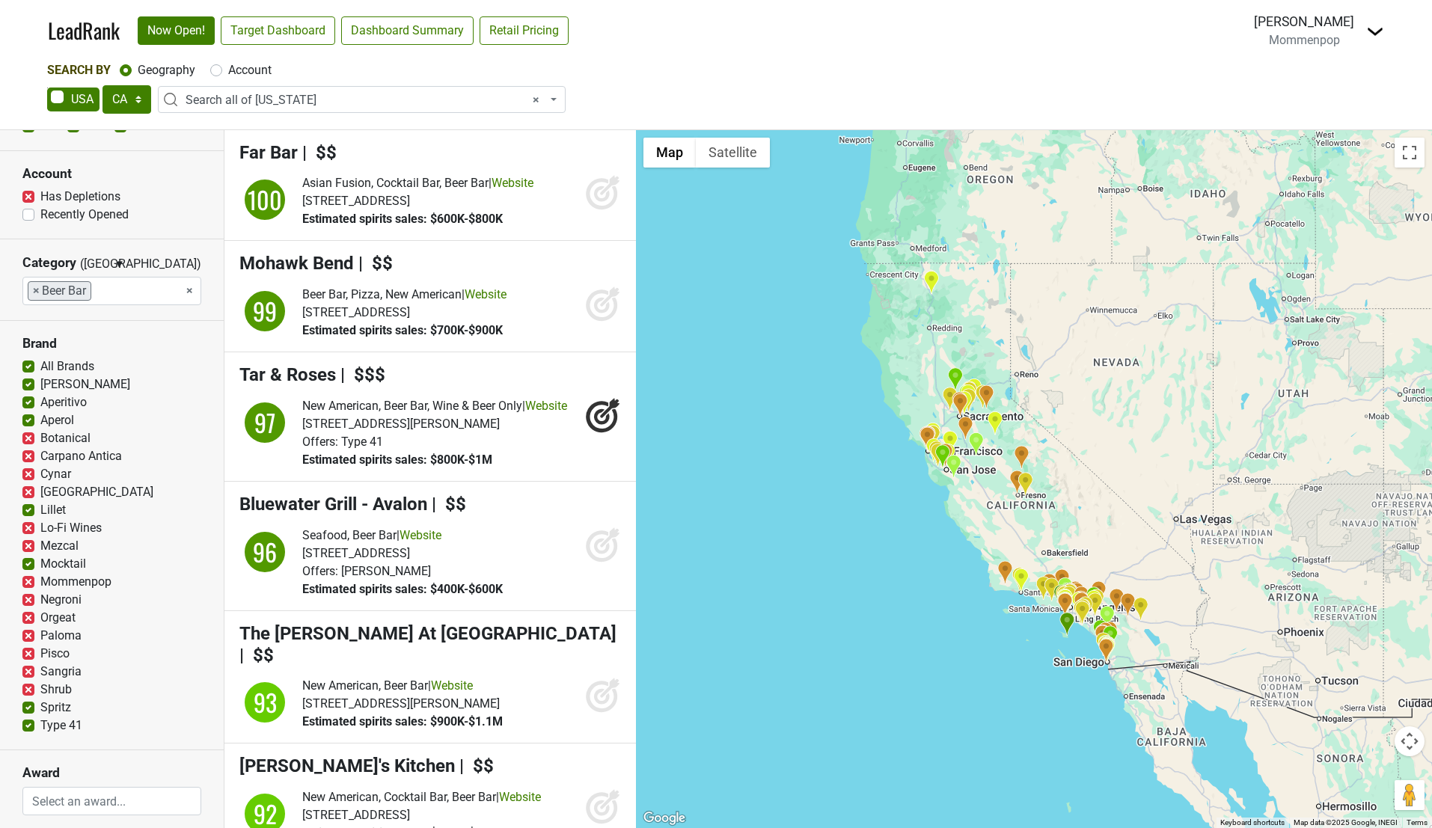
click at [40, 457] on label "Carpano Antica" at bounding box center [81, 456] width 82 height 18
click at [25, 457] on input "Carpano Antica" at bounding box center [28, 454] width 12 height 15
checkbox input "false"
click at [40, 475] on label "Cynar" at bounding box center [55, 474] width 31 height 18
click at [31, 475] on input "Cynar" at bounding box center [28, 472] width 12 height 15
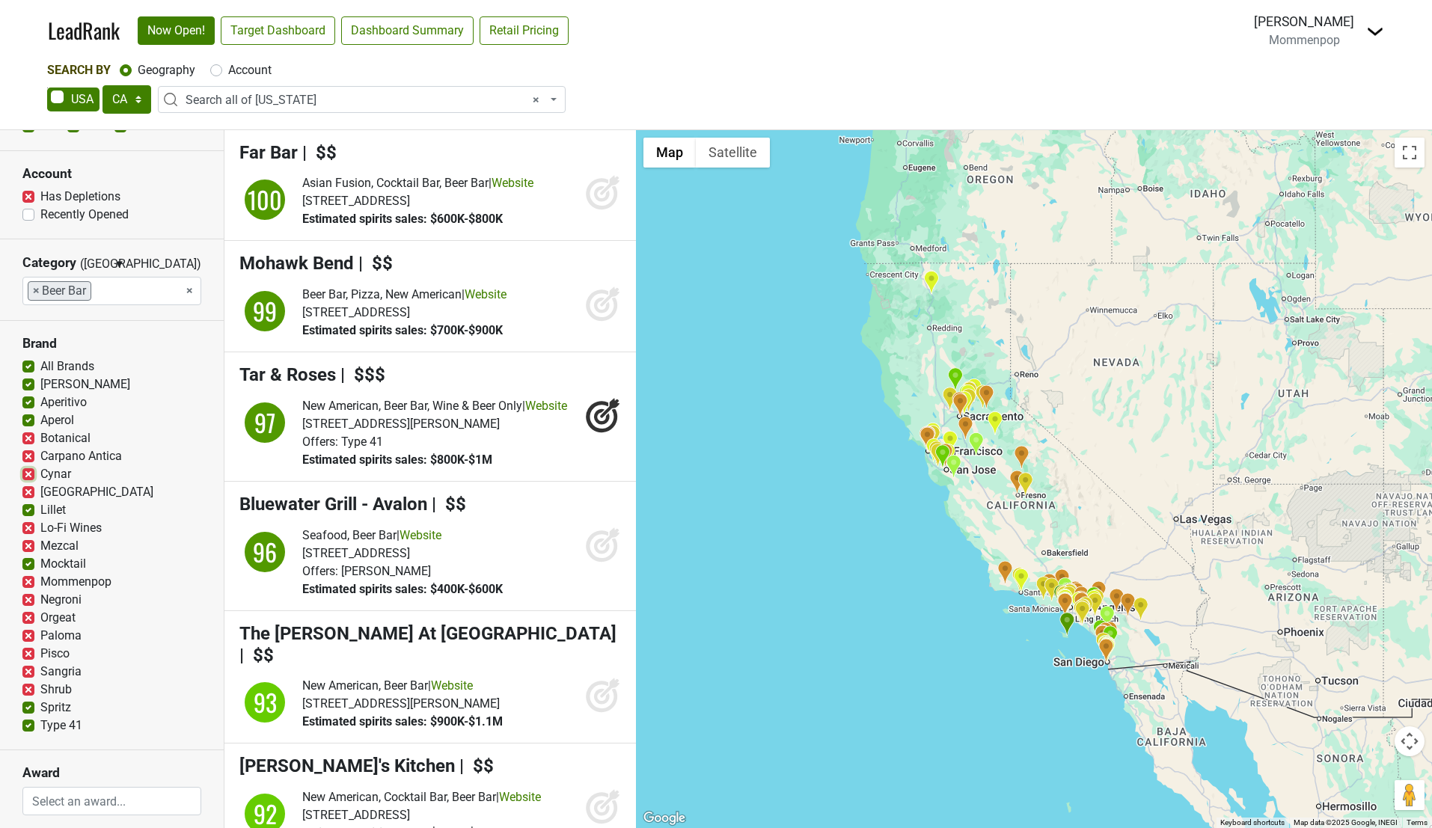
checkbox input "false"
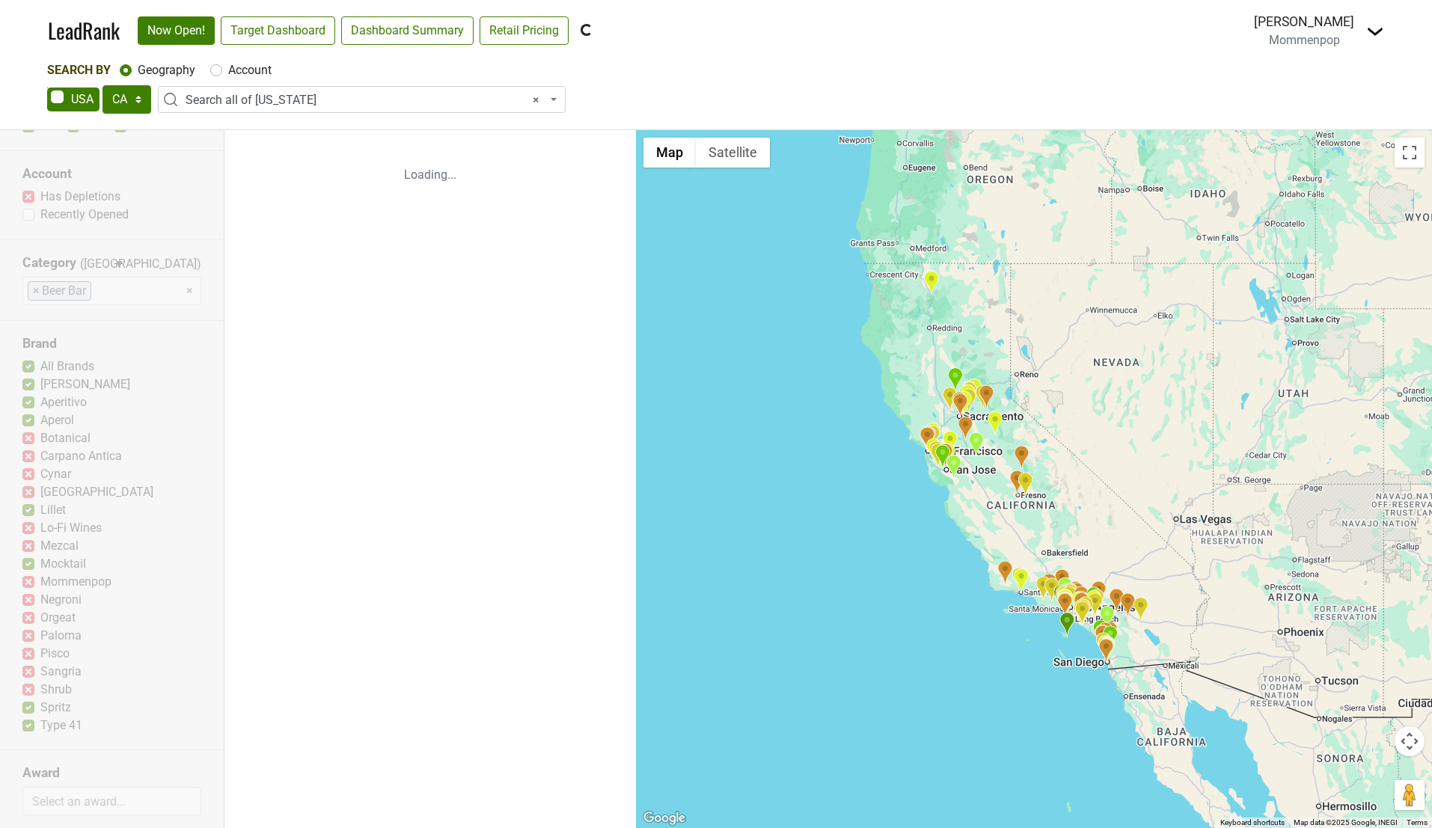
click at [25, 491] on div "Reset filters Premise On Off Clubs Account Has Depletions Recently Opened Categ…" at bounding box center [112, 479] width 224 height 698
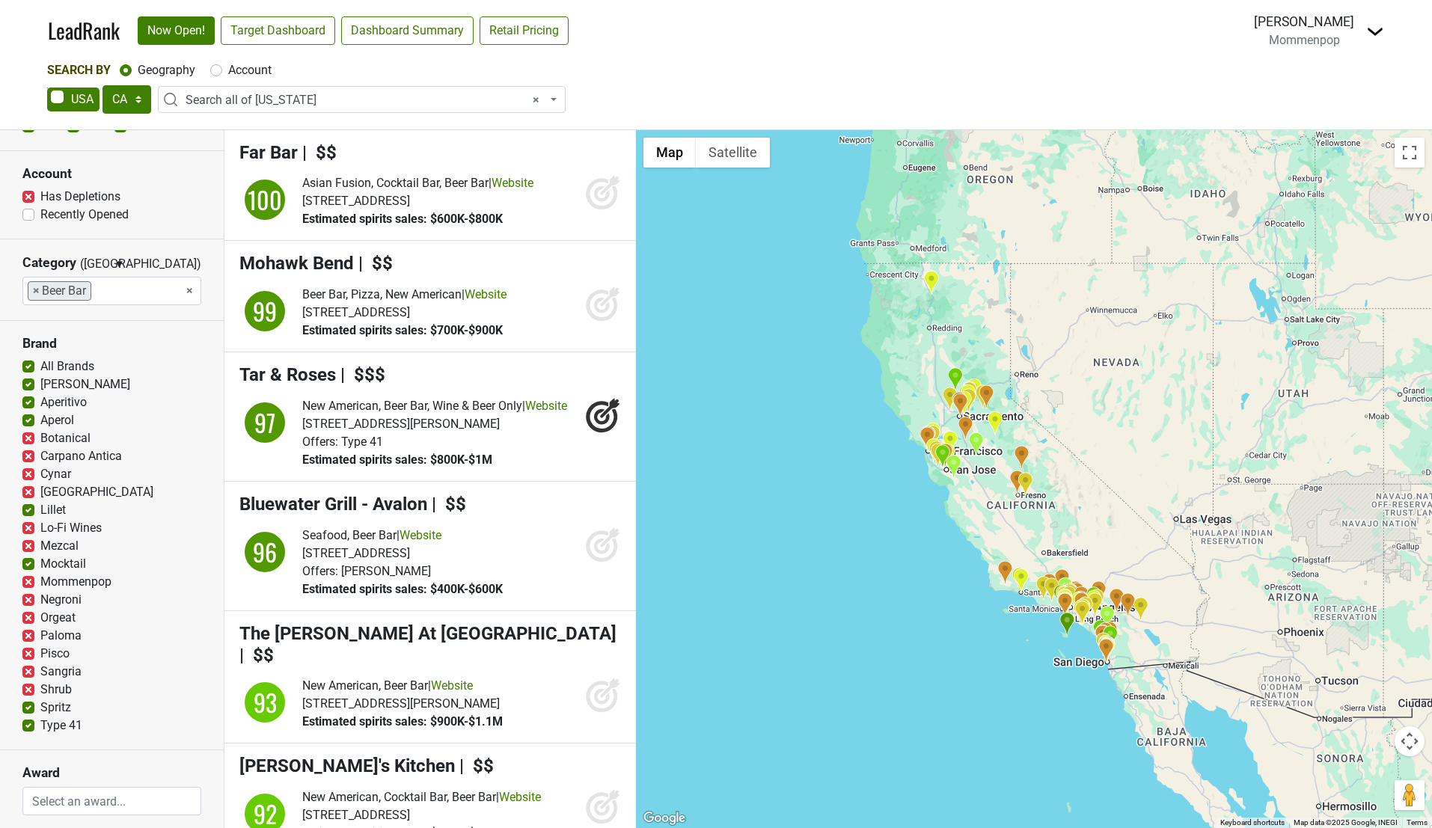
click at [40, 491] on label "[GEOGRAPHIC_DATA]" at bounding box center [96, 492] width 113 height 18
click at [25, 491] on input "[GEOGRAPHIC_DATA]" at bounding box center [28, 490] width 12 height 15
checkbox input "false"
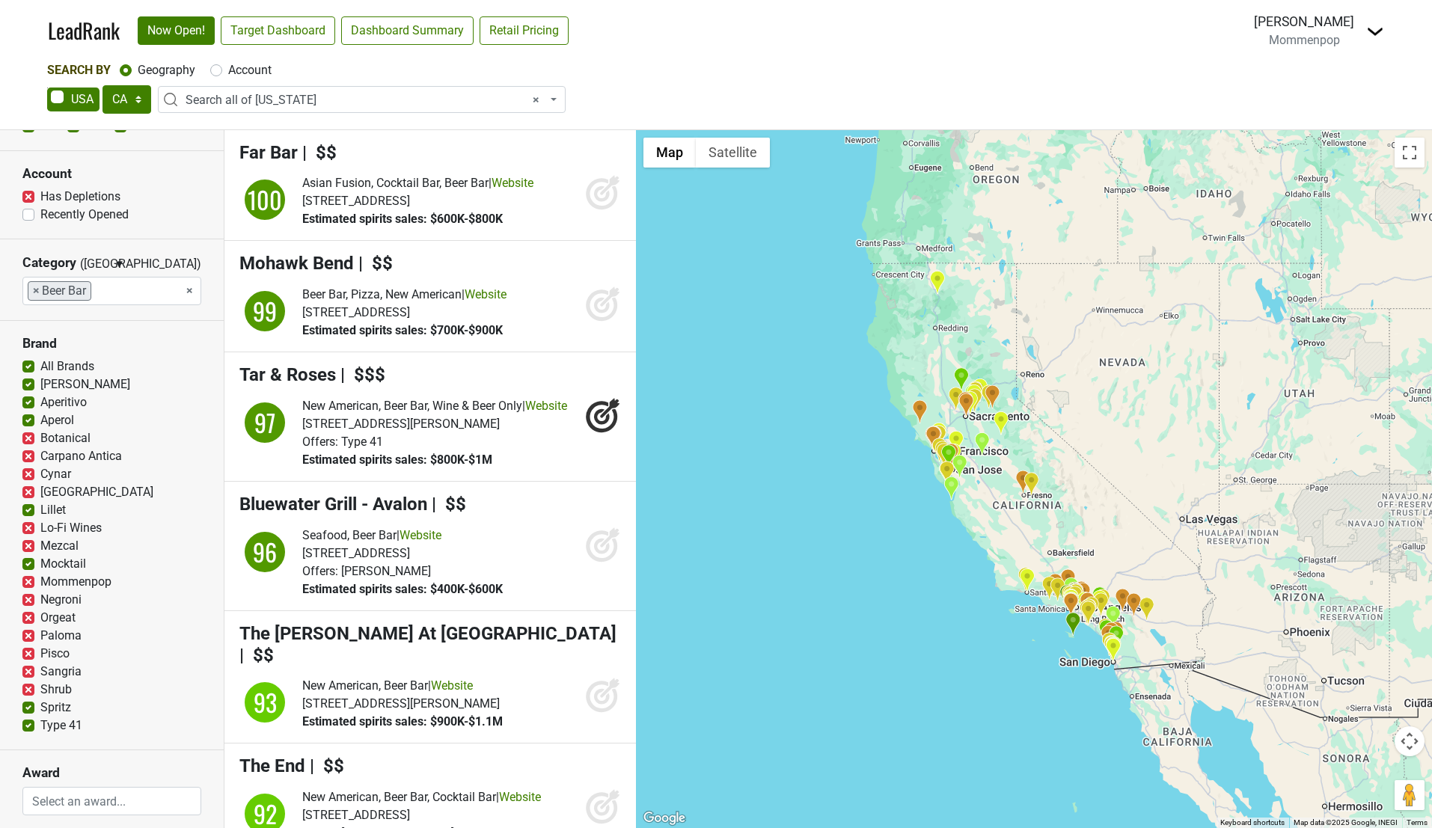
click at [40, 525] on label "Lo-Fi Wines" at bounding box center [70, 528] width 61 height 18
click at [28, 525] on input "Lo-Fi Wines" at bounding box center [28, 526] width 12 height 15
checkbox input "false"
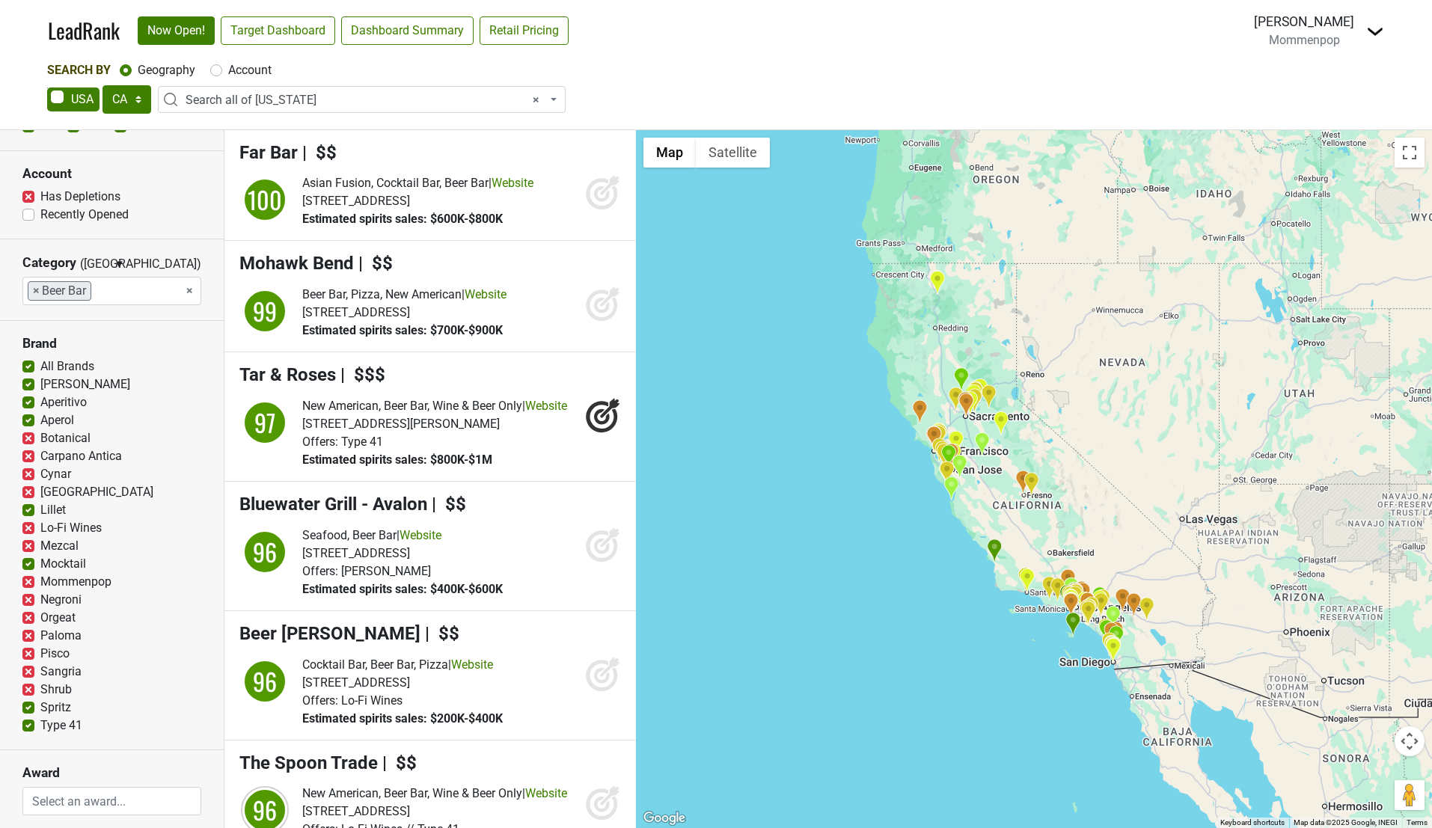
click at [40, 544] on label "Mezcal" at bounding box center [59, 546] width 38 height 18
click at [26, 544] on input "Mezcal" at bounding box center [28, 544] width 12 height 15
checkbox input "false"
click at [40, 617] on label "Orgeat" at bounding box center [57, 618] width 35 height 18
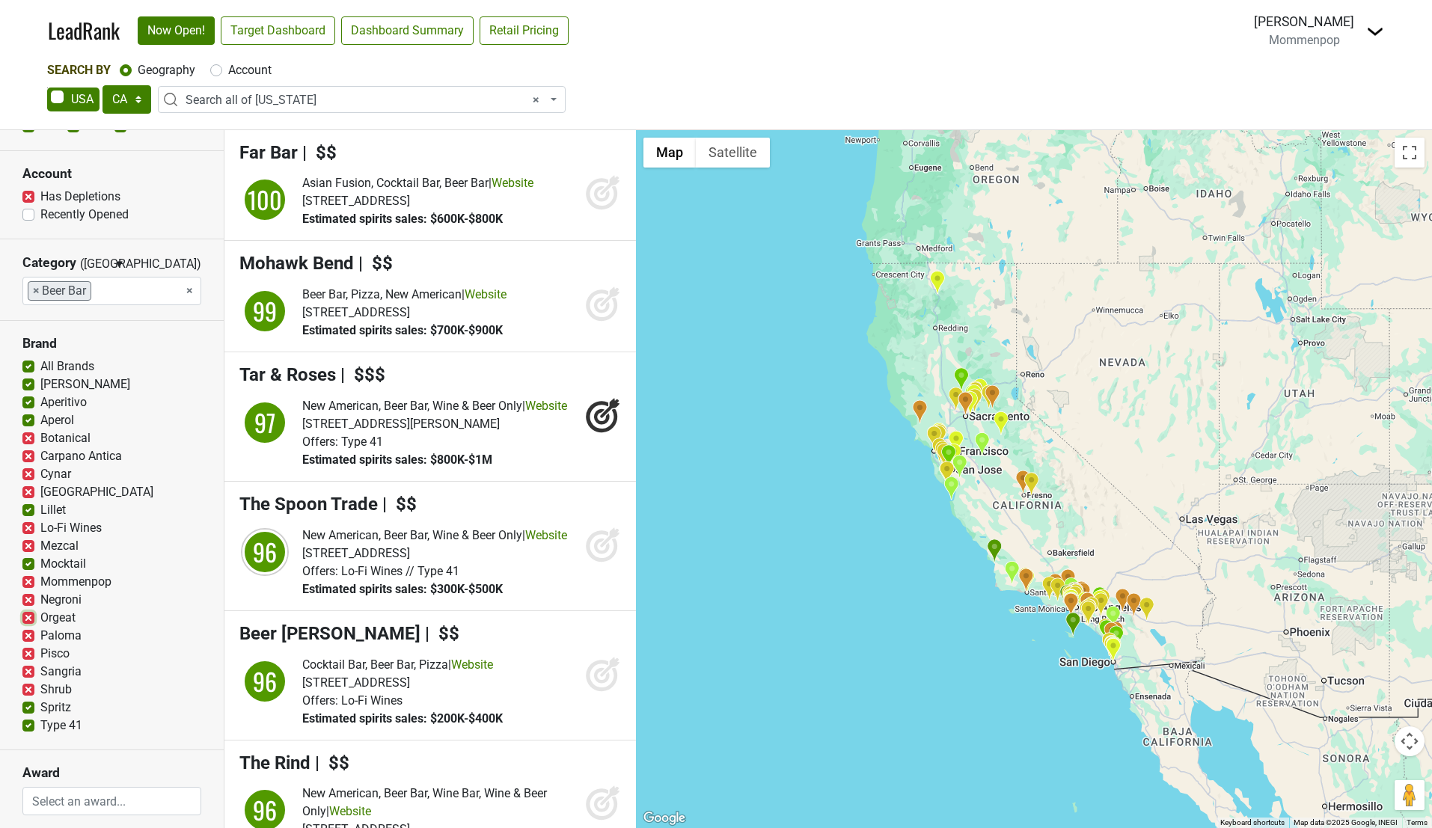
click at [25, 617] on input "Orgeat" at bounding box center [28, 616] width 12 height 15
checkbox input "false"
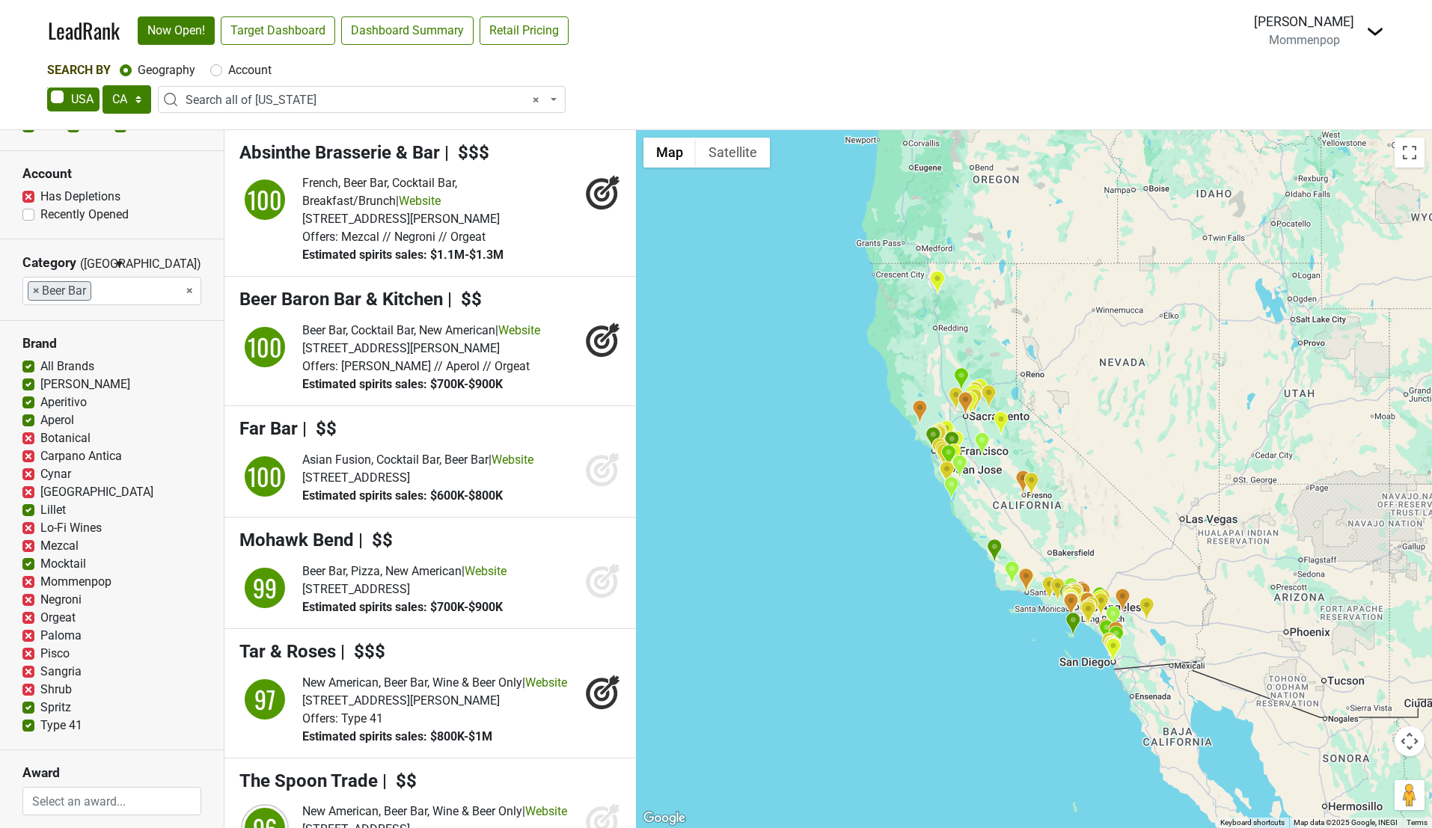
click at [40, 632] on label "Paloma" at bounding box center [60, 636] width 41 height 18
click at [27, 632] on input "Paloma" at bounding box center [28, 634] width 12 height 15
checkbox input "false"
click at [40, 650] on label "Pisco" at bounding box center [54, 654] width 29 height 18
click at [26, 650] on input "Pisco" at bounding box center [28, 652] width 12 height 15
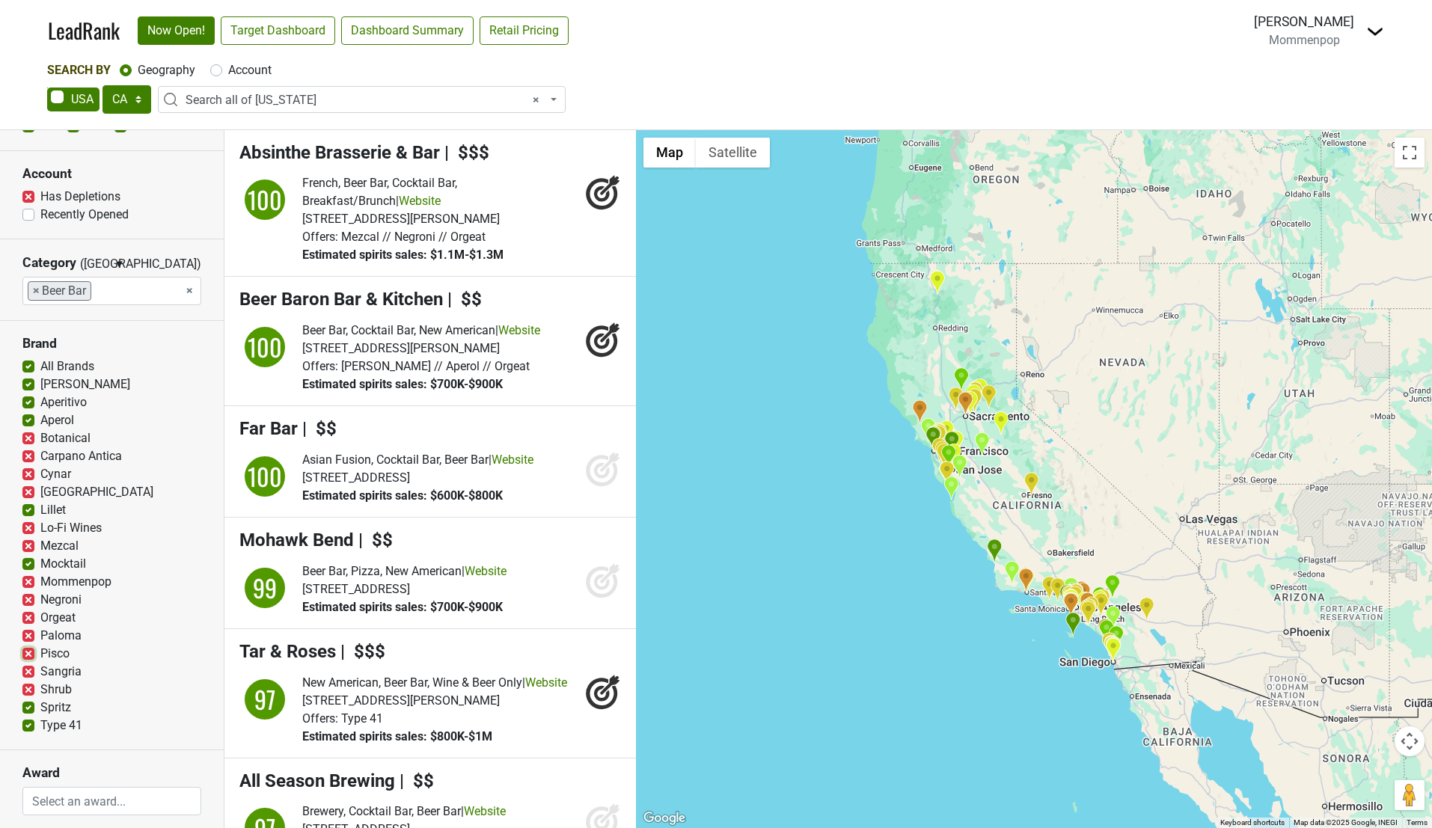
checkbox input "false"
click at [40, 670] on label "Sangria" at bounding box center [60, 672] width 41 height 18
click at [26, 670] on input "Sangria" at bounding box center [28, 670] width 12 height 15
checkbox input "false"
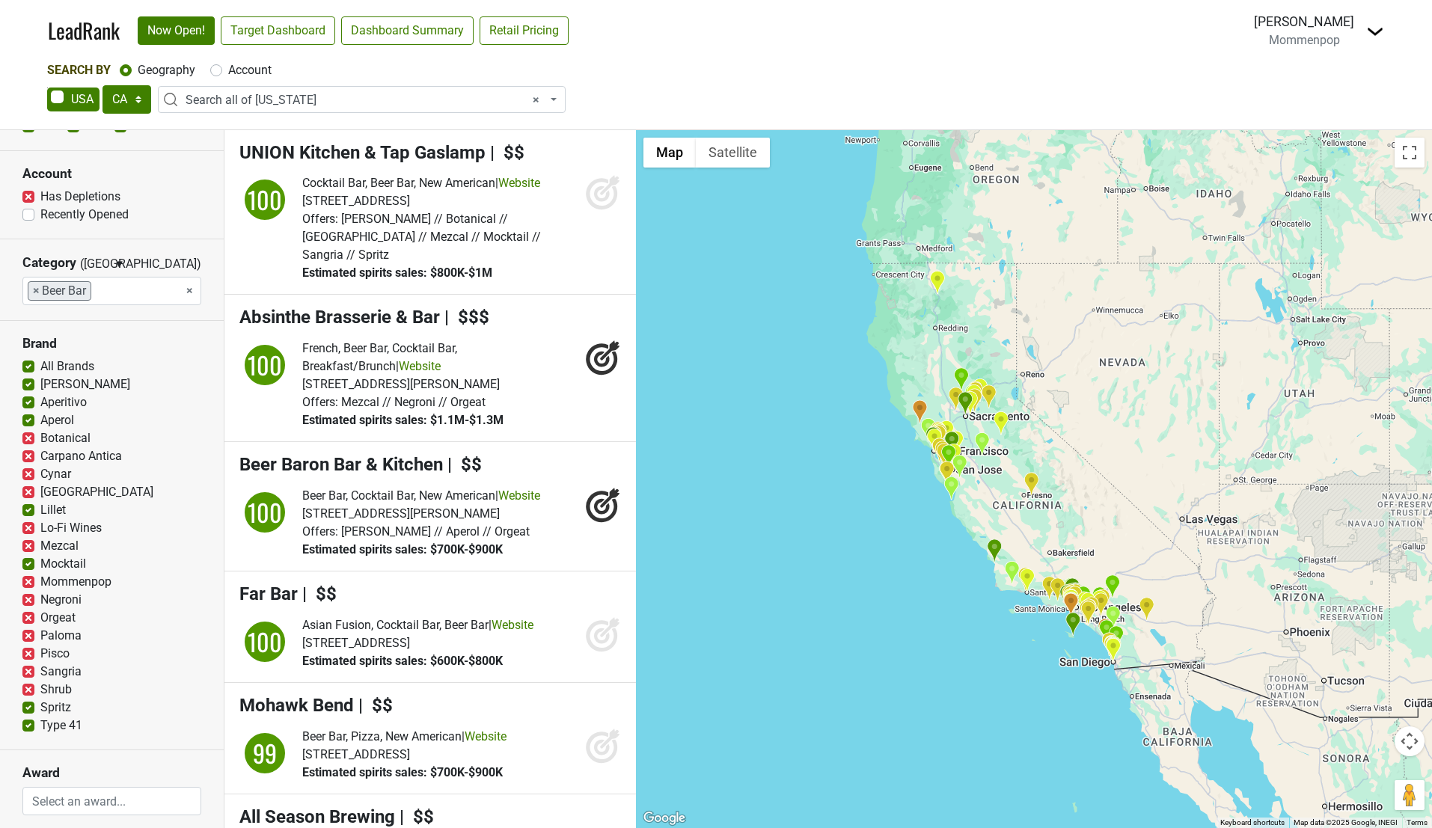
click at [40, 690] on label "Shrub" at bounding box center [55, 690] width 31 height 18
click at [29, 690] on input "Shrub" at bounding box center [28, 688] width 12 height 15
checkbox input "false"
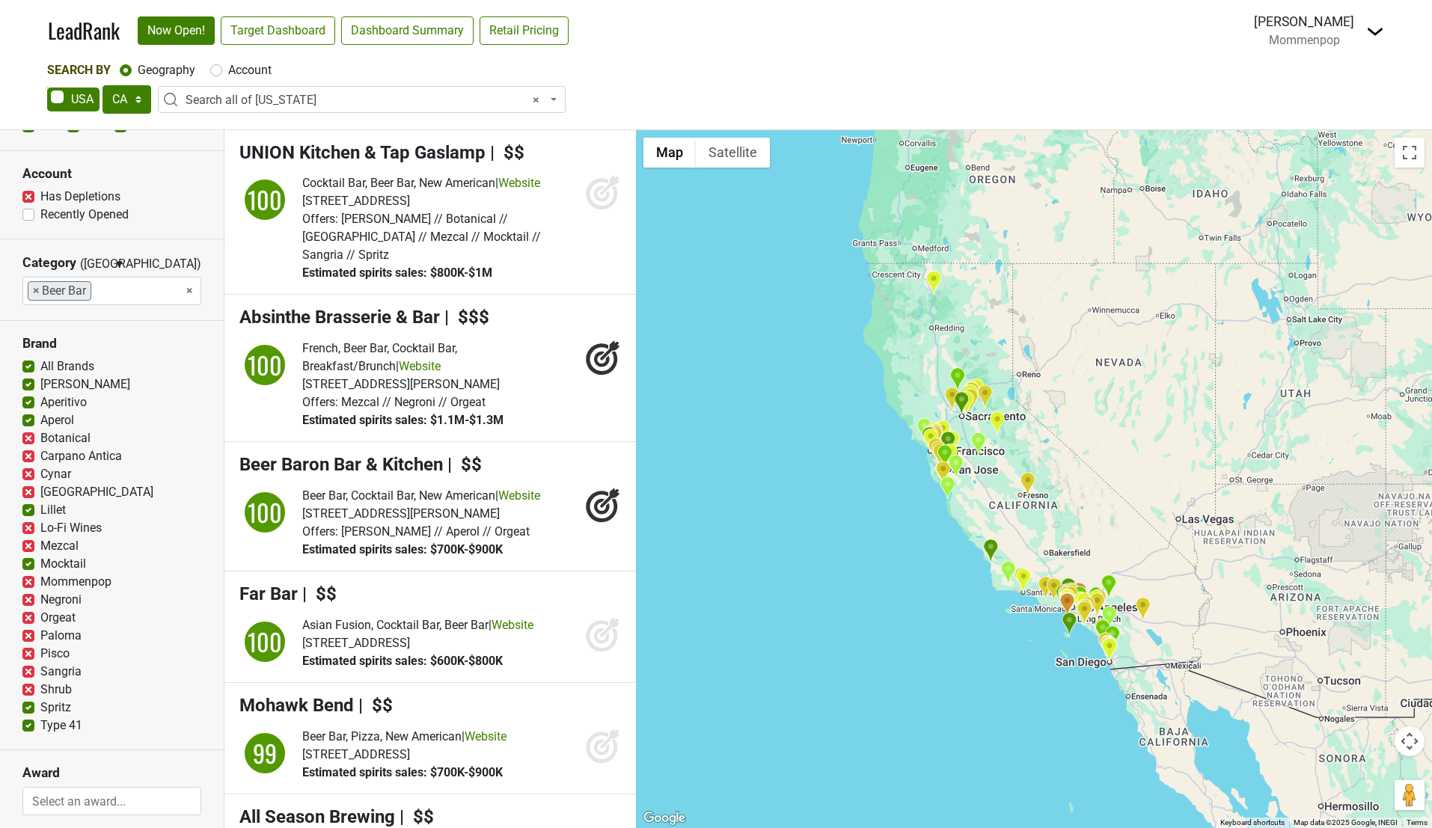
click at [40, 526] on label "Lo-Fi Wines" at bounding box center [70, 528] width 61 height 18
click at [29, 526] on input "Lo-Fi Wines" at bounding box center [28, 526] width 12 height 15
checkbox input "true"
click at [40, 385] on label "[PERSON_NAME]" at bounding box center [85, 385] width 90 height 18
click at [26, 385] on input "[PERSON_NAME]" at bounding box center [28, 383] width 12 height 15
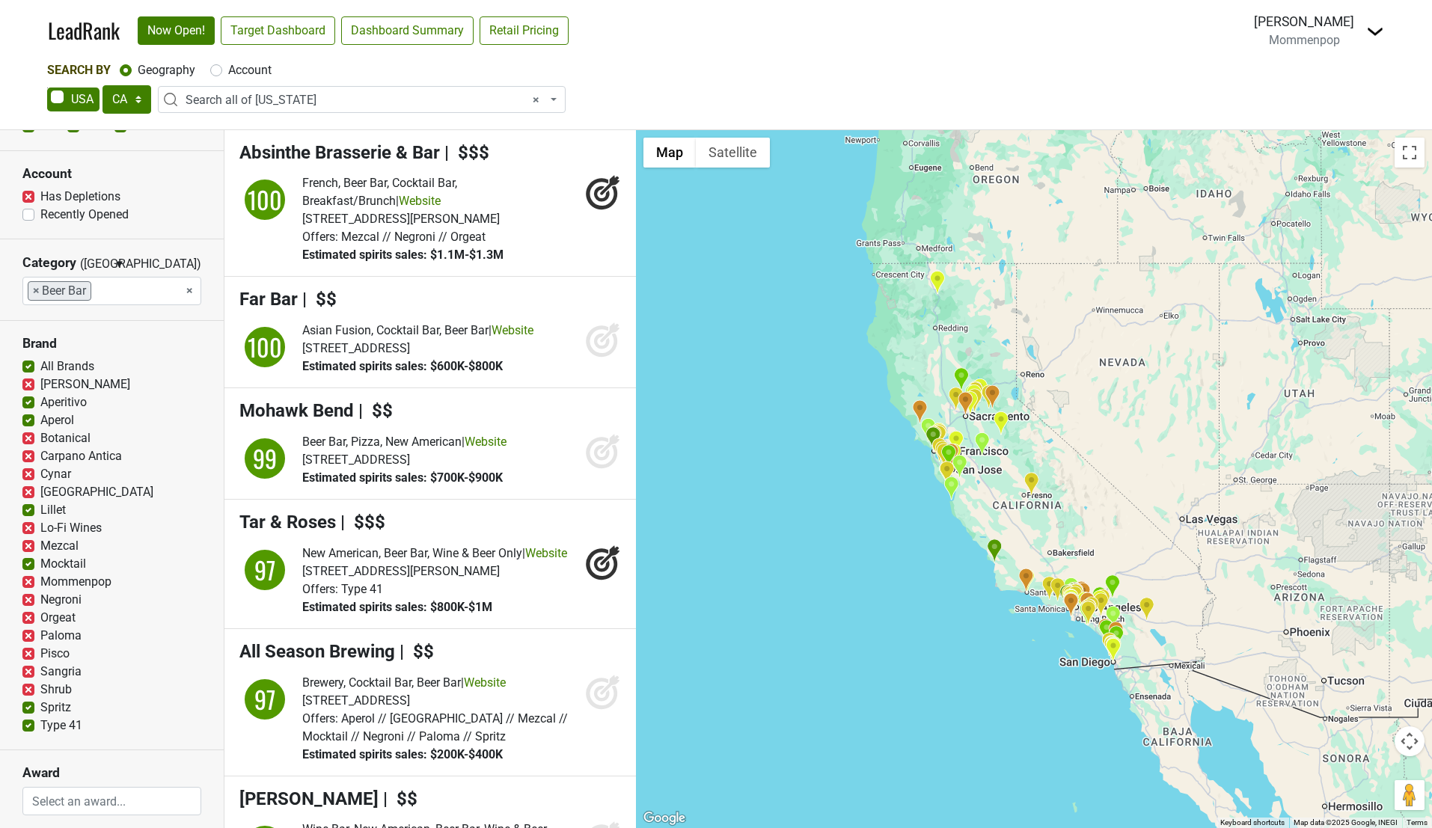
click at [40, 385] on label "[PERSON_NAME]" at bounding box center [85, 385] width 90 height 18
click at [26, 385] on input "[PERSON_NAME]" at bounding box center [28, 383] width 12 height 15
checkbox input "false"
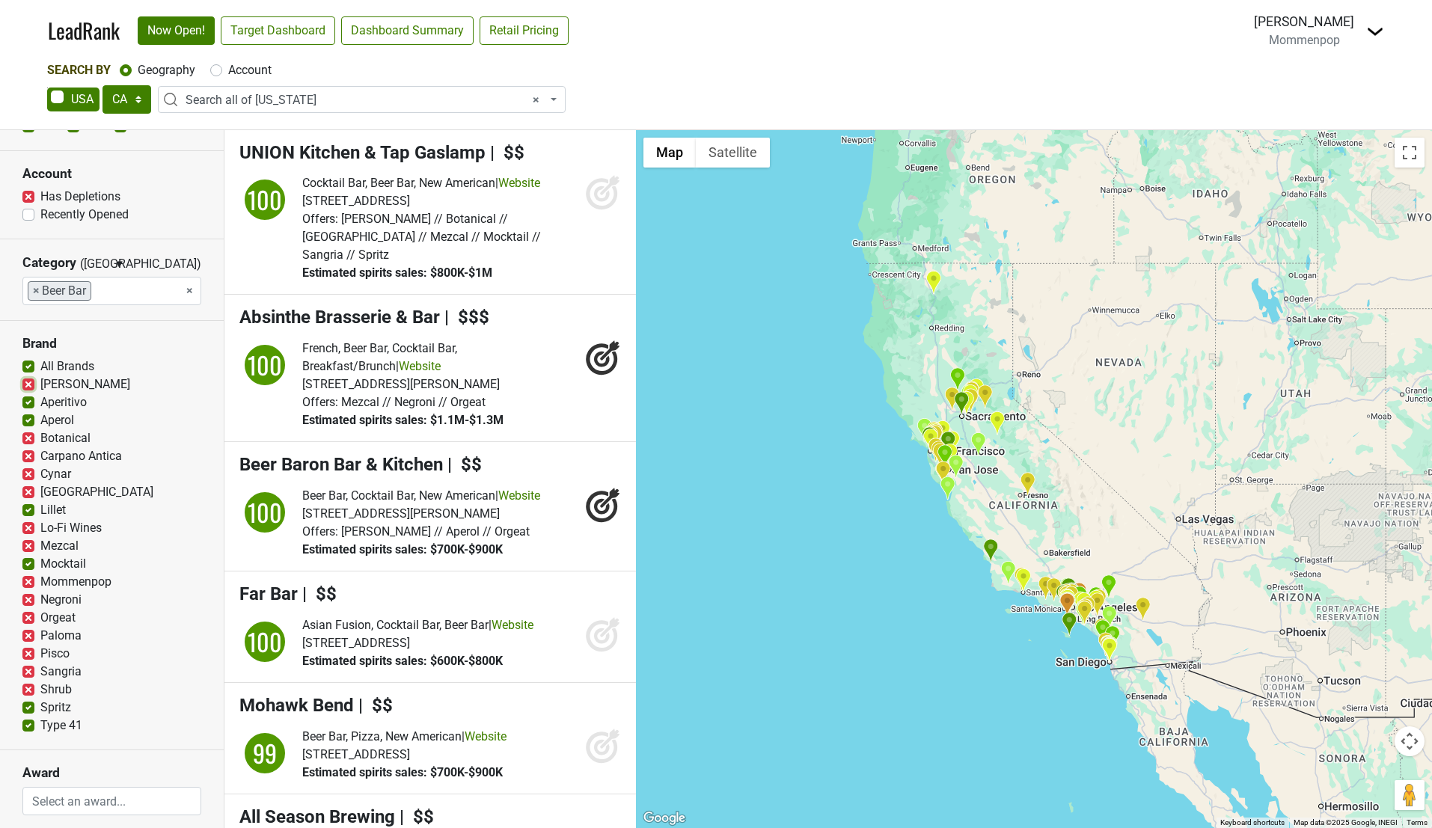
scroll to position [106, 0]
click at [140, 290] on input "search" at bounding box center [121, 289] width 60 height 28
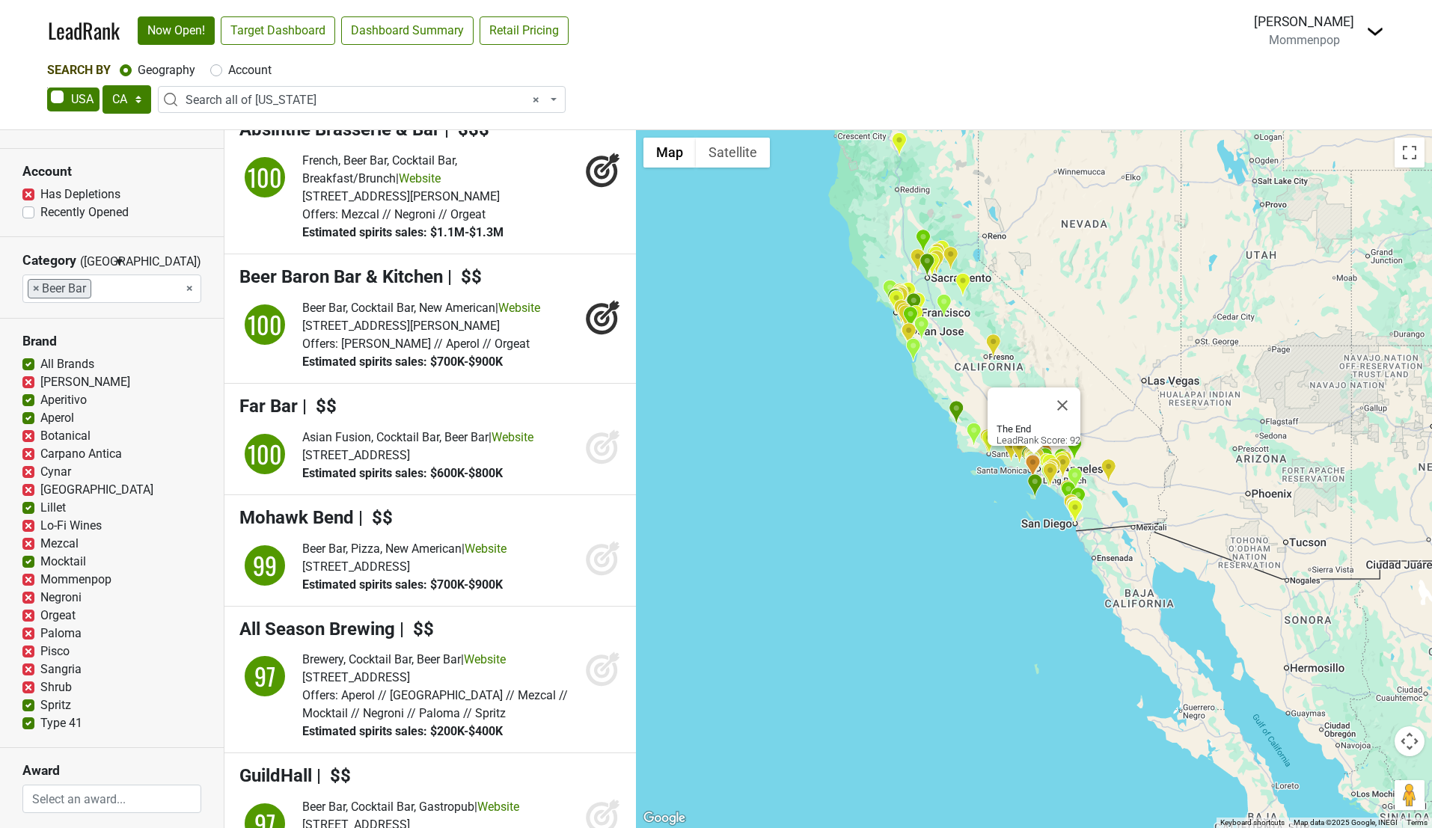
scroll to position [0, 0]
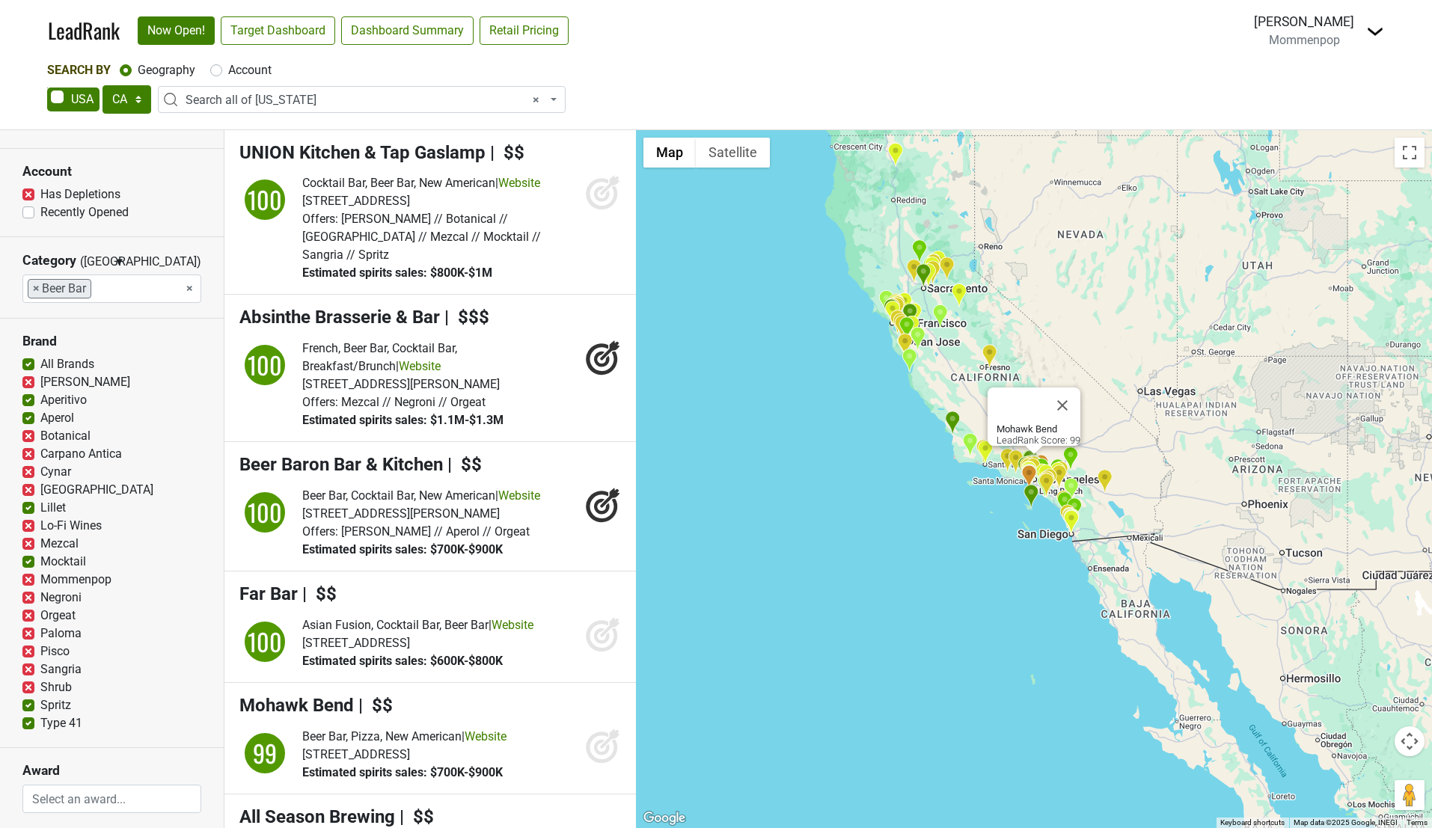
click at [114, 296] on input "search" at bounding box center [121, 289] width 60 height 28
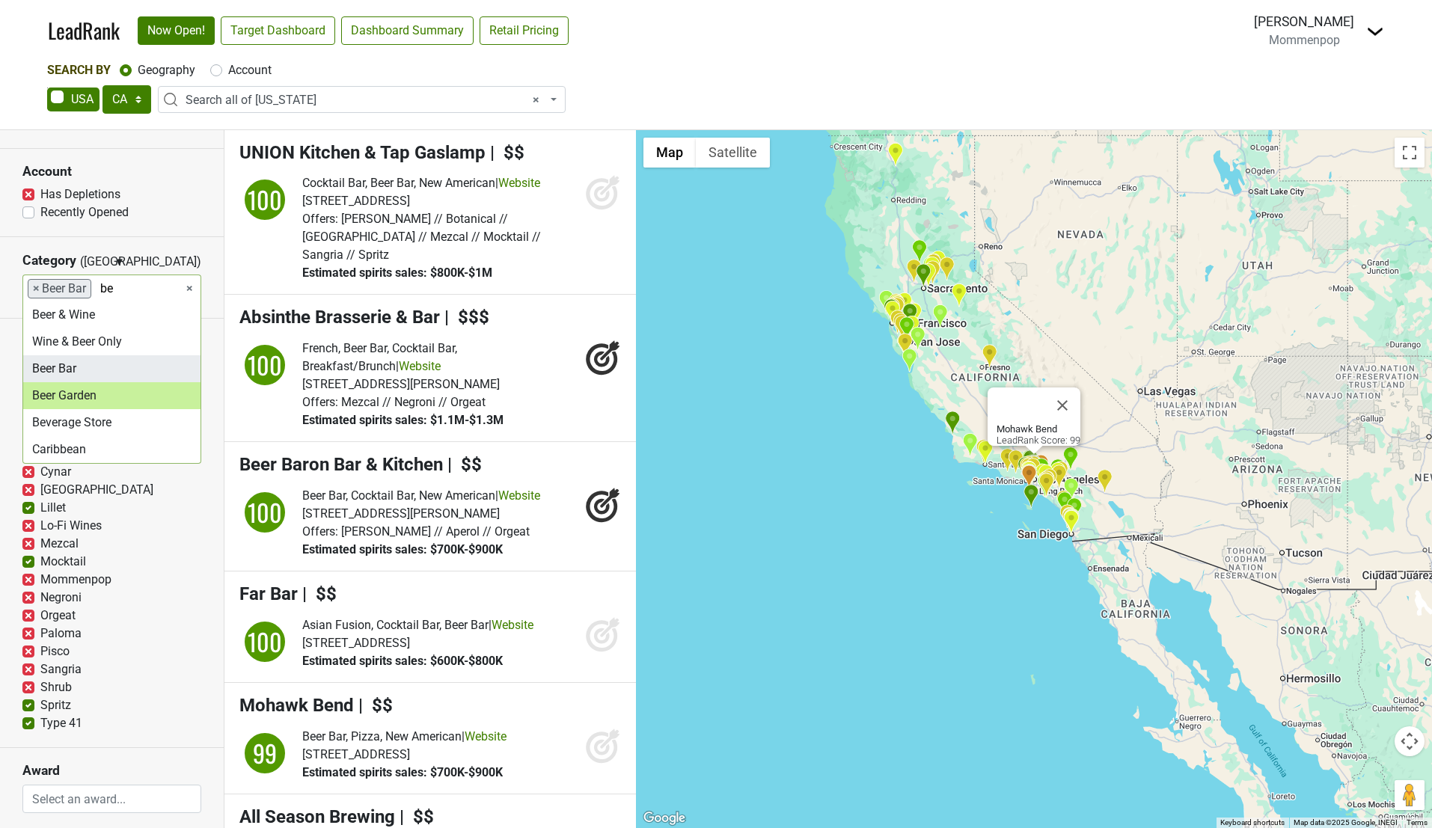
type input "be"
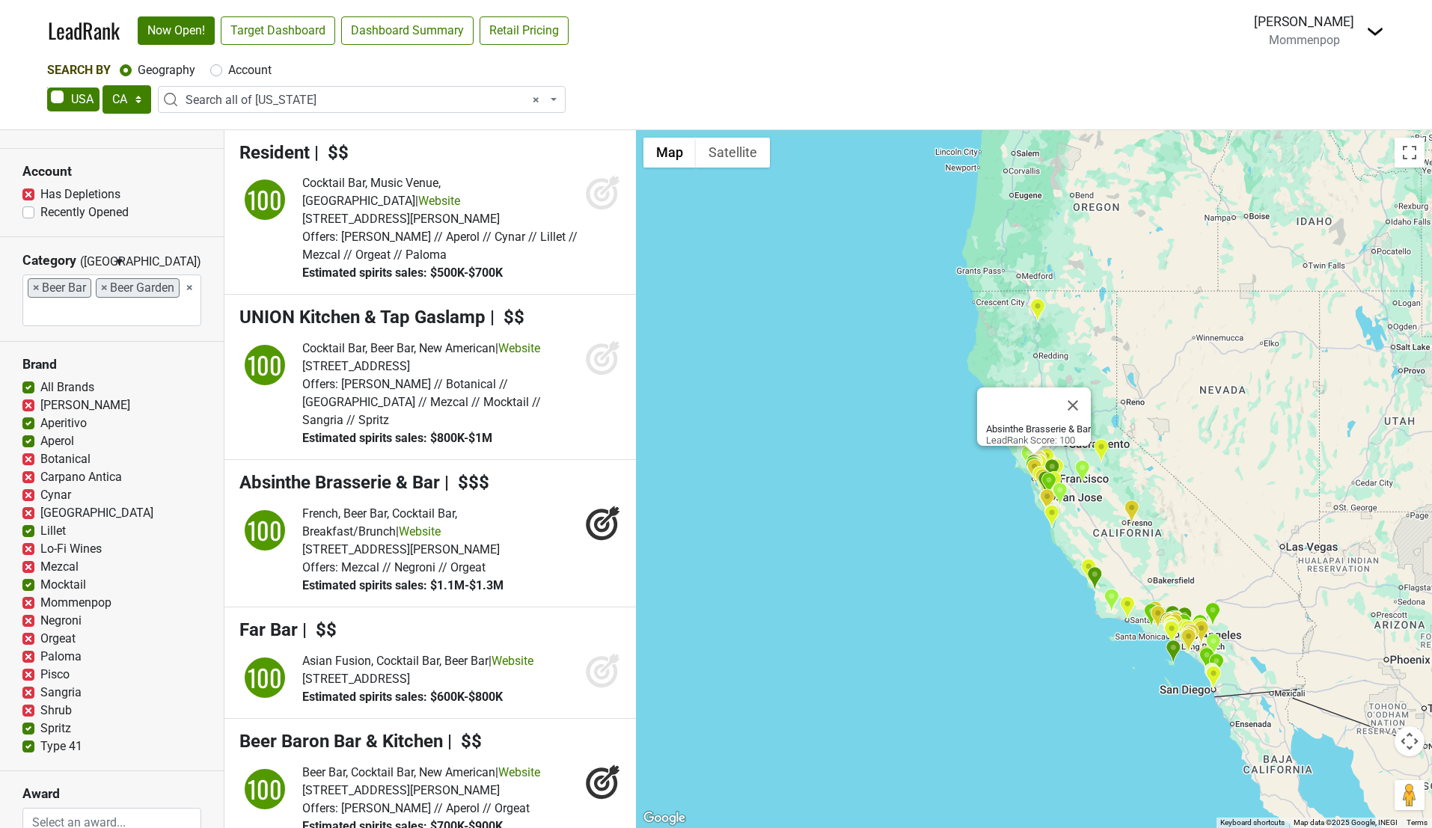
click at [147, 314] on ul "× × Beer Bar × Beer Garden" at bounding box center [111, 300] width 177 height 50
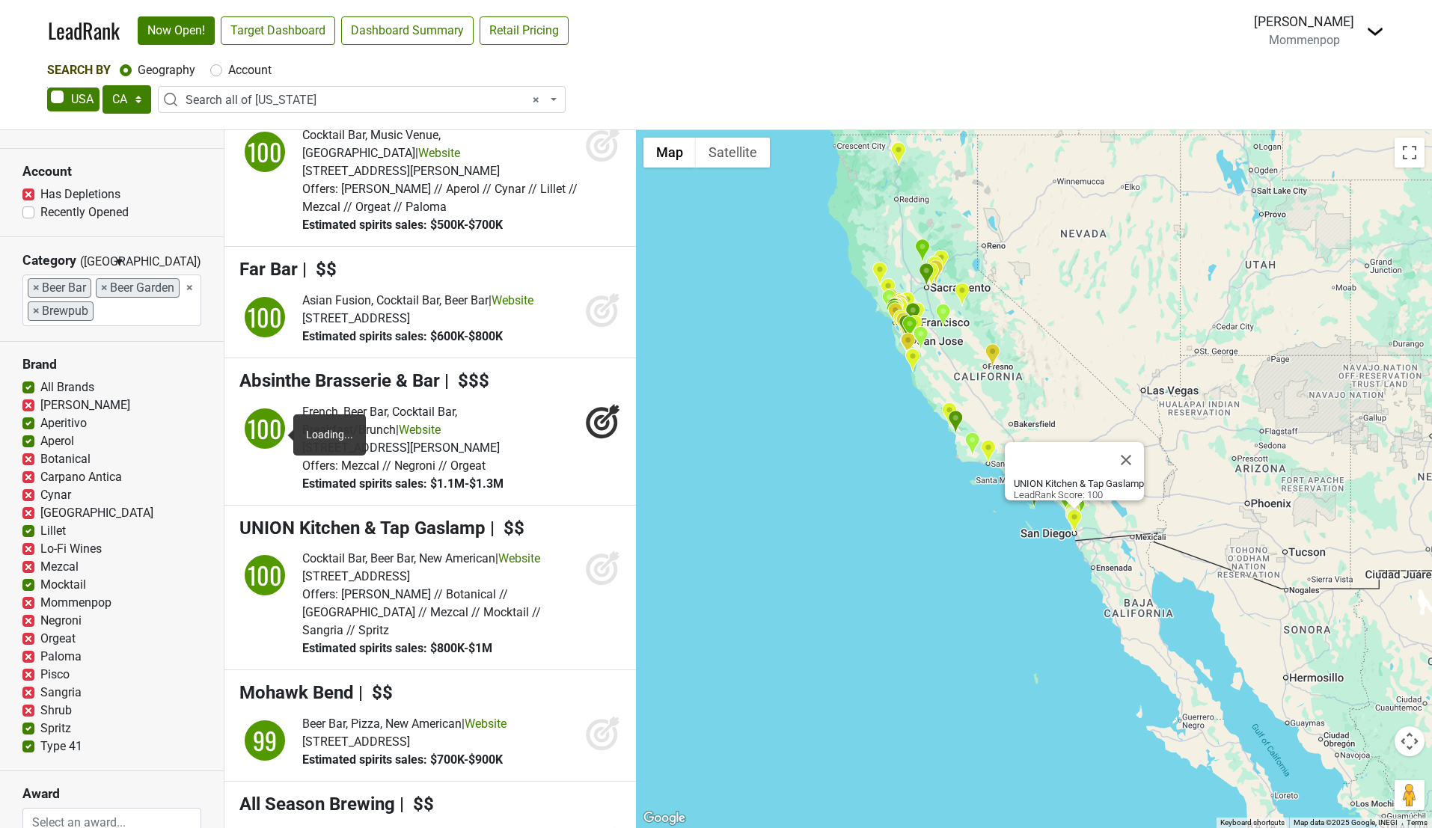
scroll to position [0, 0]
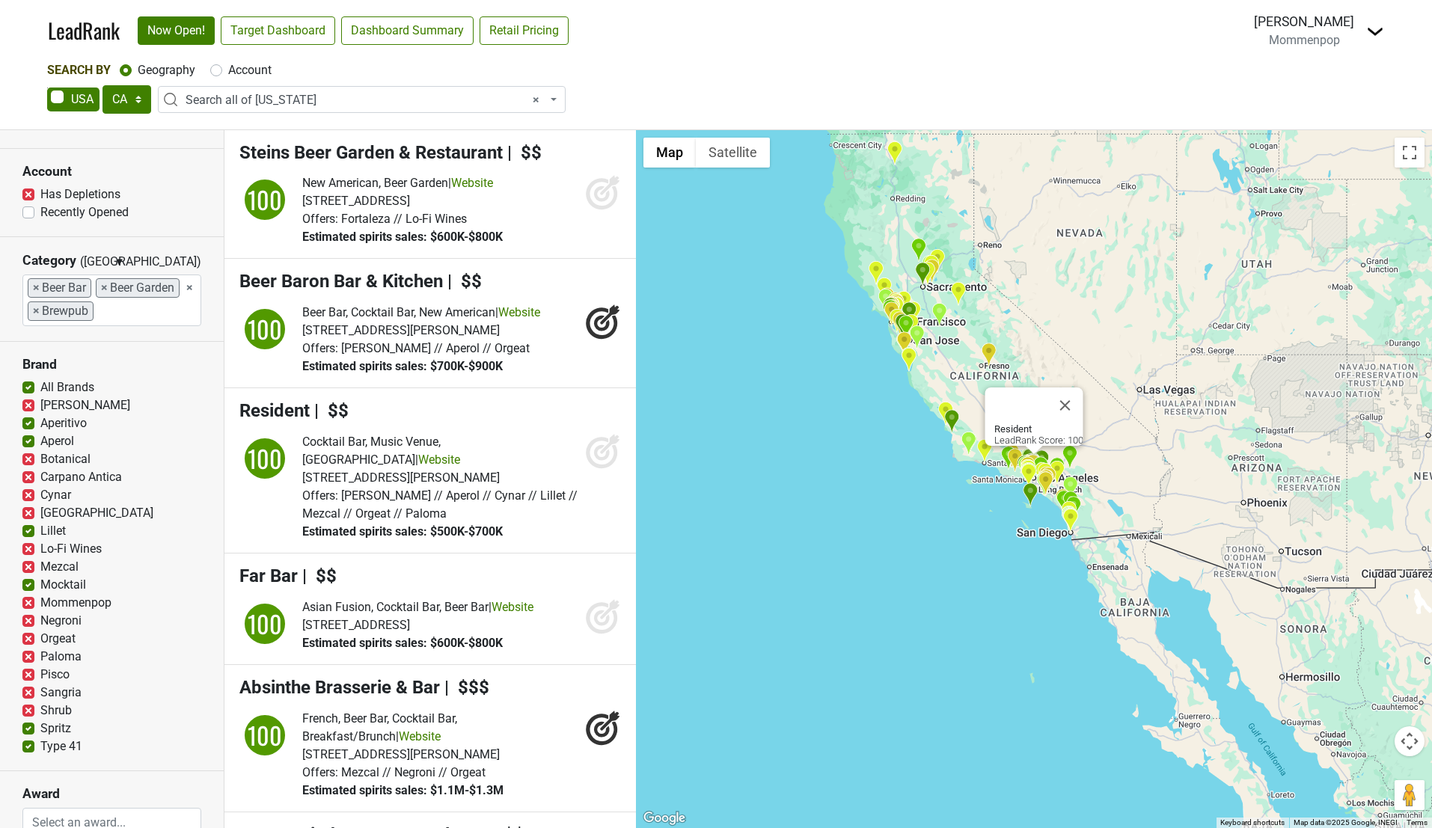
click at [114, 318] on input "search" at bounding box center [124, 311] width 60 height 28
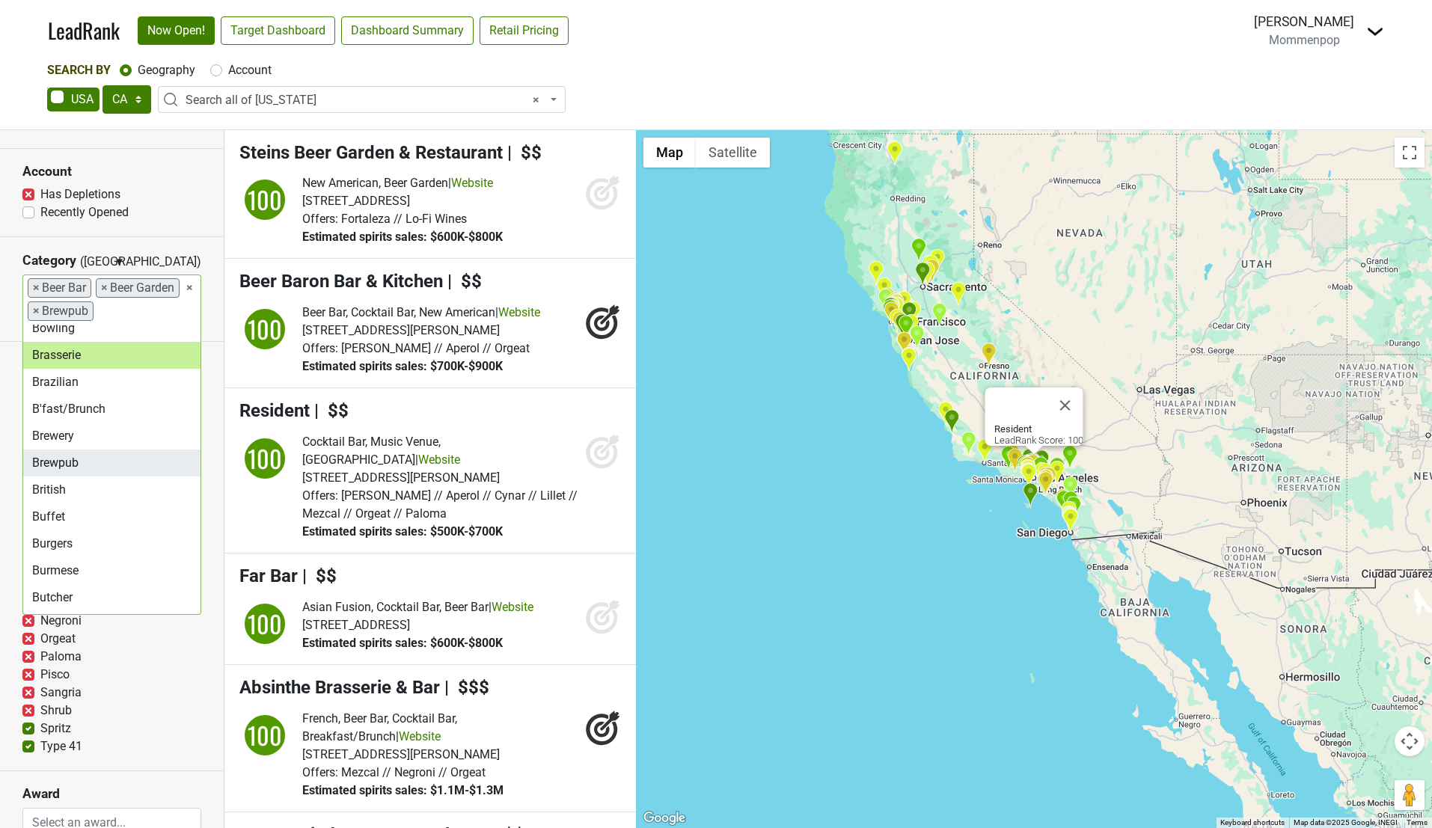
scroll to position [522, 0]
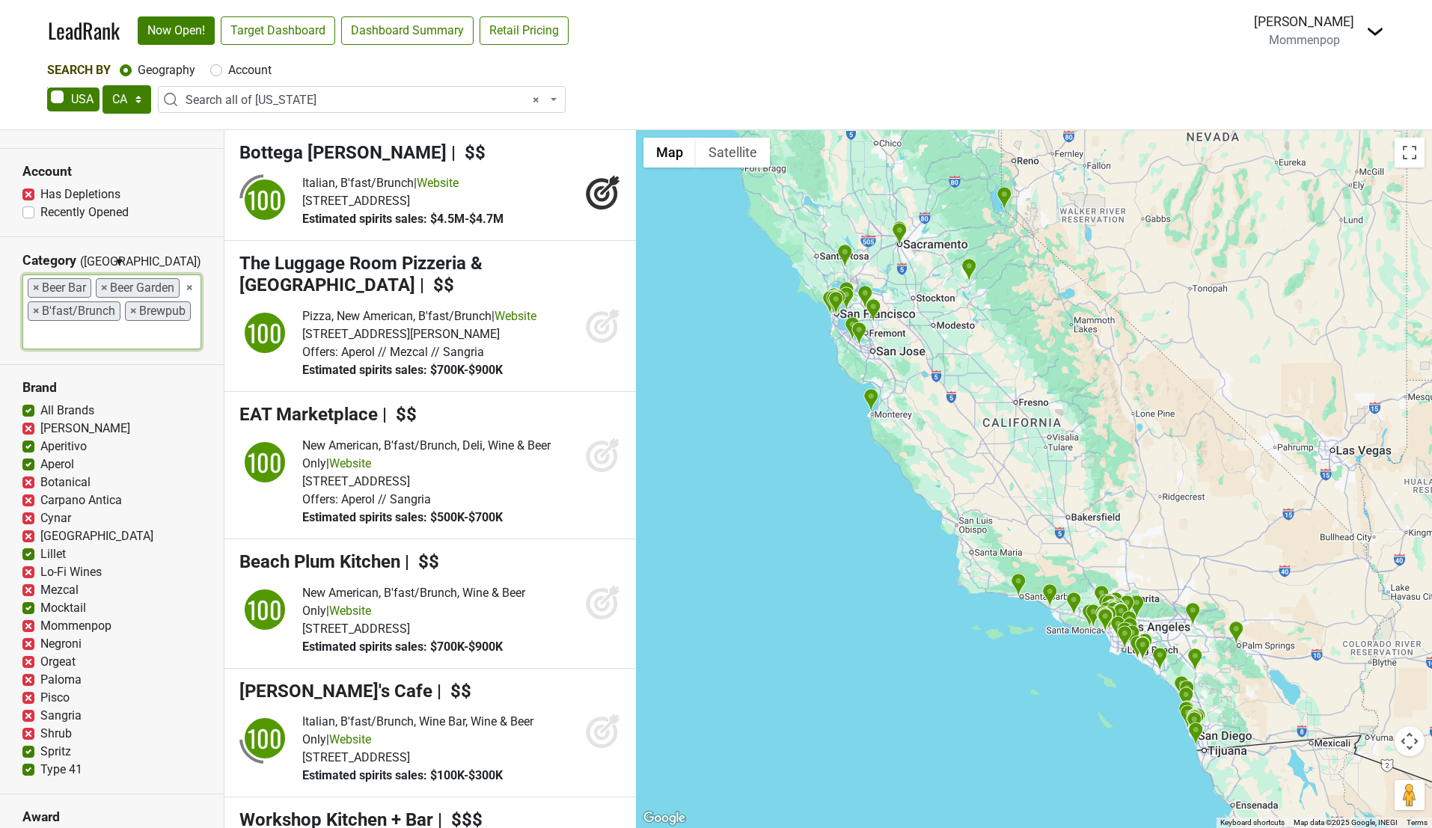
click at [94, 337] on ul "× × Beer Bar × Beer Garden × B'fast/Brunch × Brewpub" at bounding box center [111, 311] width 177 height 73
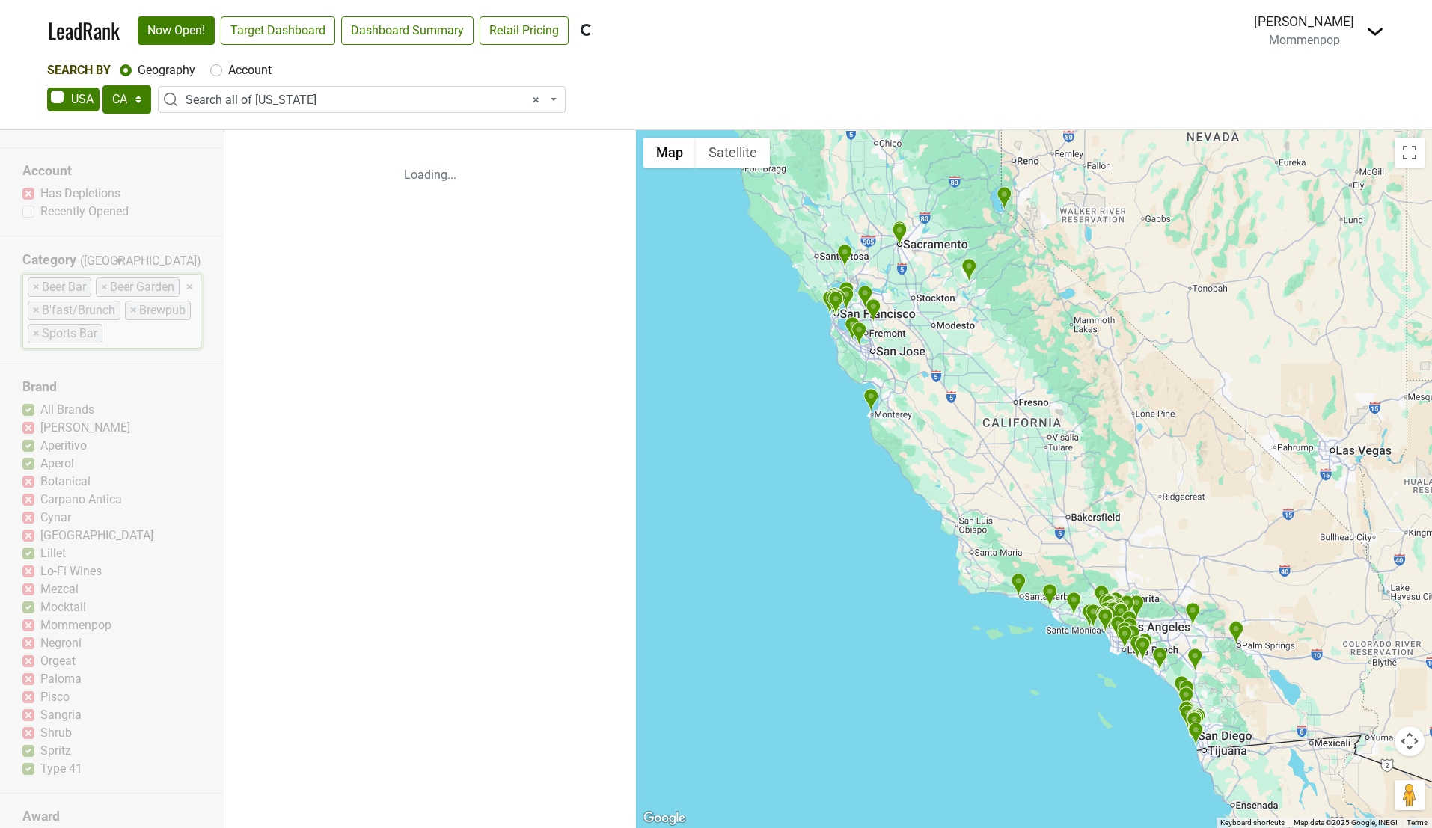
scroll to position [107, 0]
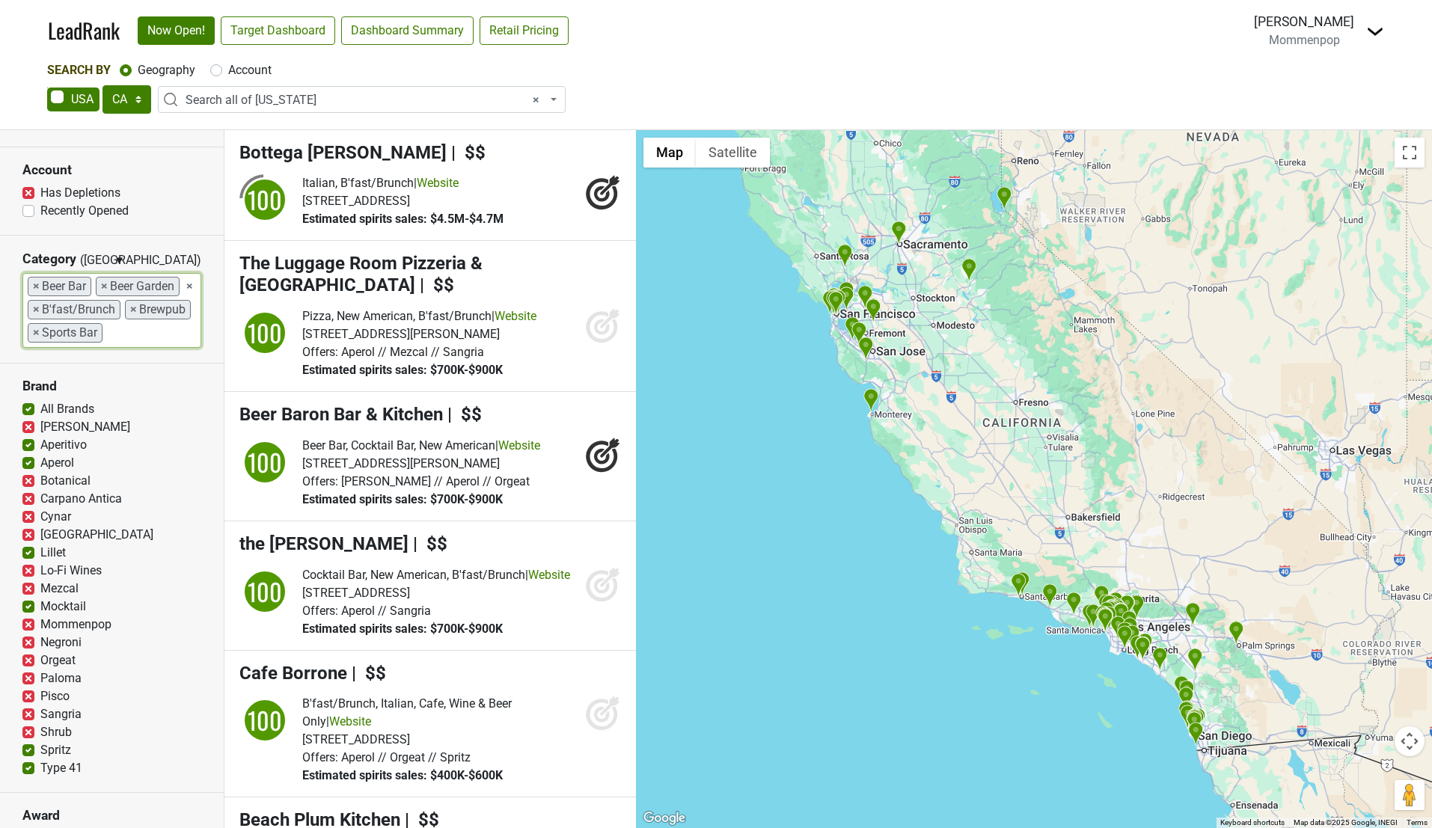
click at [141, 336] on input "search" at bounding box center [133, 333] width 60 height 28
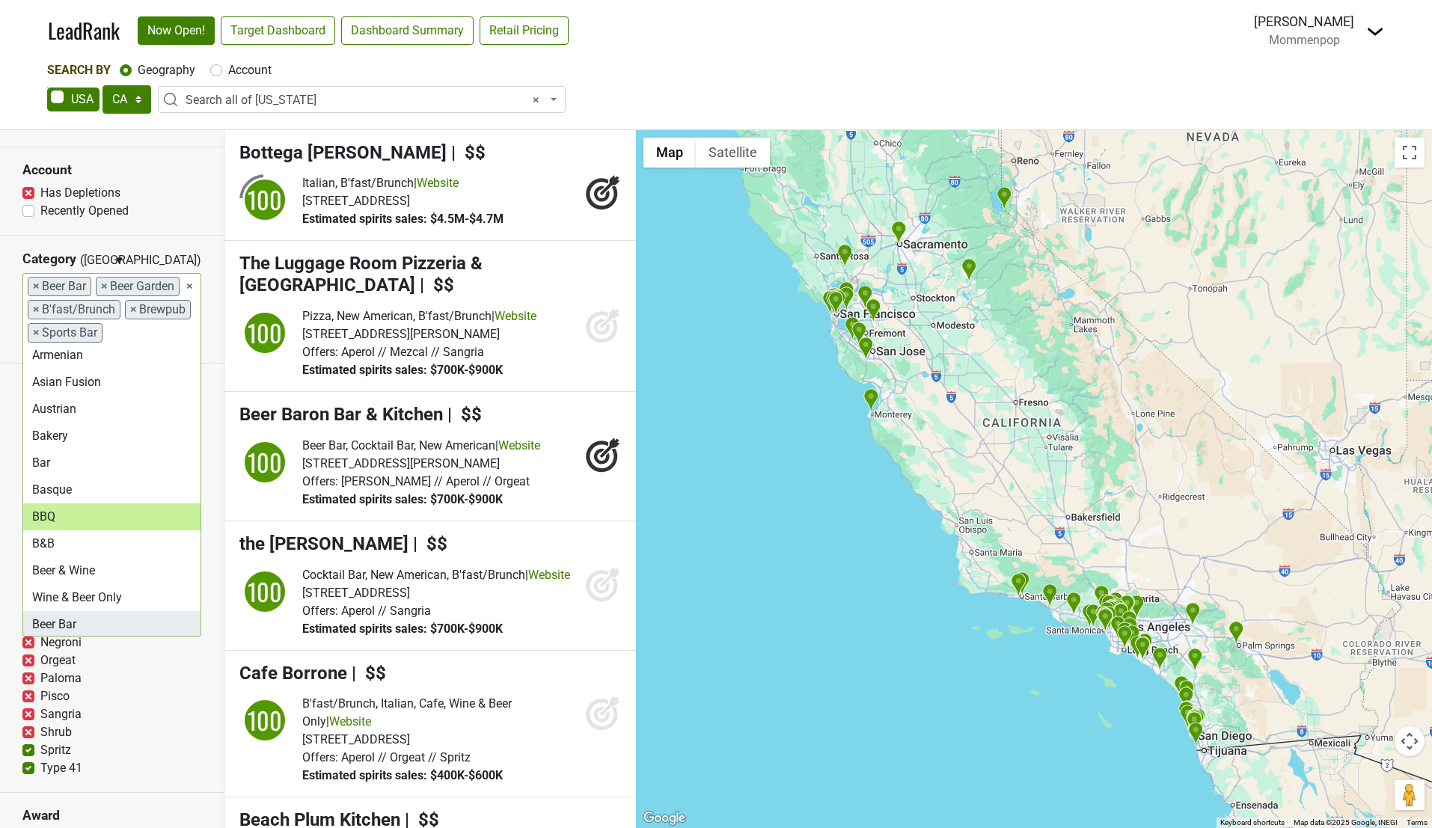
scroll to position [112, 0]
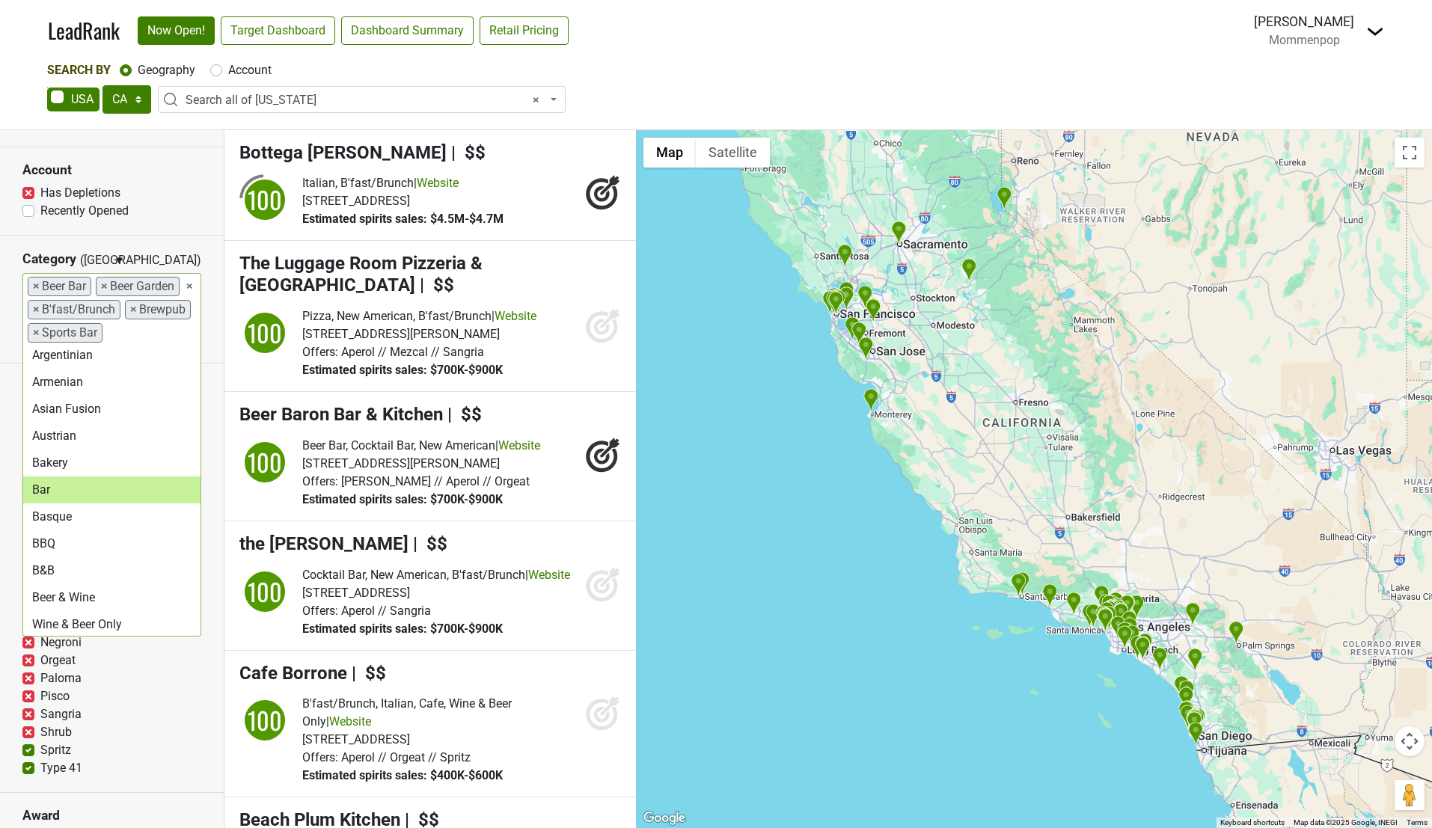
select select "bars"
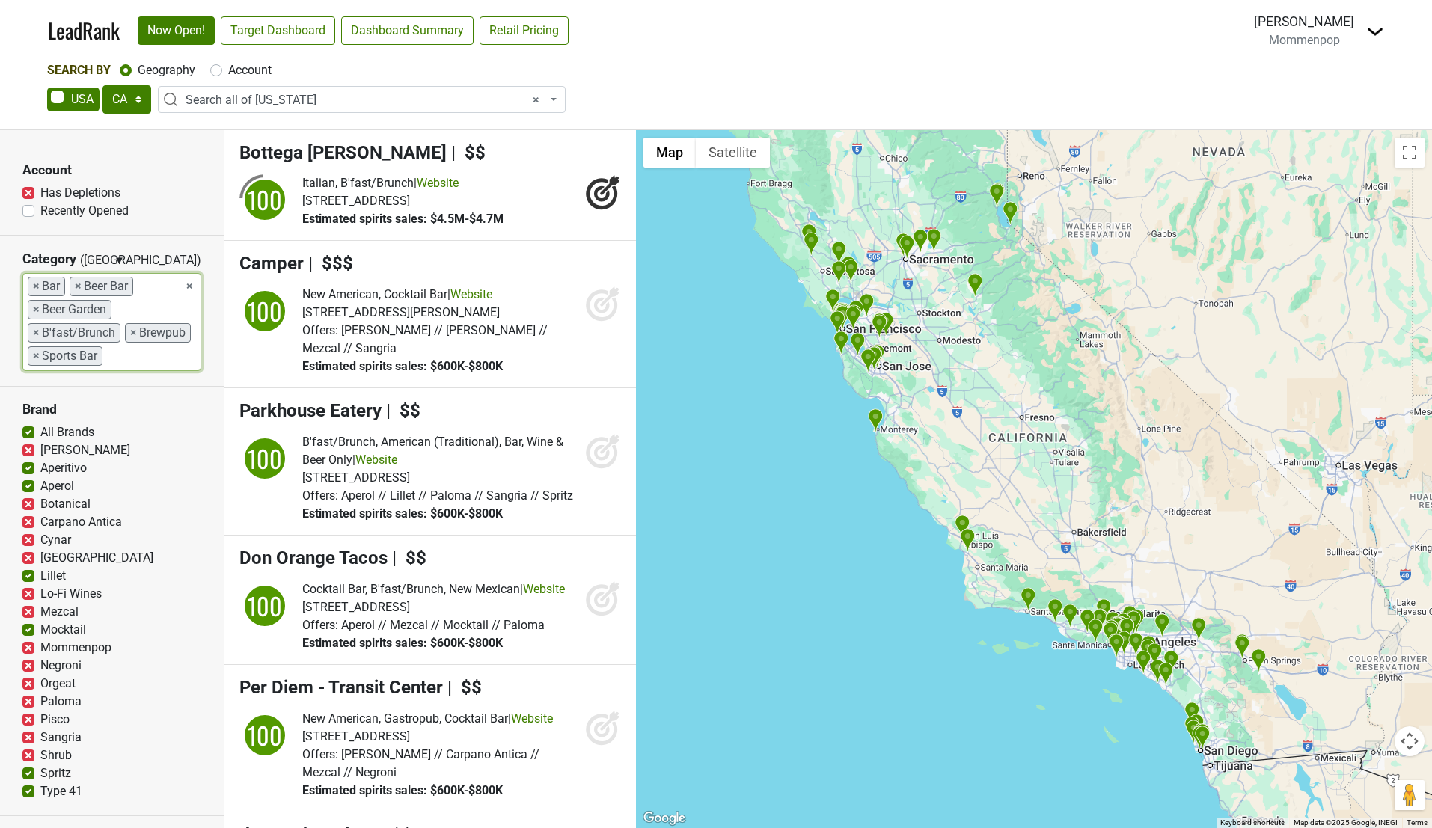
click at [142, 358] on input "search" at bounding box center [133, 356] width 60 height 28
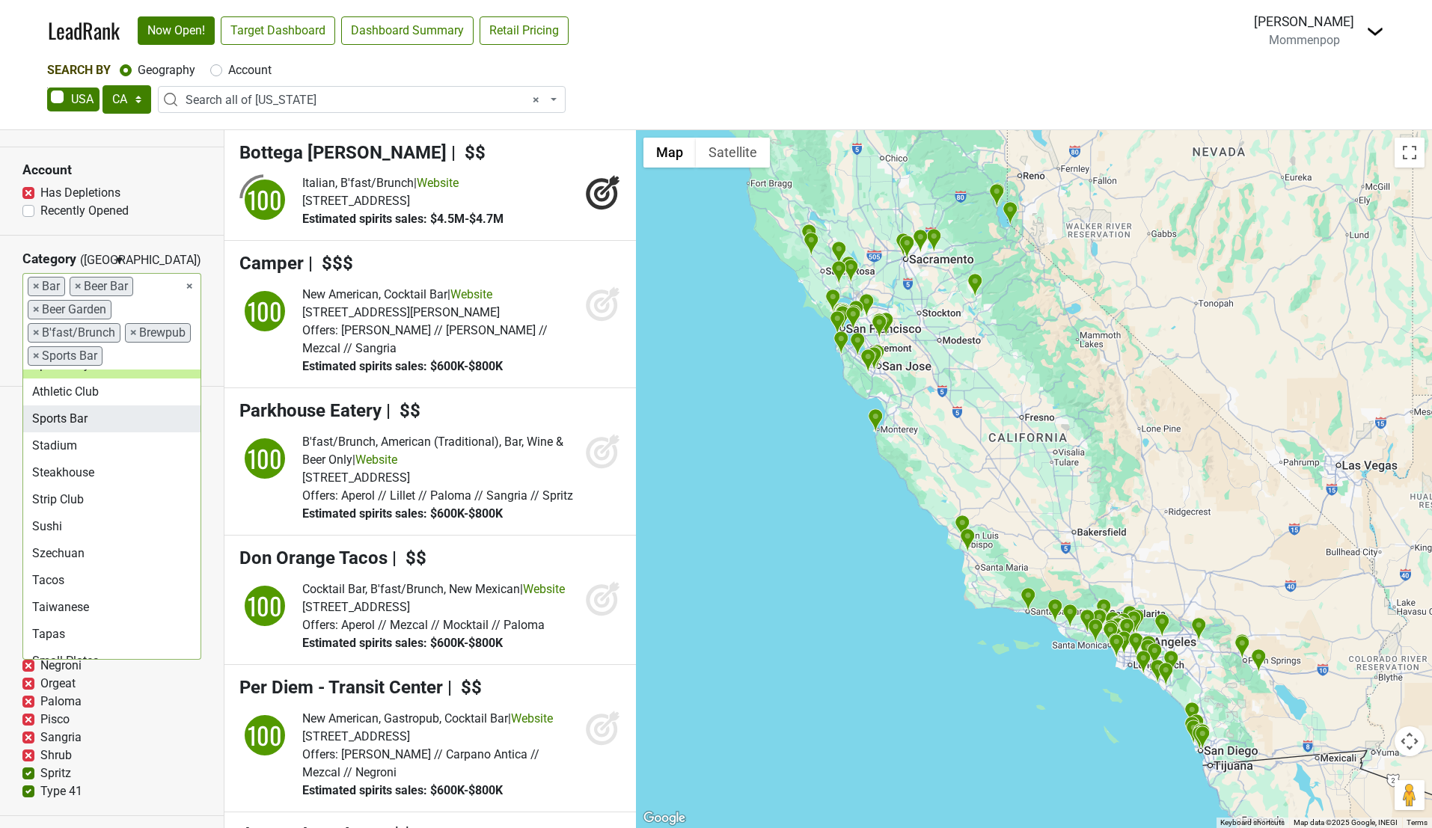
scroll to position [4169, 0]
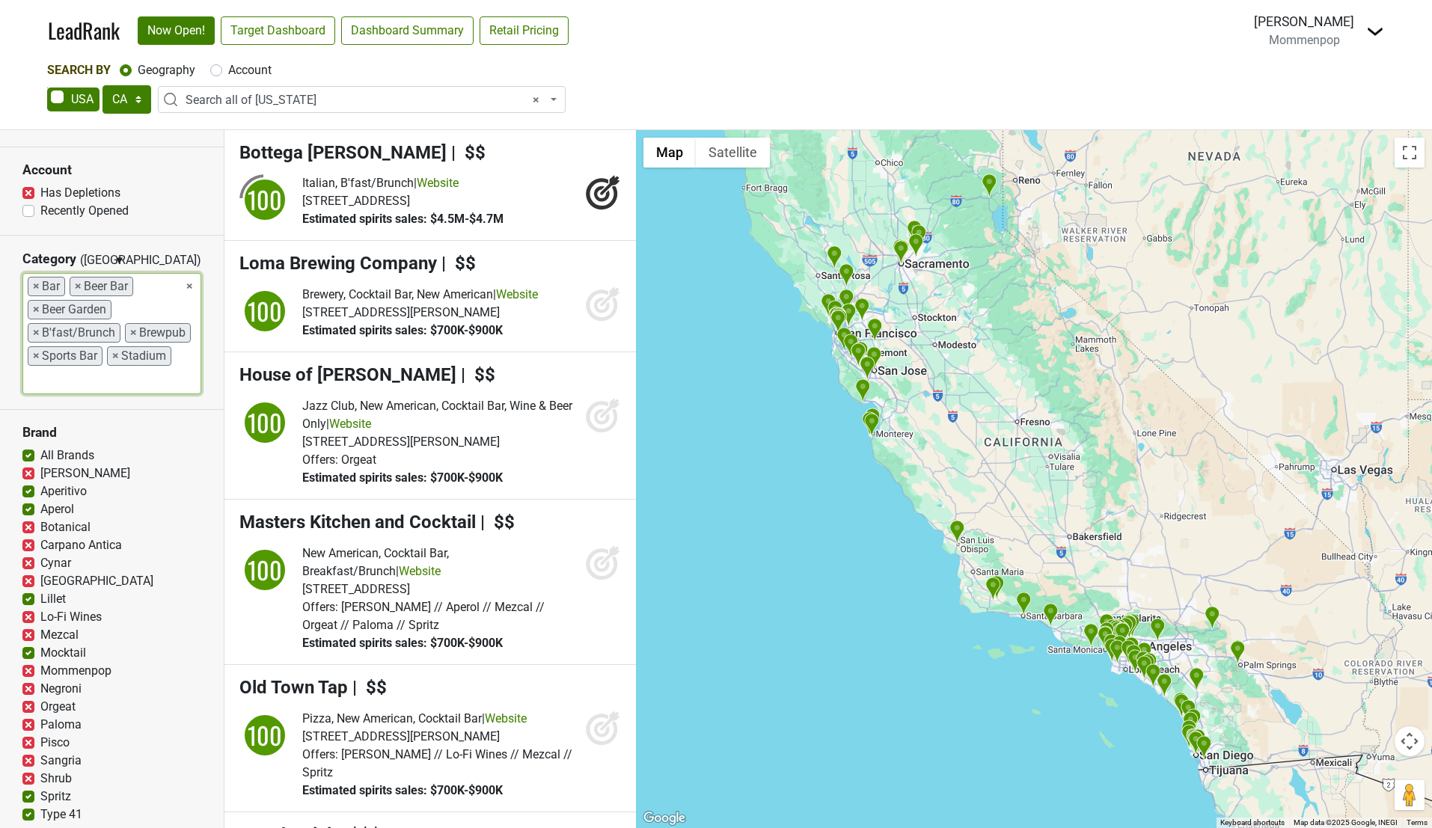
click at [102, 382] on ul "× × Bar × Beer Bar × Beer Garden × B'fast/Brunch × Brewpub × Sports Bar × Stadi…" at bounding box center [111, 334] width 177 height 120
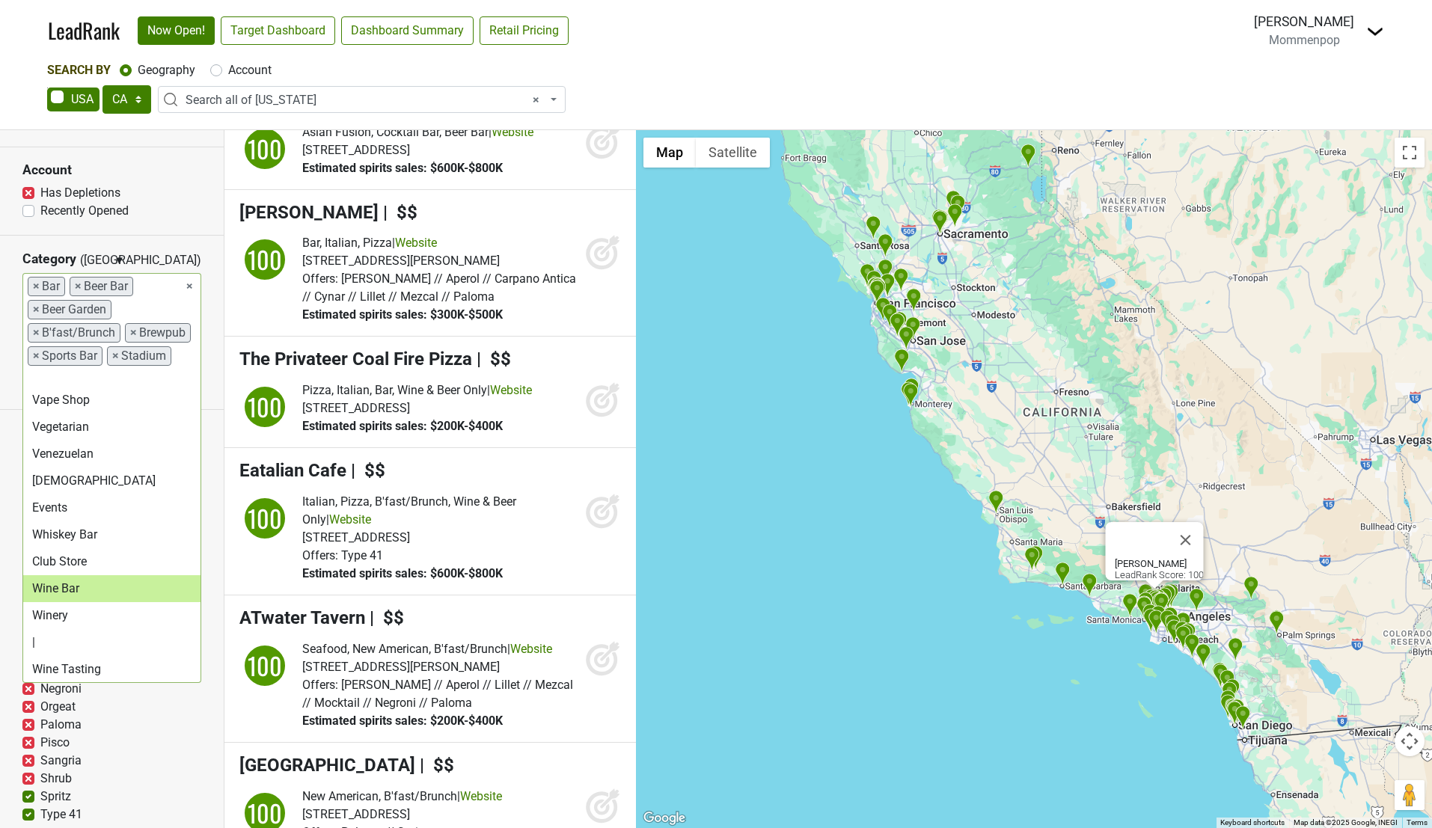
scroll to position [4431, 0]
